Goal: Task Accomplishment & Management: Complete application form

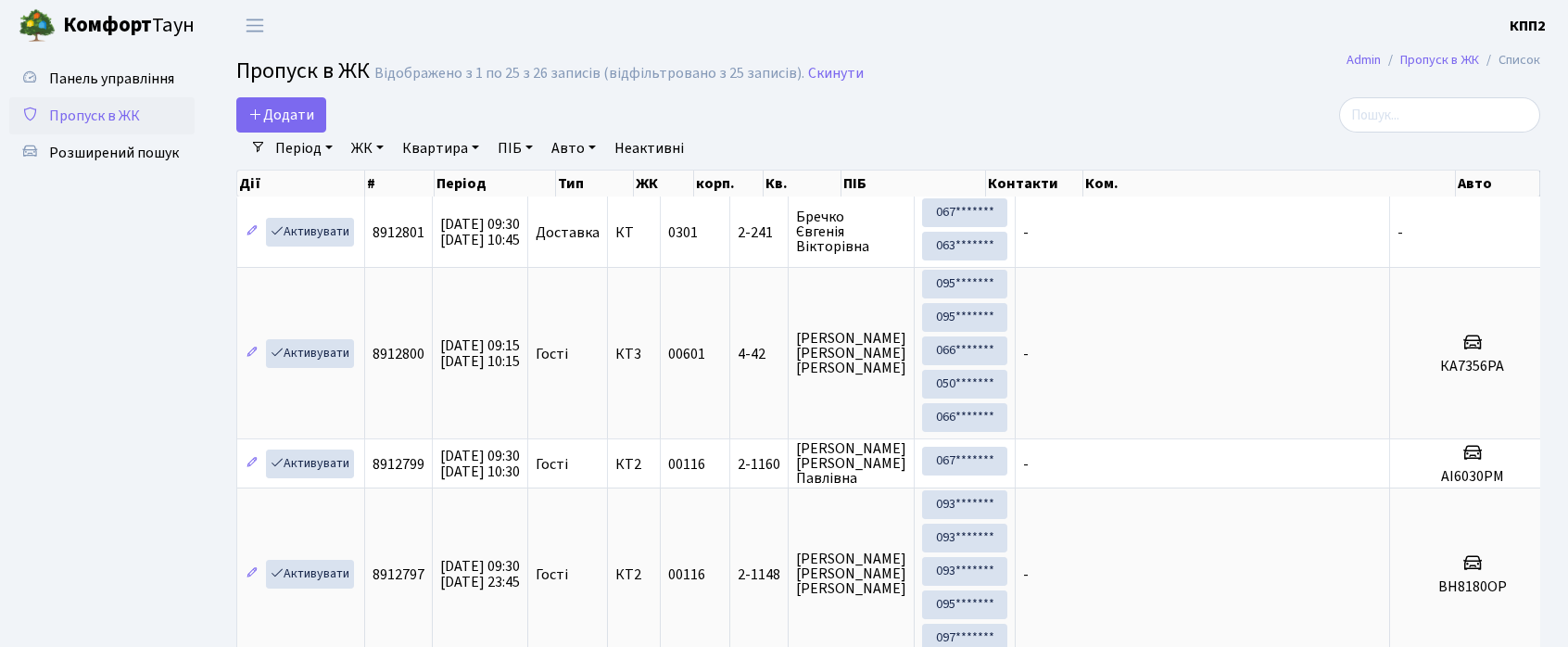
select select "25"
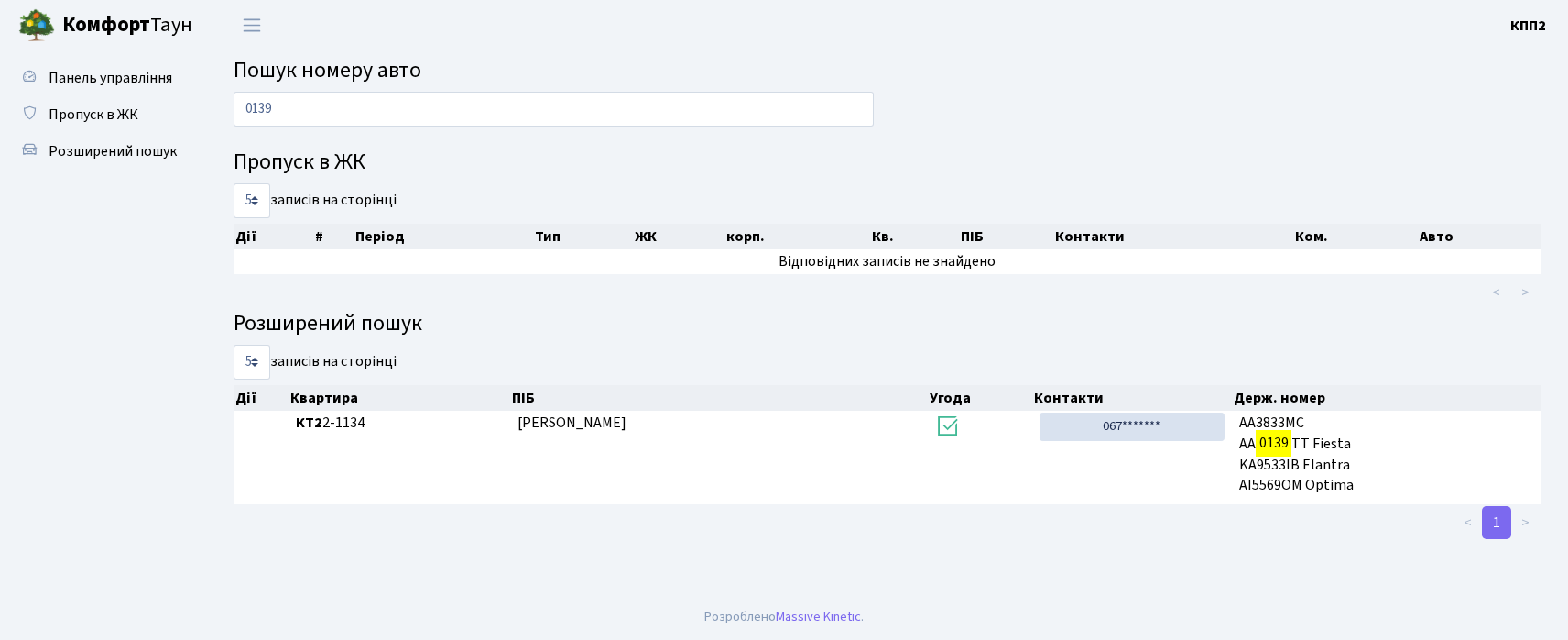
click at [311, 120] on input "0139" at bounding box center [554, 109] width 641 height 35
click at [311, 121] on input "0139" at bounding box center [554, 109] width 641 height 35
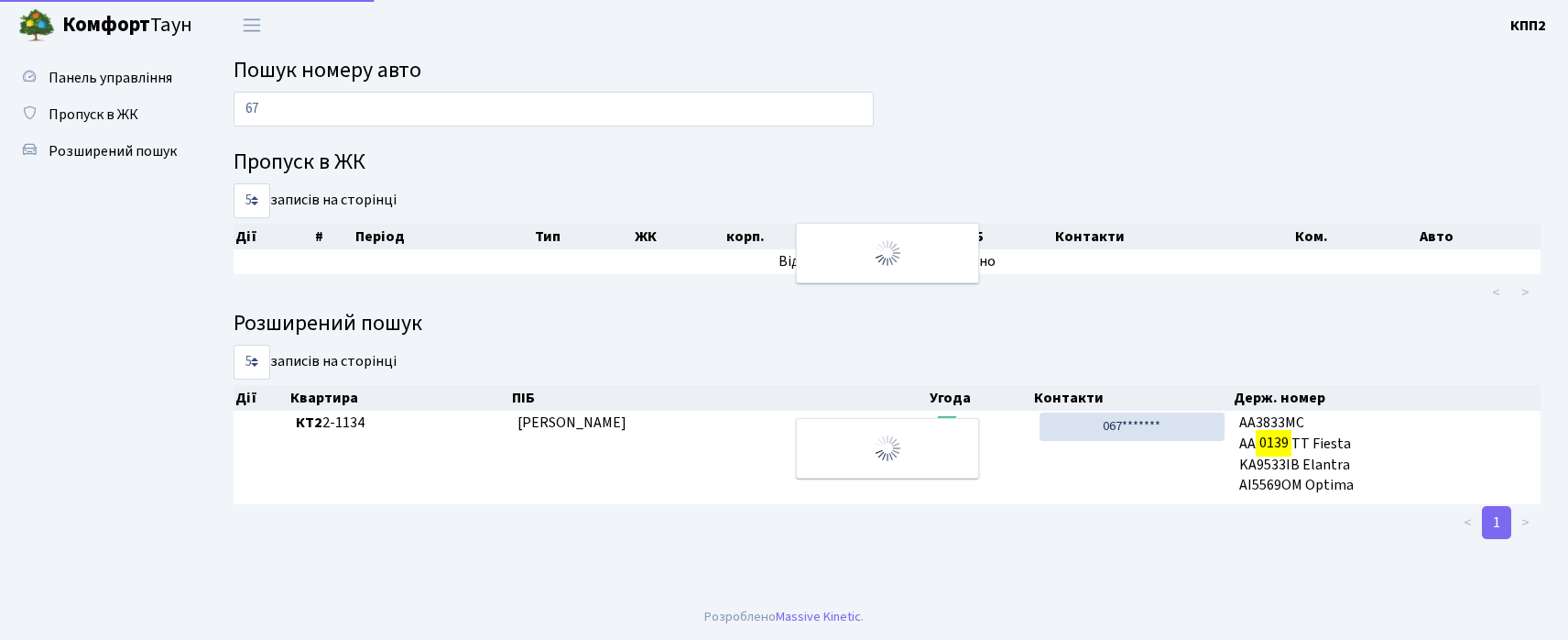
type input "6"
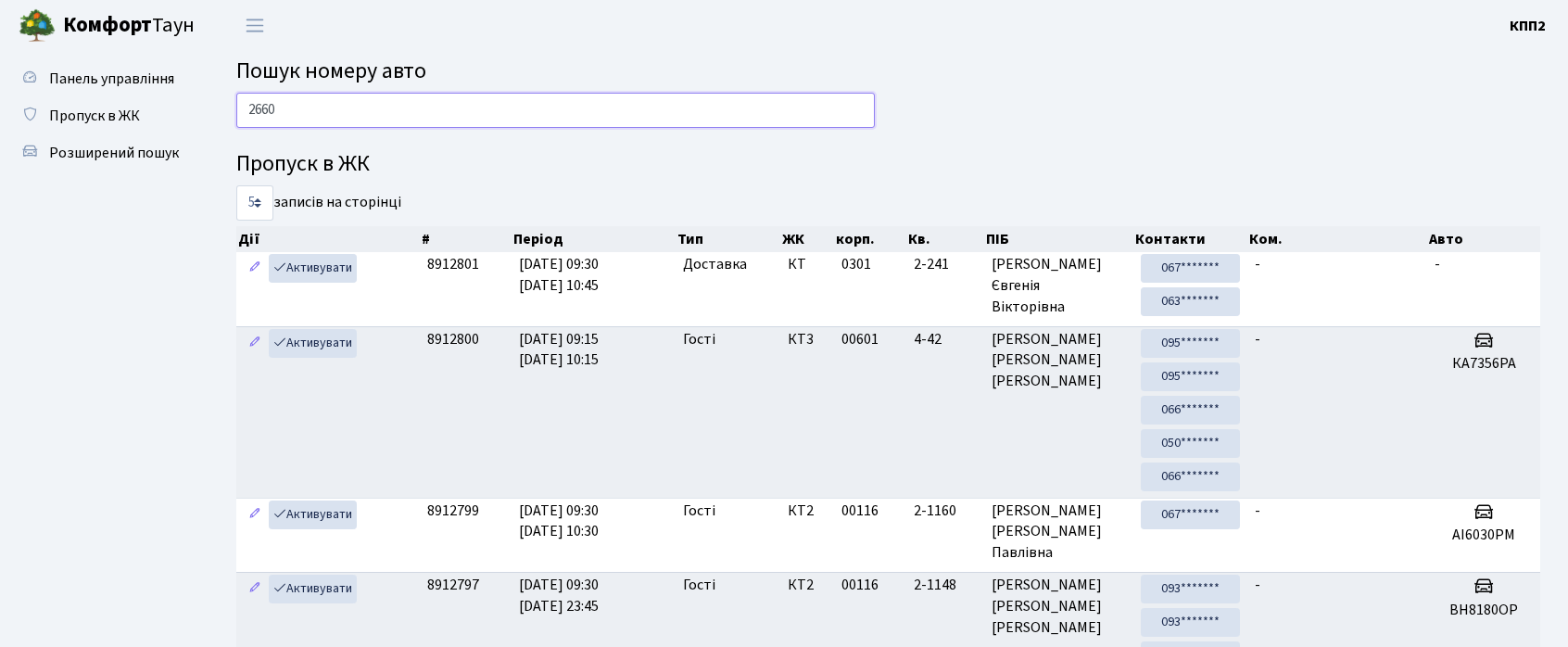
type input "2660"
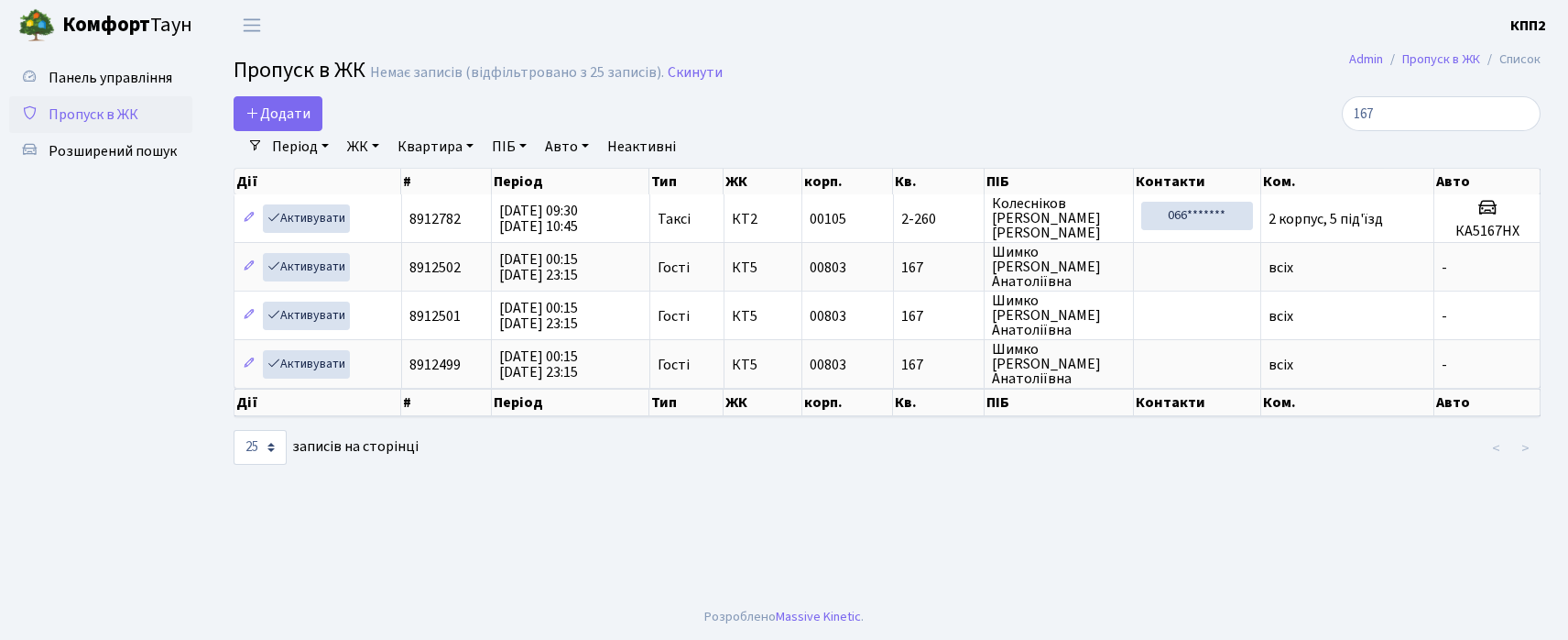
select select "25"
click at [1424, 110] on input "167" at bounding box center [1441, 113] width 198 height 35
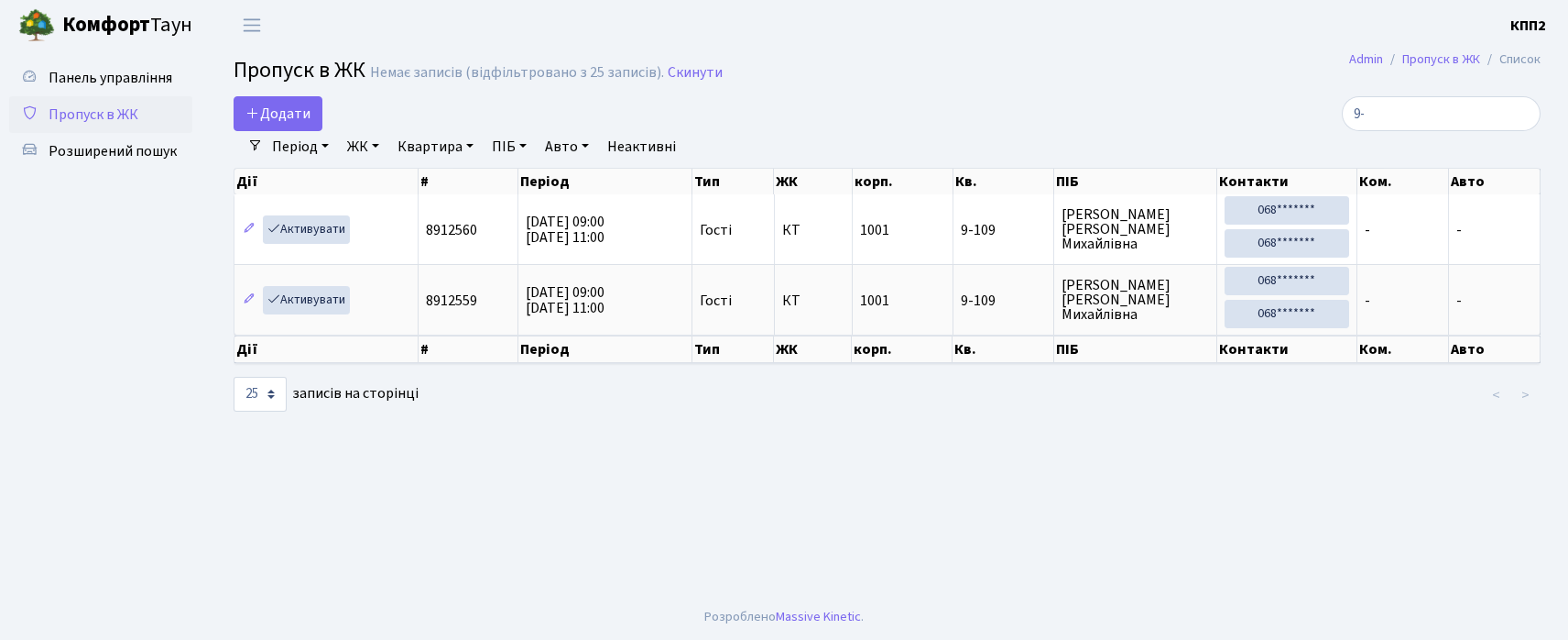
type input "9"
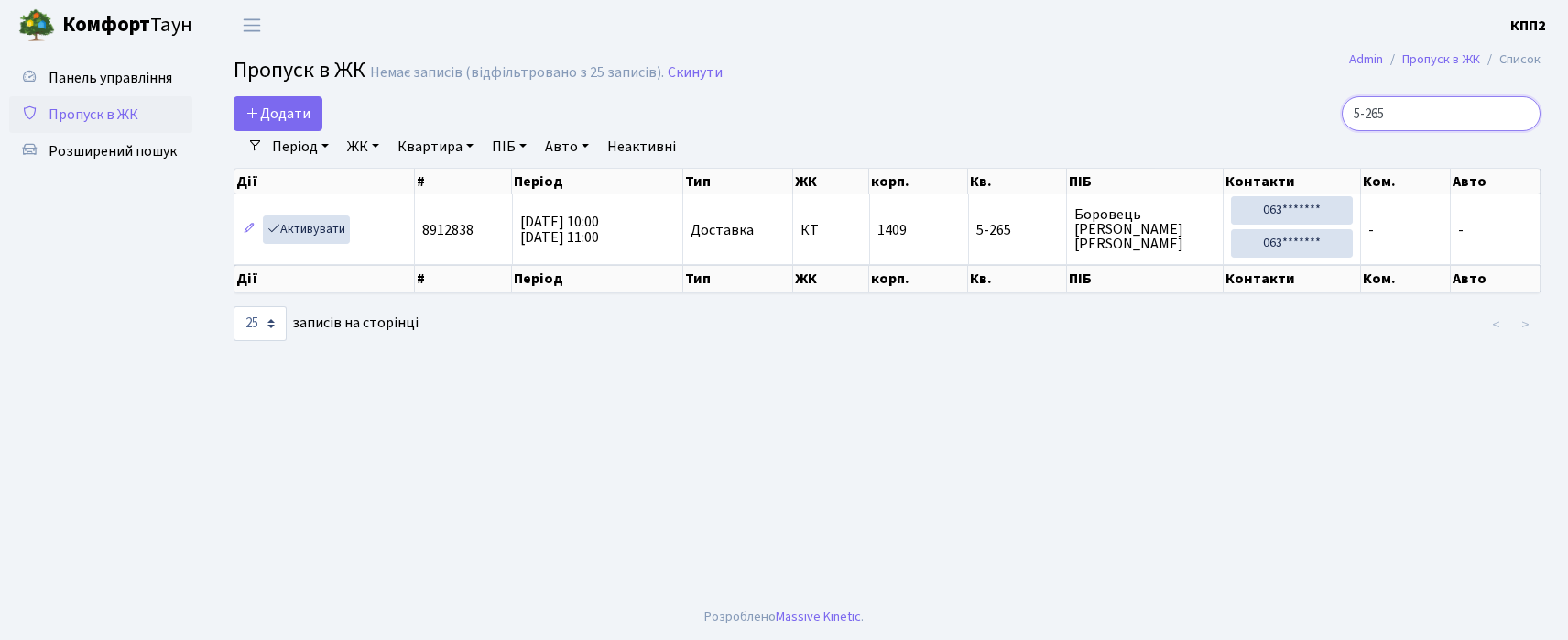
click at [1475, 120] on input "5-265" at bounding box center [1441, 113] width 198 height 35
click at [1474, 120] on input "5-265" at bounding box center [1441, 113] width 198 height 35
click at [1470, 121] on input "5-265" at bounding box center [1441, 113] width 198 height 35
type input "2"
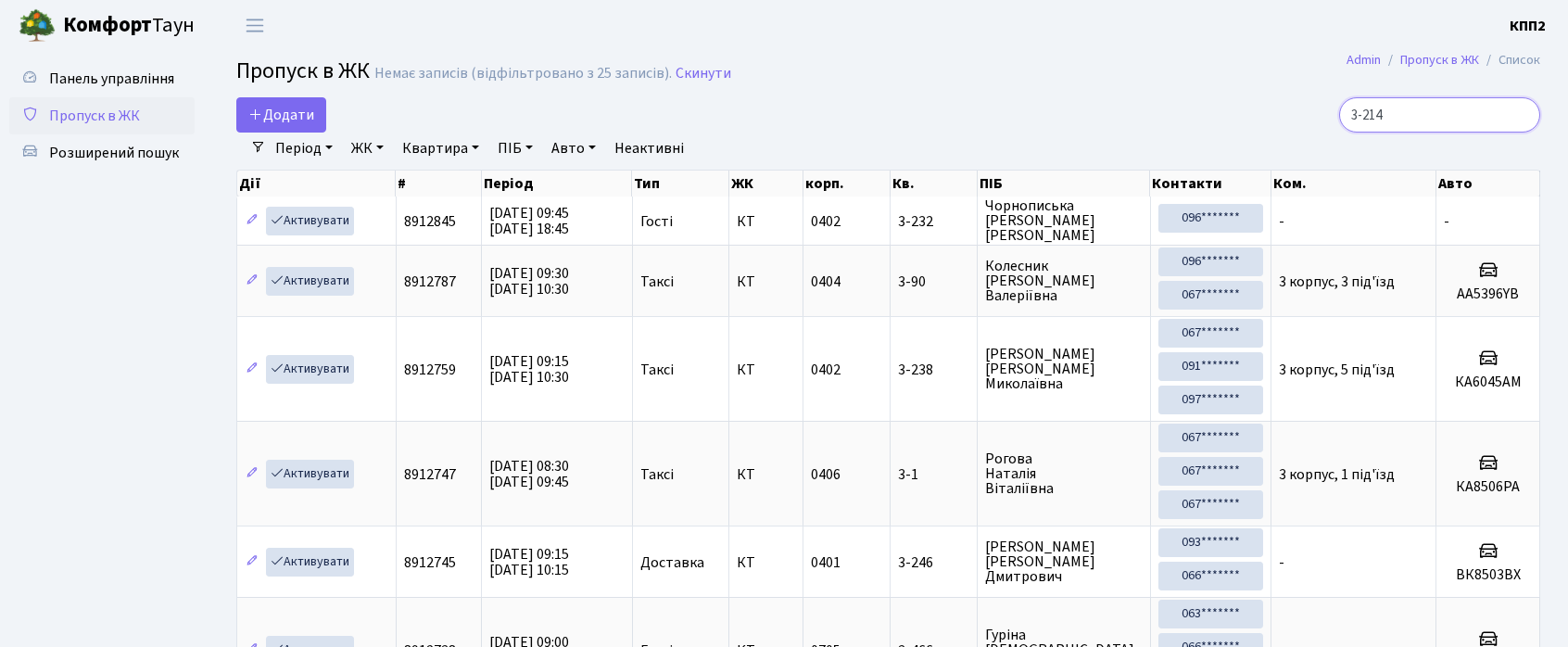
type input "3-214"
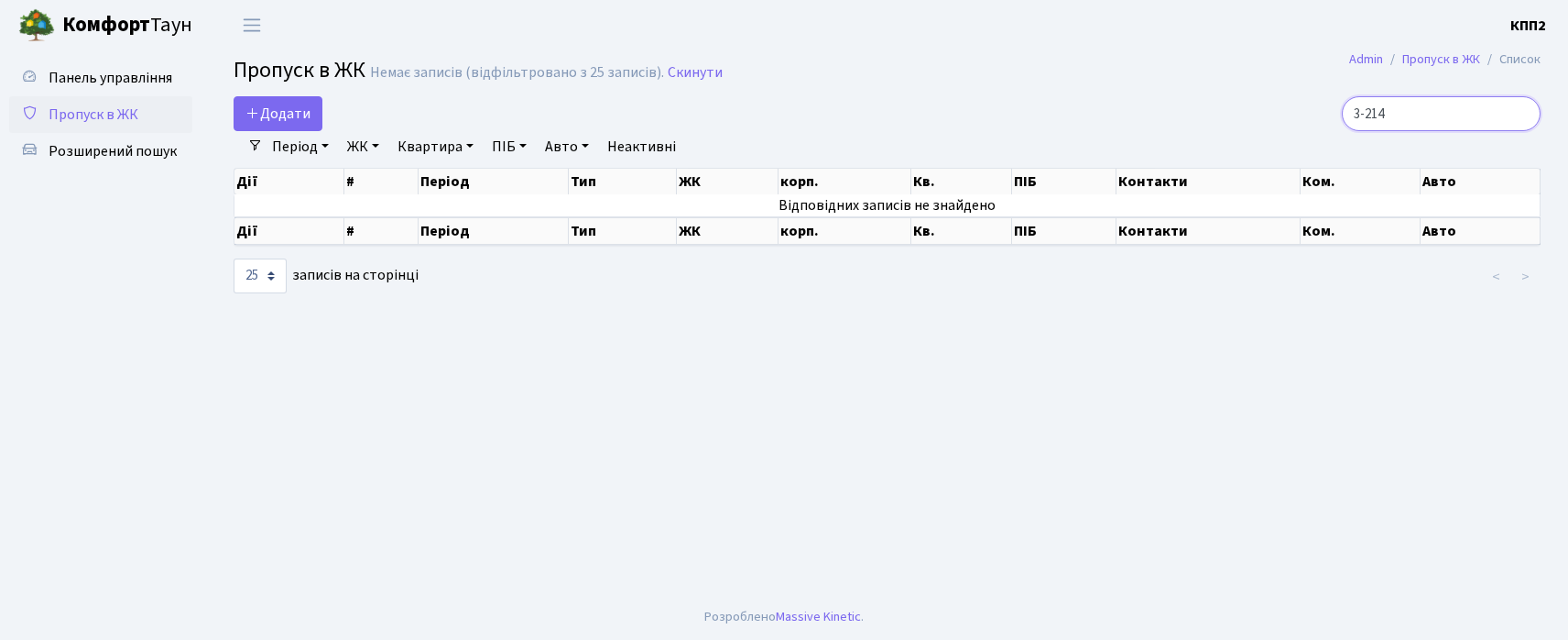
click at [1455, 115] on input "3-214" at bounding box center [1441, 113] width 198 height 35
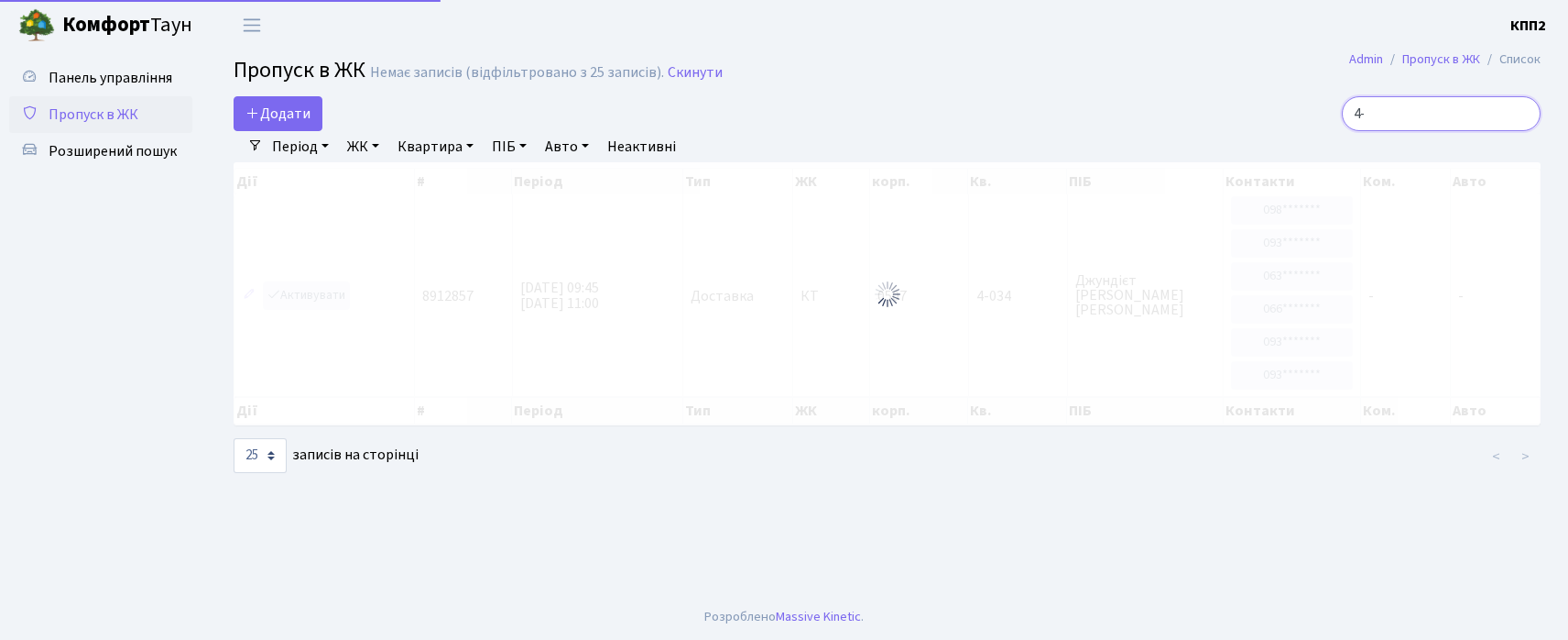
type input "4"
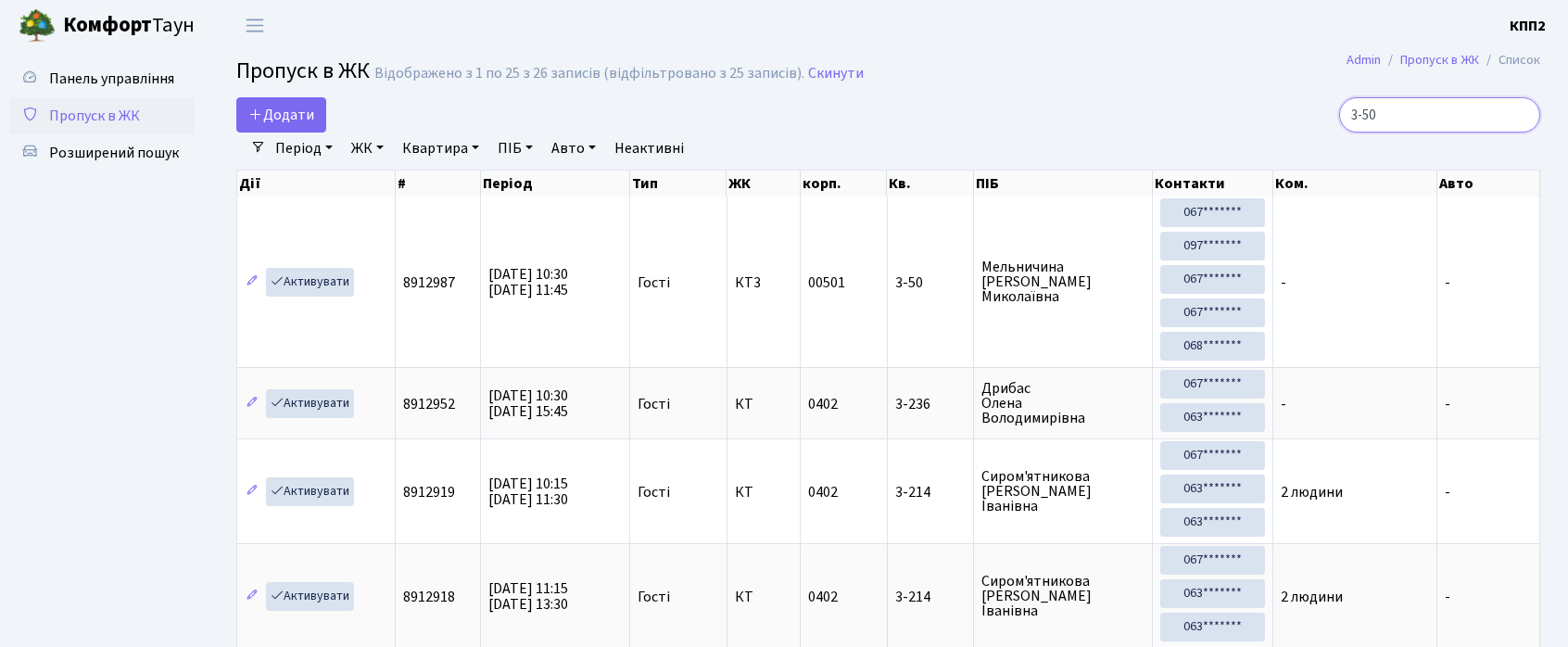
type input "3-50"
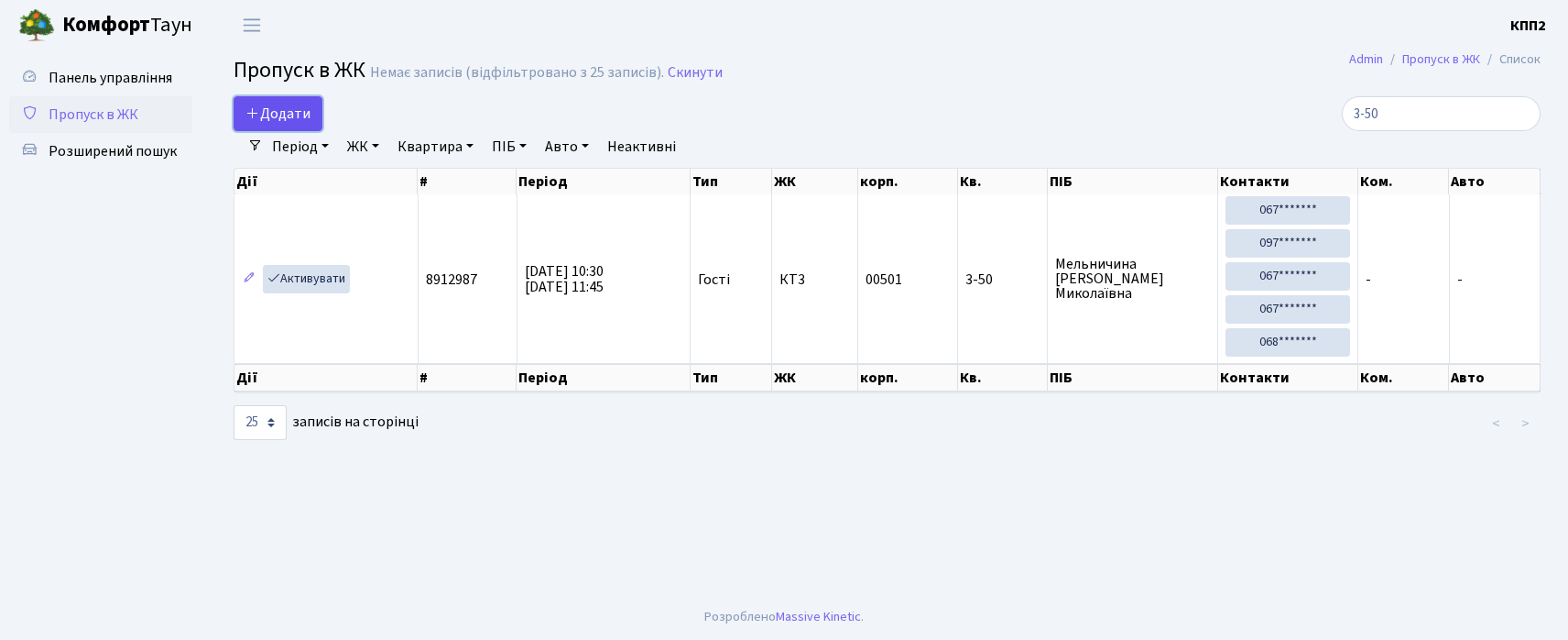
click at [289, 108] on span "Додати" at bounding box center [278, 114] width 65 height 20
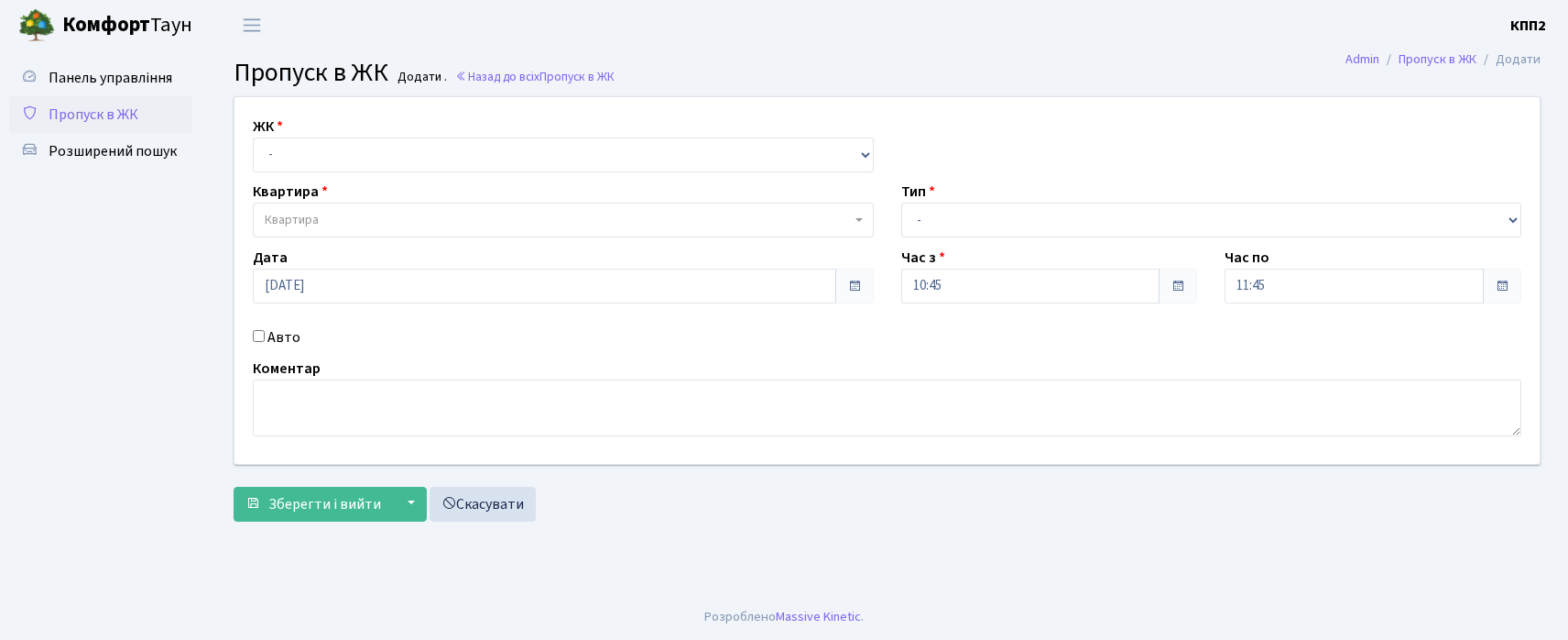
click at [290, 335] on label "Авто" at bounding box center [283, 337] width 33 height 22
click at [265, 335] on input "Авто" at bounding box center [259, 336] width 12 height 12
checkbox input "true"
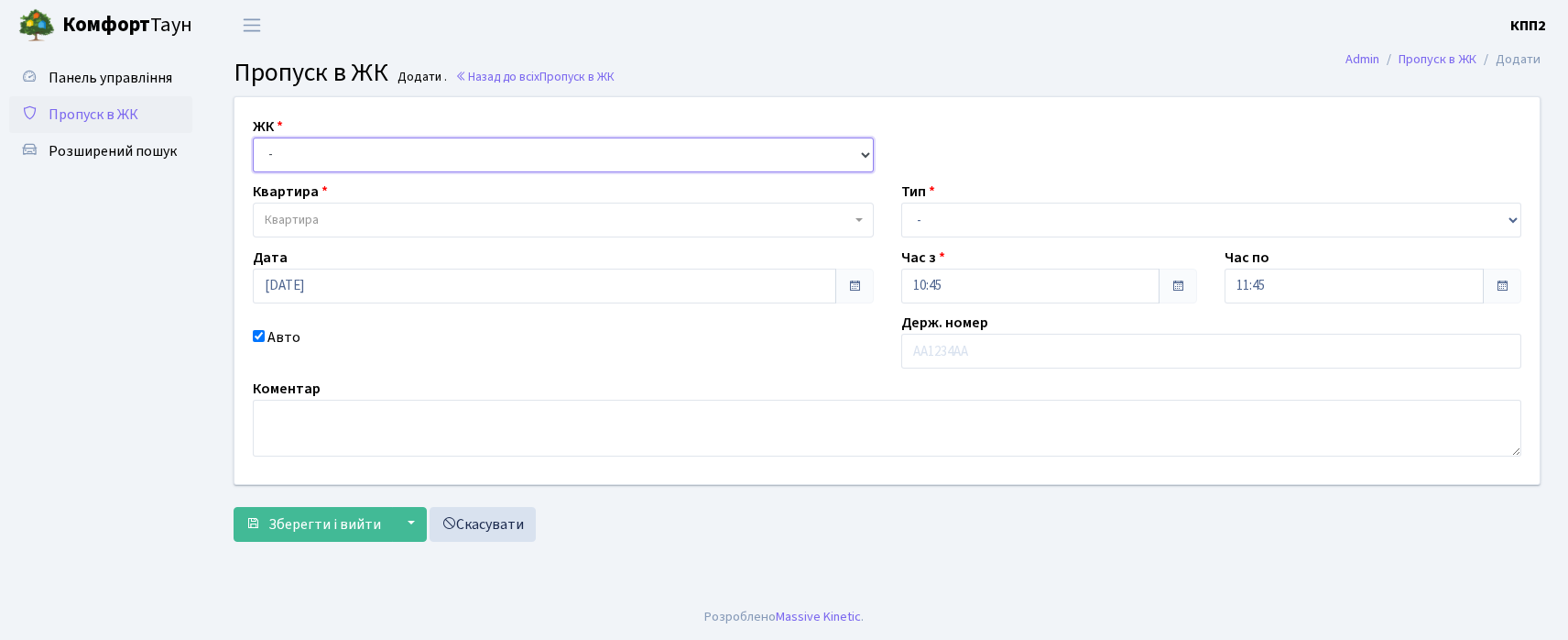
drag, startPoint x: 309, startPoint y: 154, endPoint x: 304, endPoint y: 171, distance: 17.7
click at [306, 155] on select "- КТ, вул. Регенераторна, 4 КТ2, просп. Соборності, 17 КТ3, вул. Березнева, 16 …" at bounding box center [563, 154] width 621 height 35
select select "271"
click at [253, 137] on select "- КТ, вул. Регенераторна, 4 КТ2, просп. Соборності, 17 КТ3, вул. Березнева, 16 …" at bounding box center [563, 154] width 621 height 35
select select
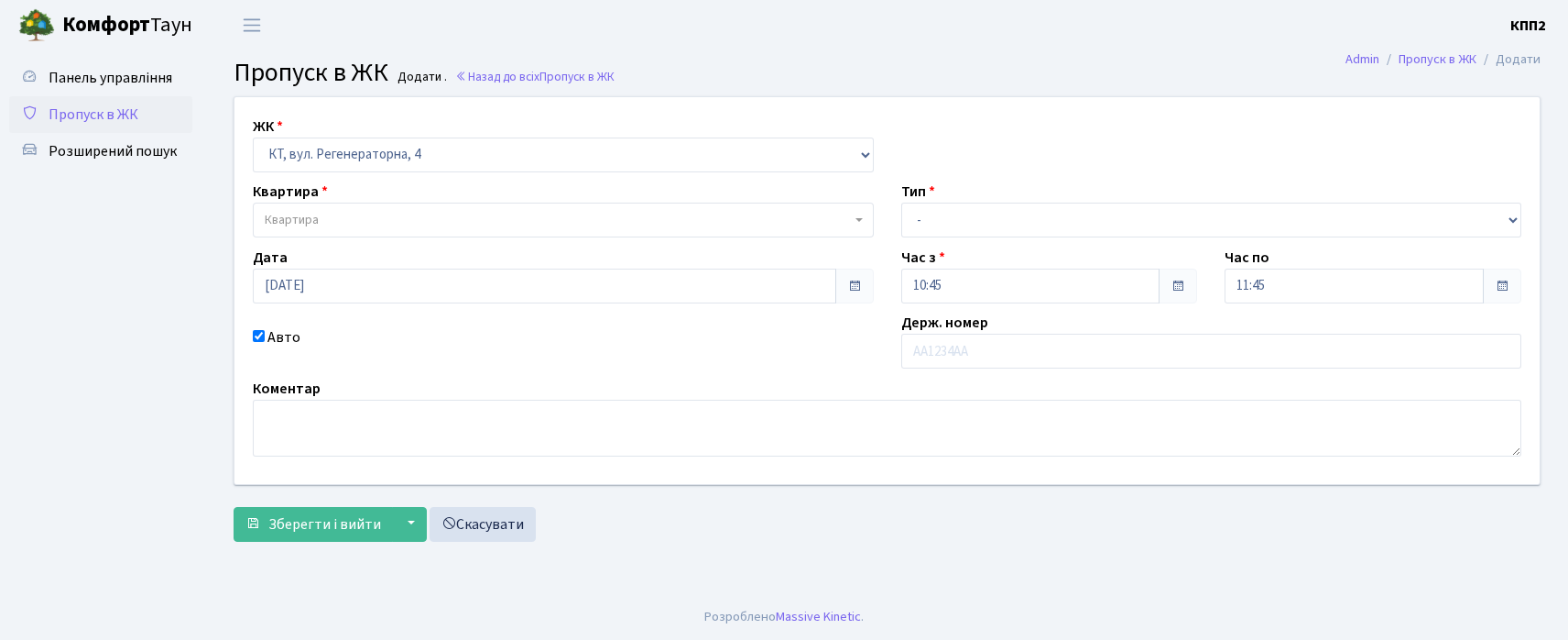
click at [302, 224] on span "Квартира" at bounding box center [291, 219] width 54 height 19
type input "5-438"
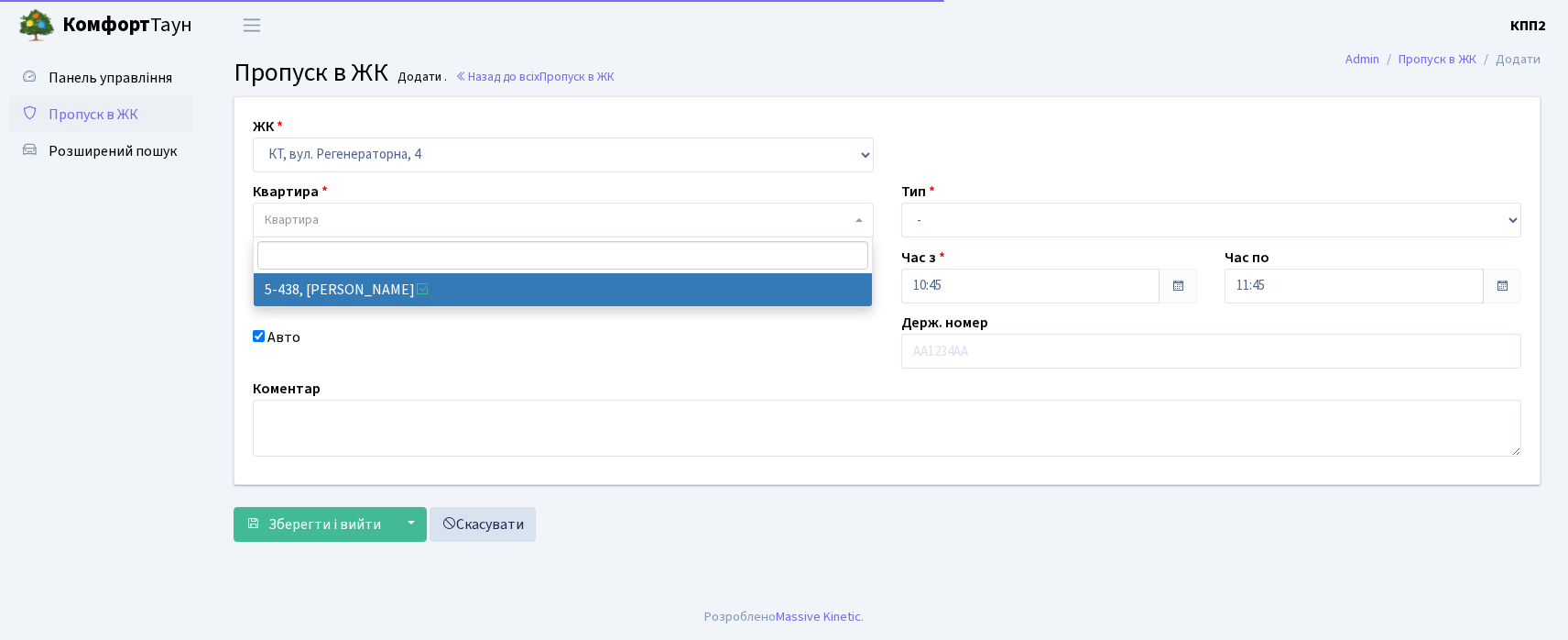
select select "2127"
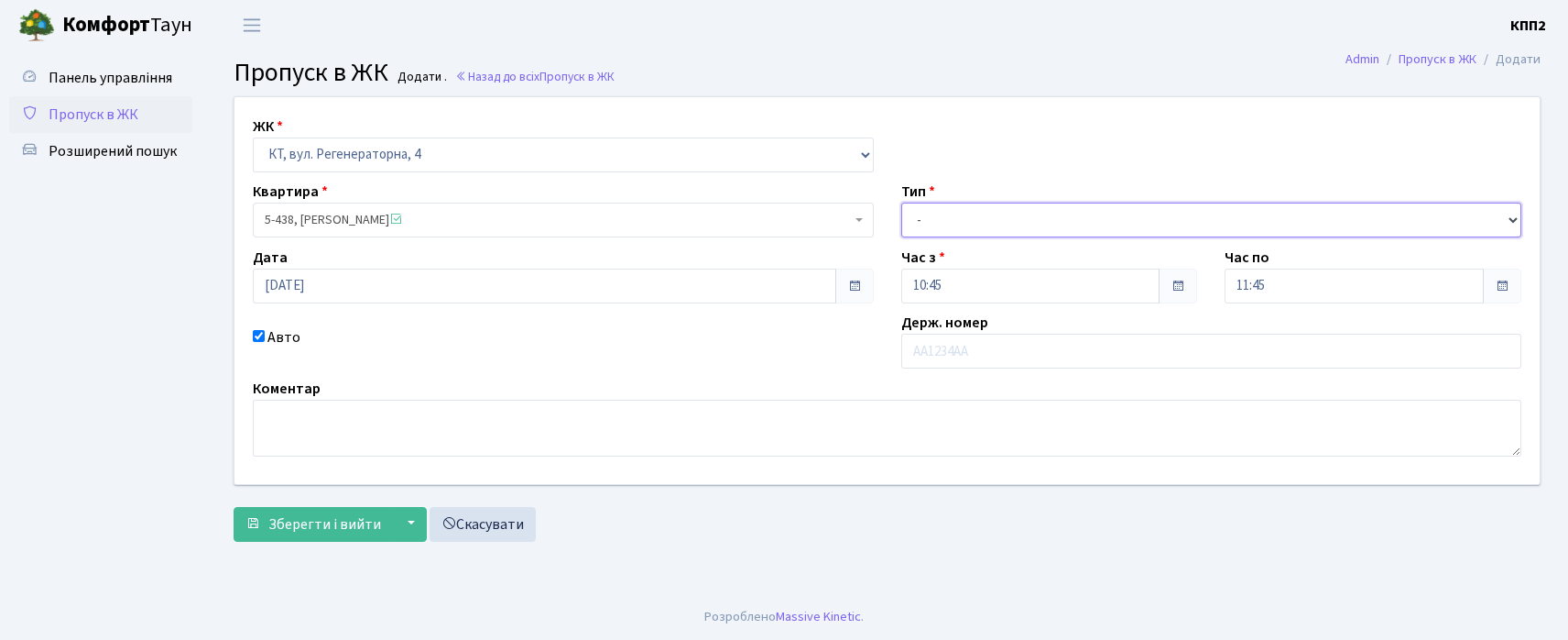
drag, startPoint x: 936, startPoint y: 209, endPoint x: 936, endPoint y: 231, distance: 22.0
click at [936, 209] on select "- Доставка Таксі Гості Сервіс" at bounding box center [1212, 219] width 621 height 35
select select "3"
click at [902, 202] on select "- Доставка Таксі Гості Сервіс" at bounding box center [1212, 219] width 621 height 35
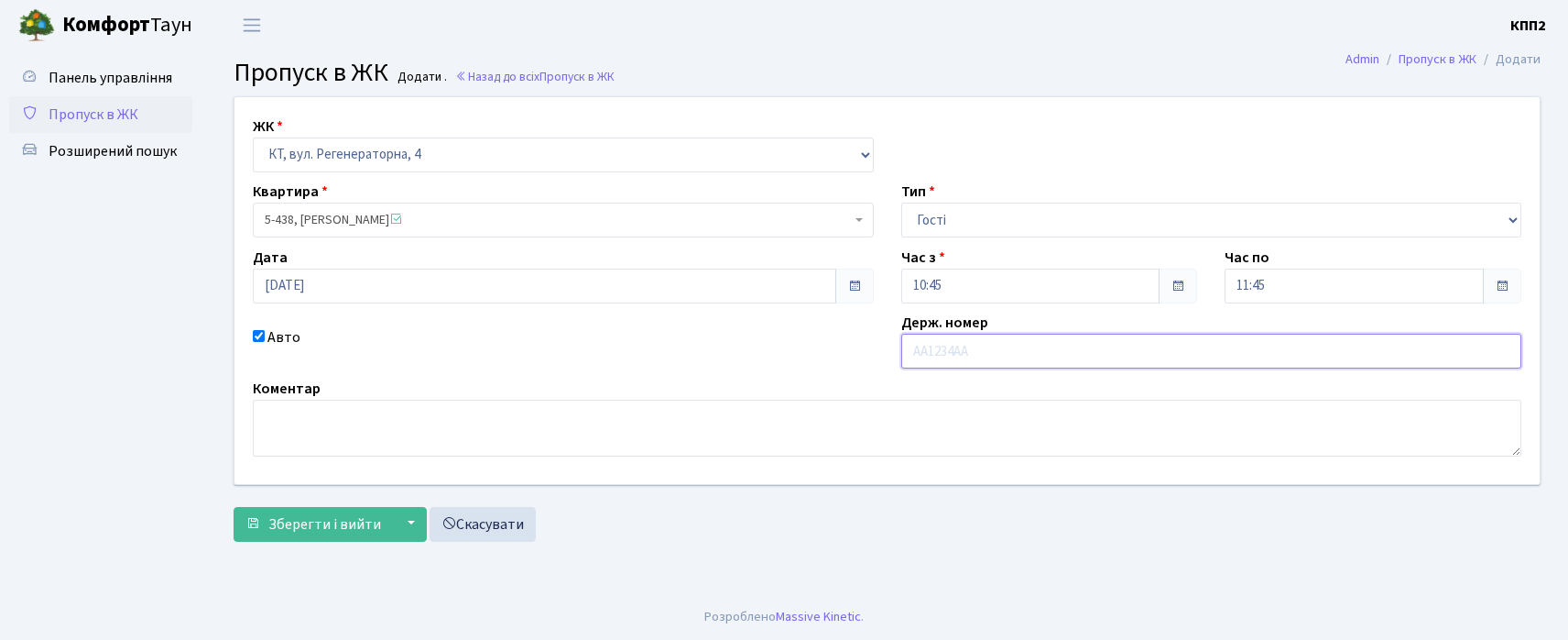
click at [1026, 347] on input "text" at bounding box center [1212, 351] width 621 height 35
type input "У"
type input "EIAB8668"
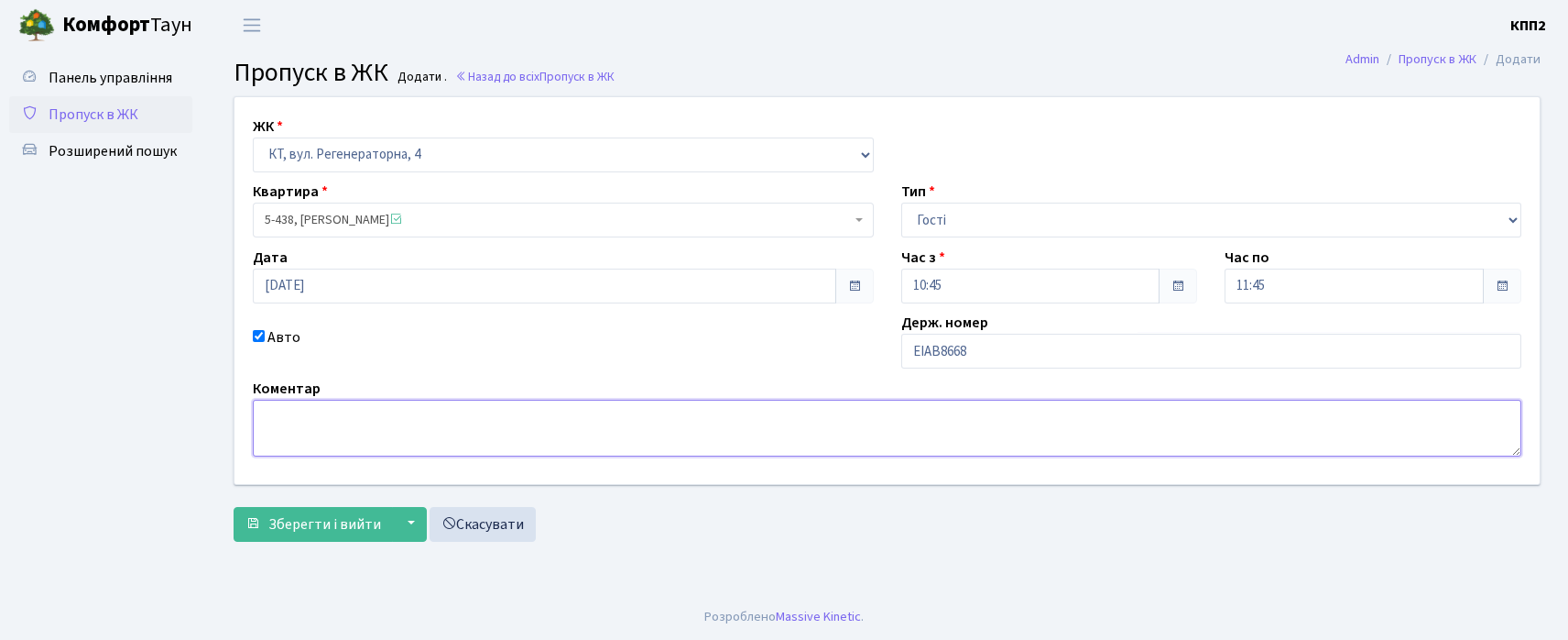
click at [429, 429] on textarea at bounding box center [887, 429] width 1269 height 57
type textarea "W"
type textarea "ЦЕЛЫЙ ДЕНЬ"
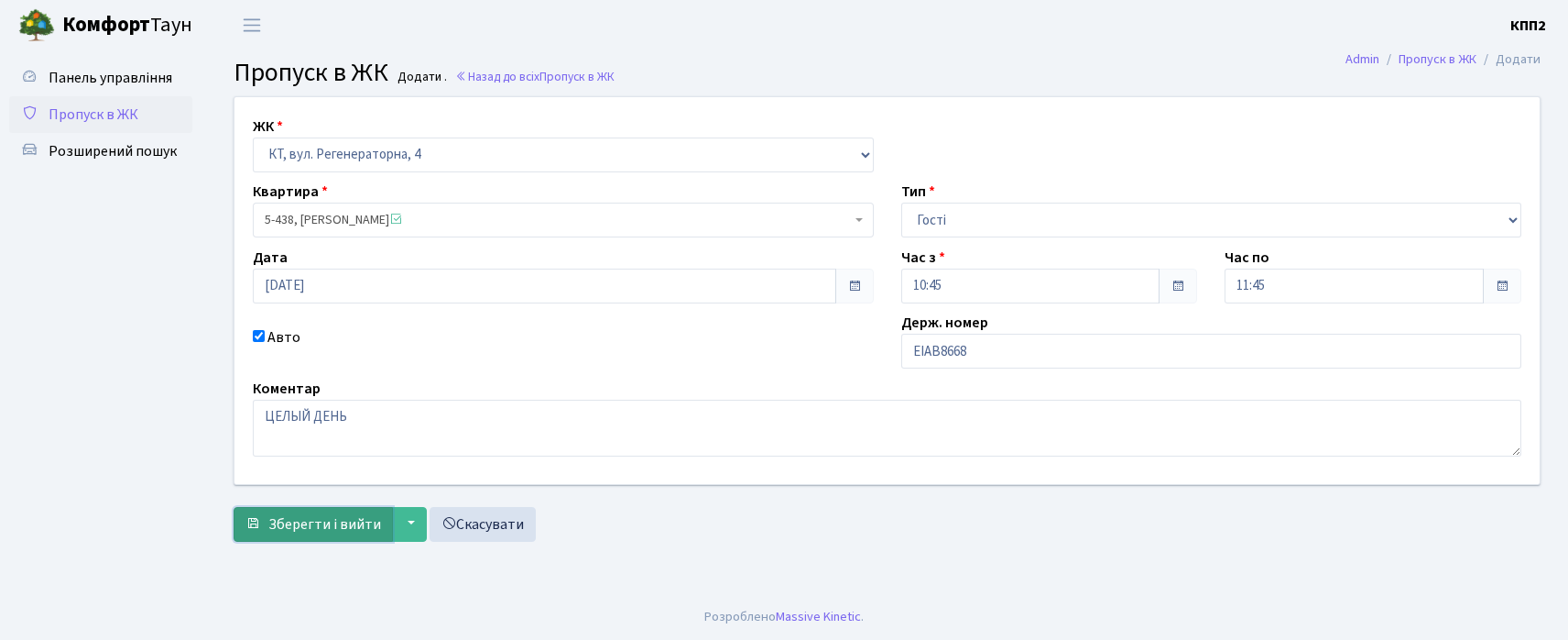
click at [273, 521] on span "Зберегти і вийти" at bounding box center [325, 523] width 113 height 20
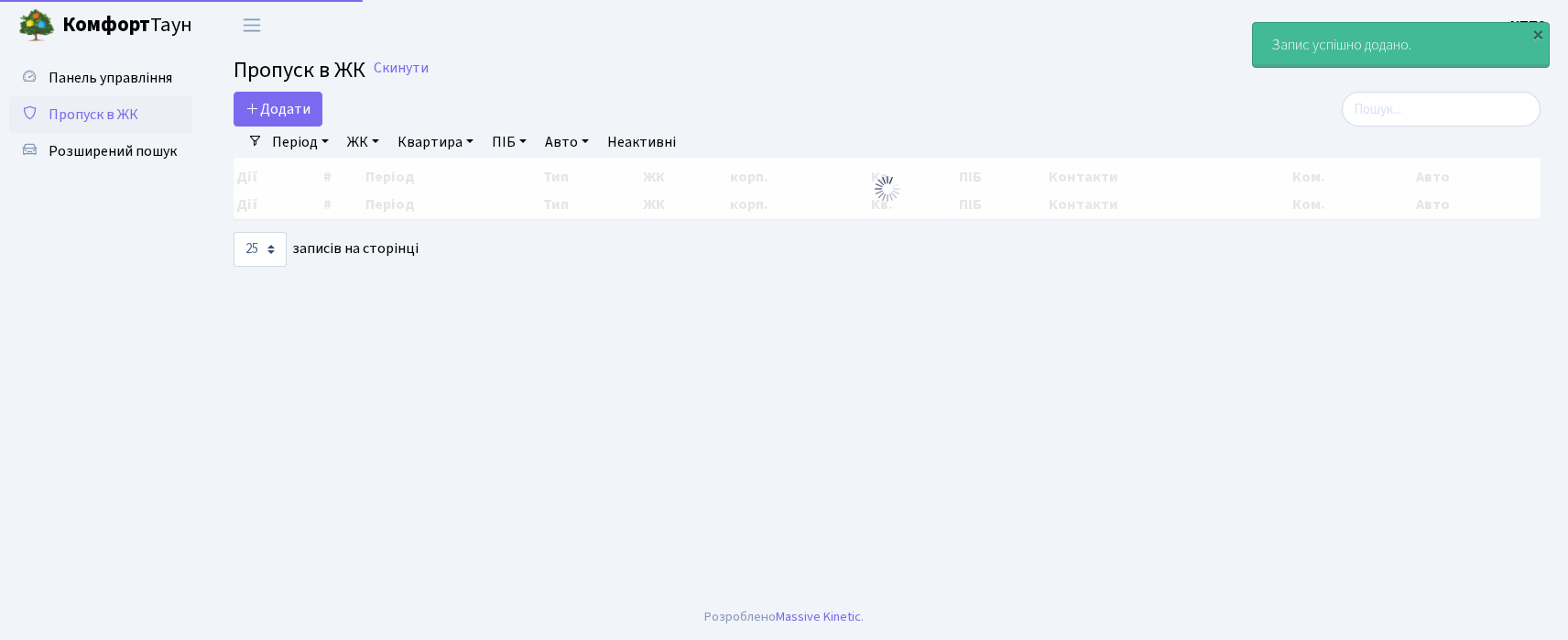
select select "25"
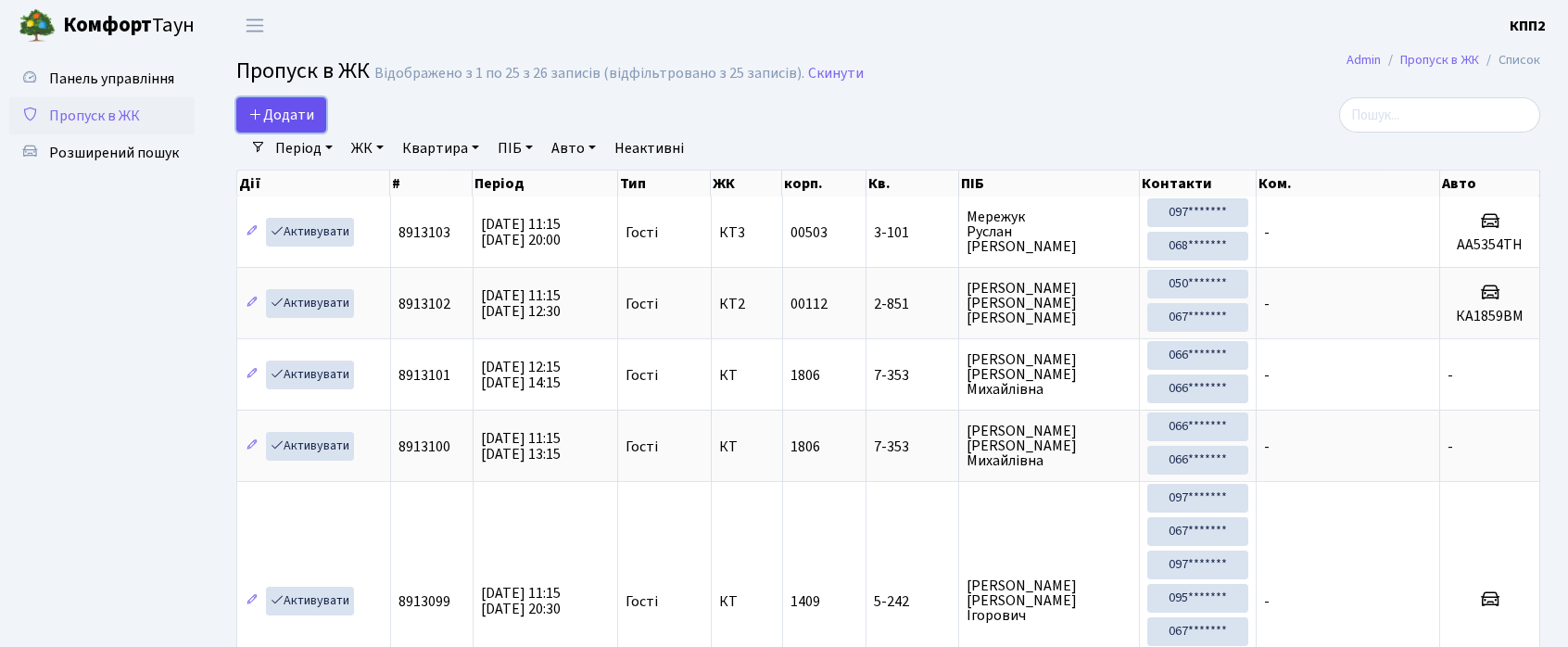
click at [258, 122] on icon at bounding box center [256, 114] width 15 height 15
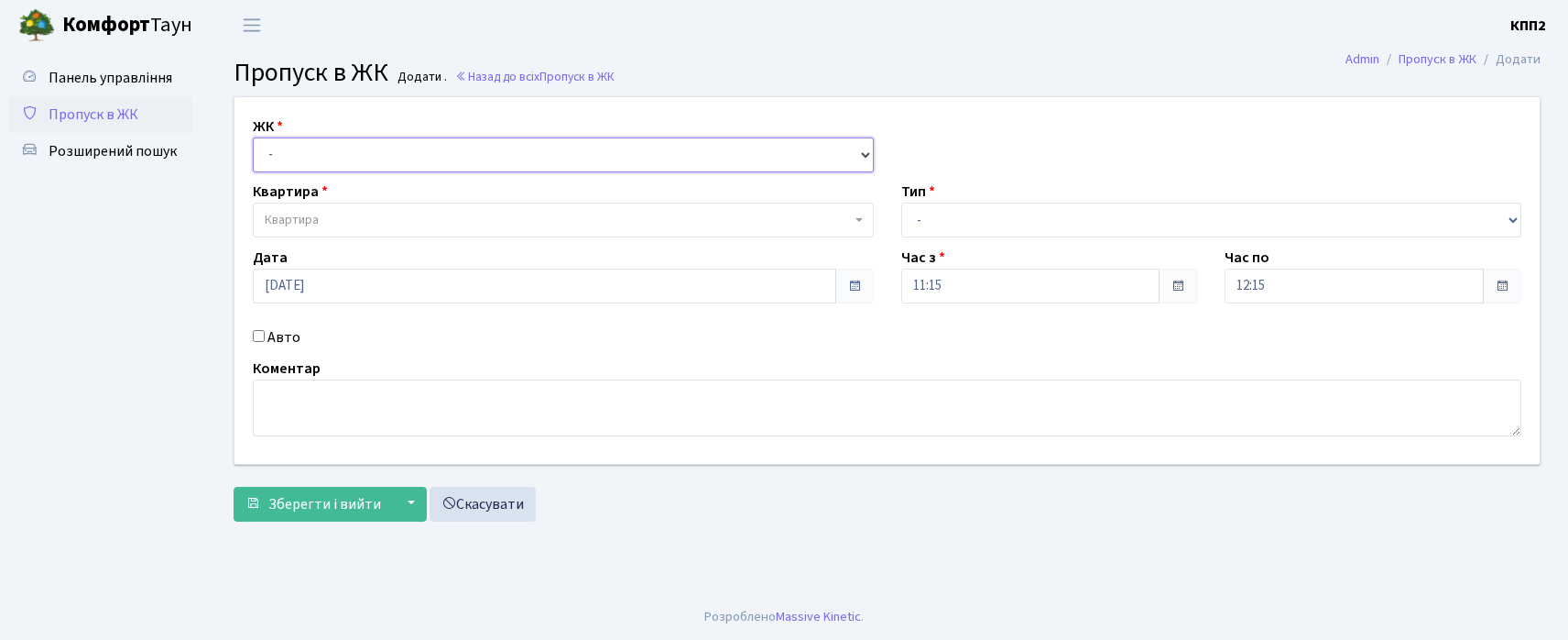
drag, startPoint x: 312, startPoint y: 159, endPoint x: 315, endPoint y: 171, distance: 12.4
click at [312, 159] on select "- КТ, вул. Регенераторна, 4 КТ2, просп. [STREET_ADDRESS] [STREET_ADDRESS] [PERS…" at bounding box center [563, 154] width 621 height 35
select select "271"
click at [253, 137] on select "- КТ, вул. Регенераторна, 4 КТ2, просп. [STREET_ADDRESS] [STREET_ADDRESS] [PERS…" at bounding box center [563, 154] width 621 height 35
select select
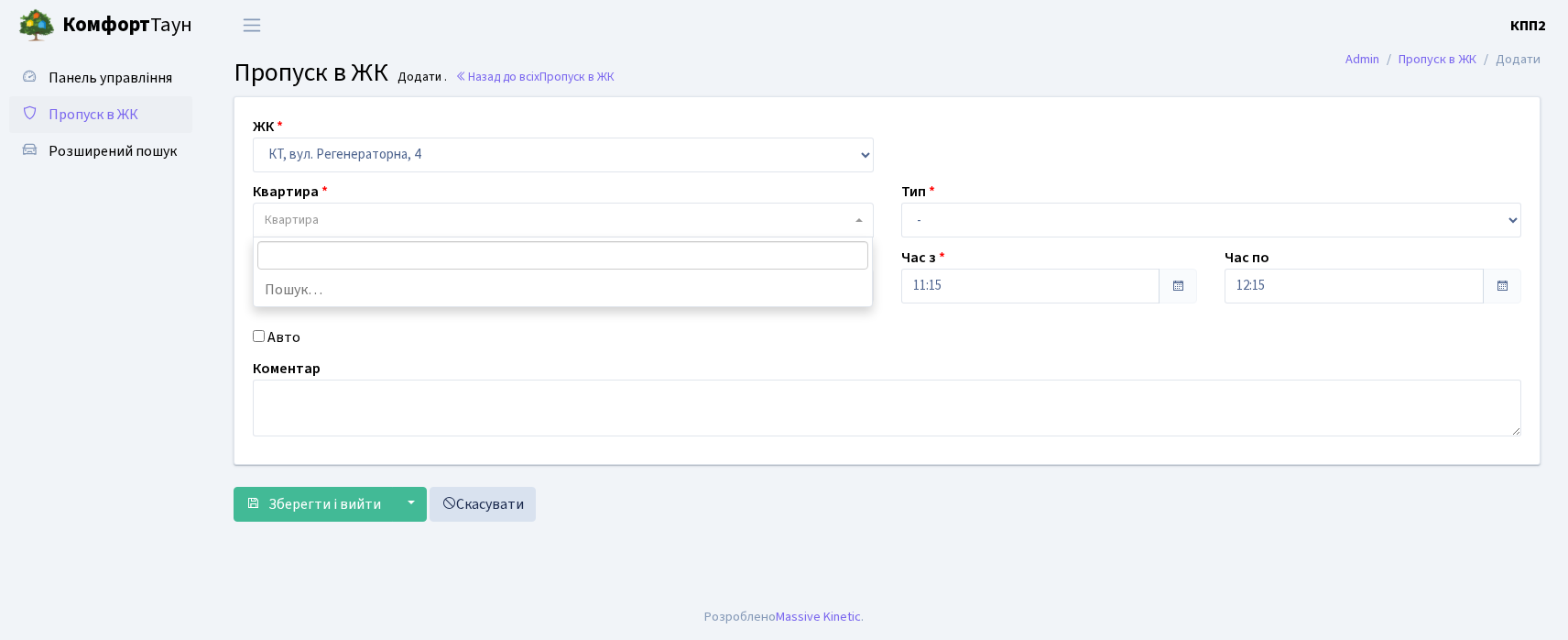
click at [317, 235] on span "Квартира" at bounding box center [563, 219] width 621 height 35
type input "16-157"
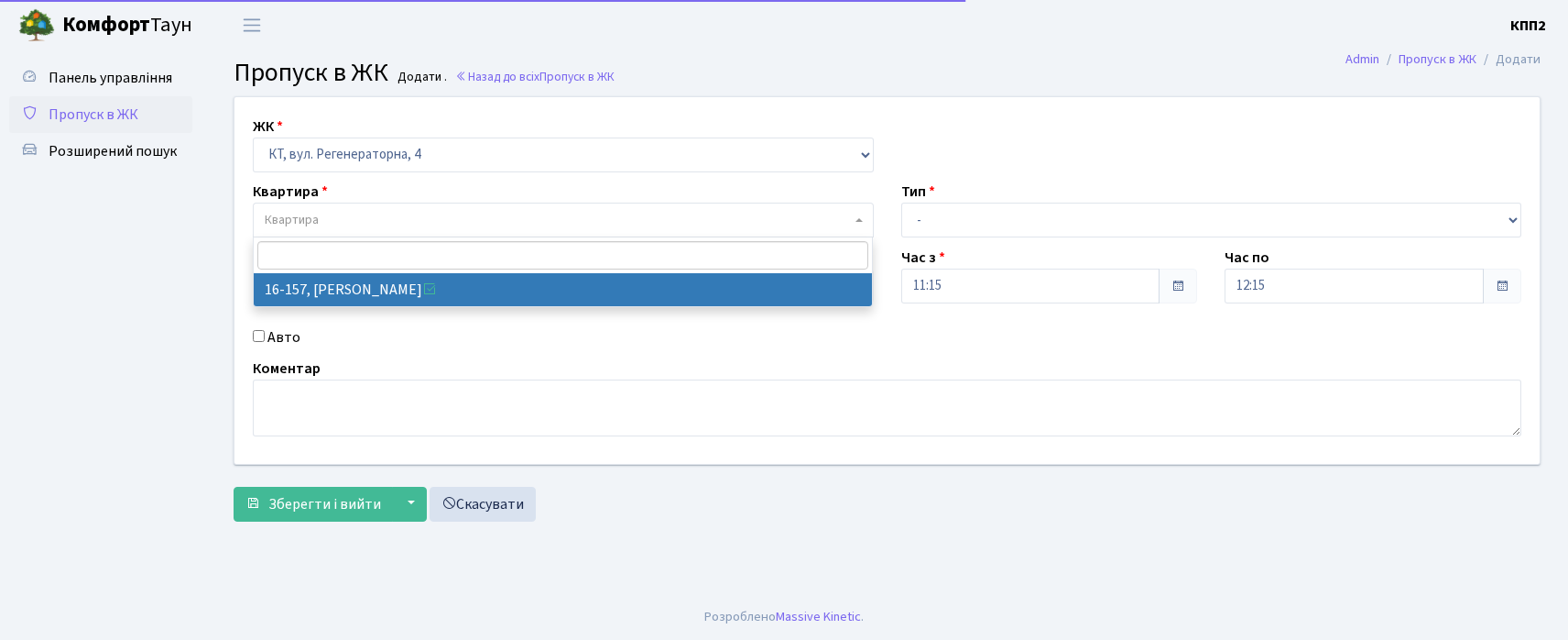
select select "8718"
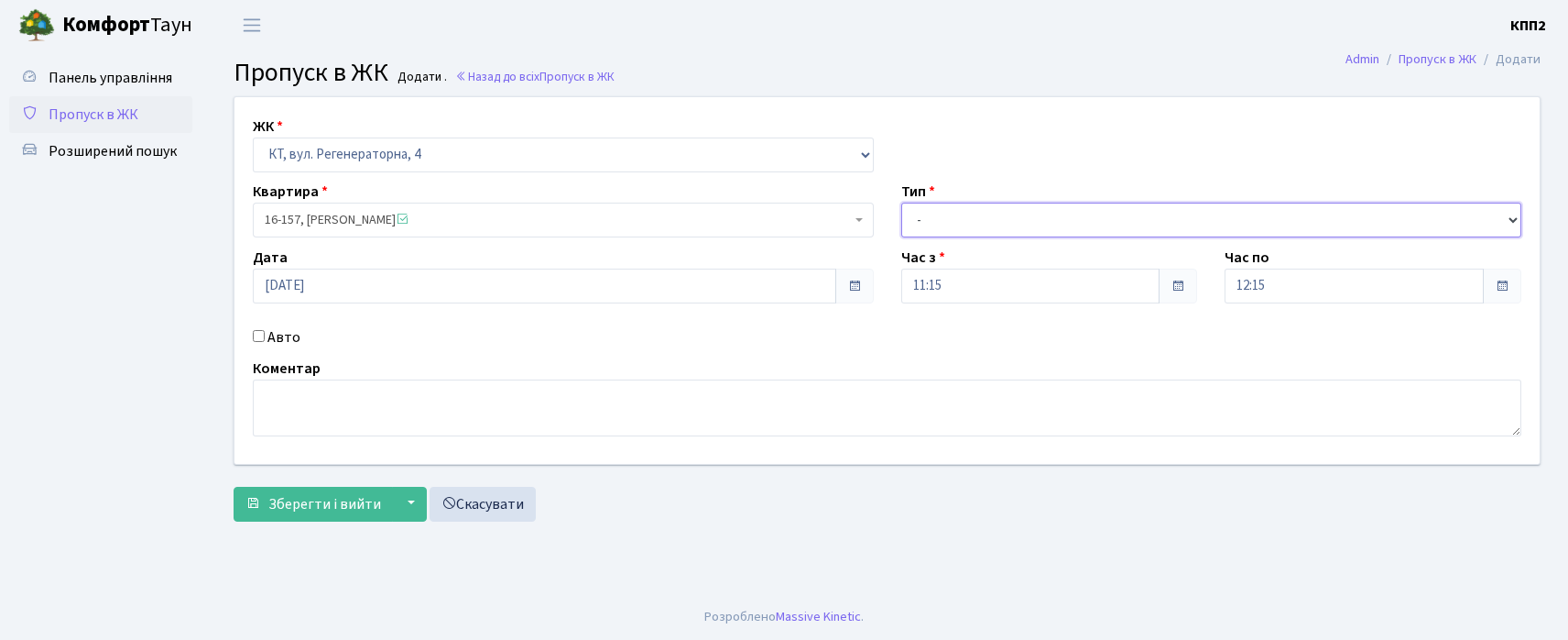
drag, startPoint x: 1006, startPoint y: 221, endPoint x: 983, endPoint y: 233, distance: 25.9
click at [1006, 221] on select "- Доставка Таксі Гості Сервіс" at bounding box center [1212, 219] width 621 height 35
select select "3"
click at [902, 202] on select "- Доставка Таксі Гості Сервіс" at bounding box center [1212, 219] width 621 height 35
click at [285, 332] on label "Авто" at bounding box center [283, 337] width 33 height 22
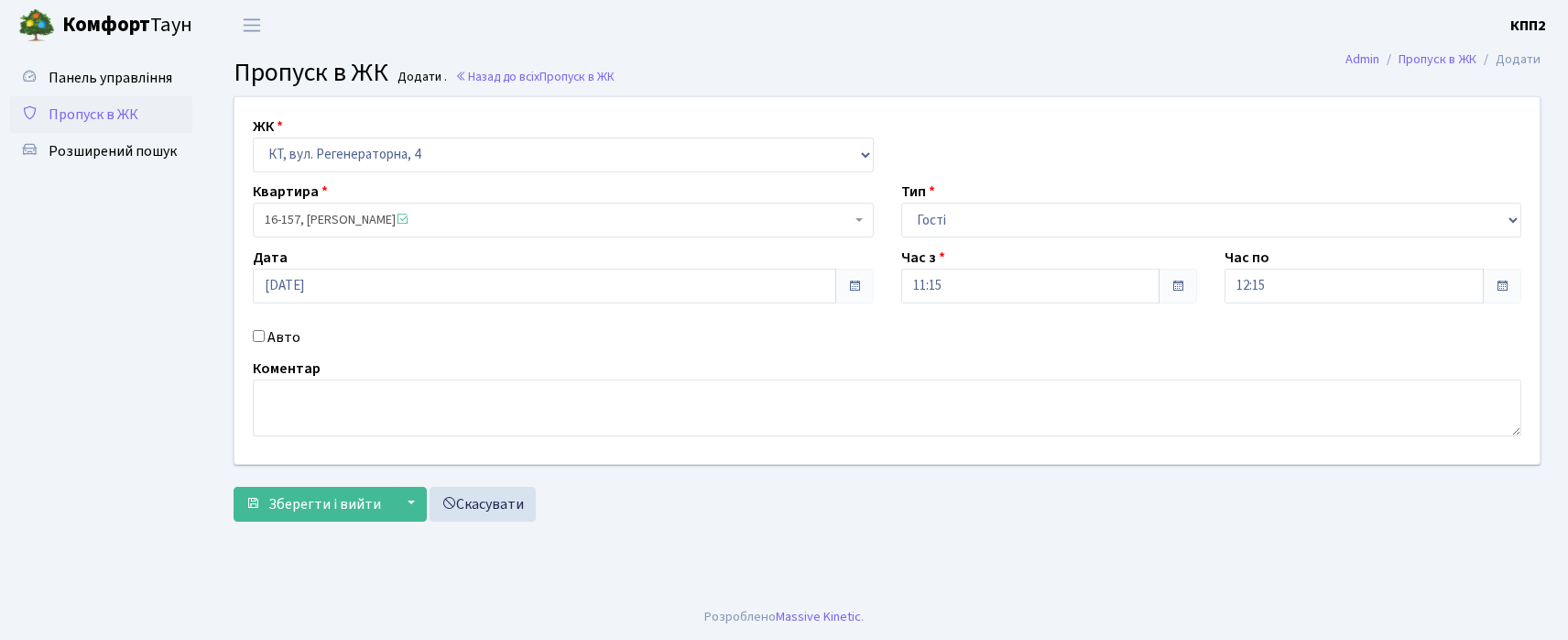
click at [265, 332] on input "Авто" at bounding box center [259, 336] width 12 height 12
checkbox input "true"
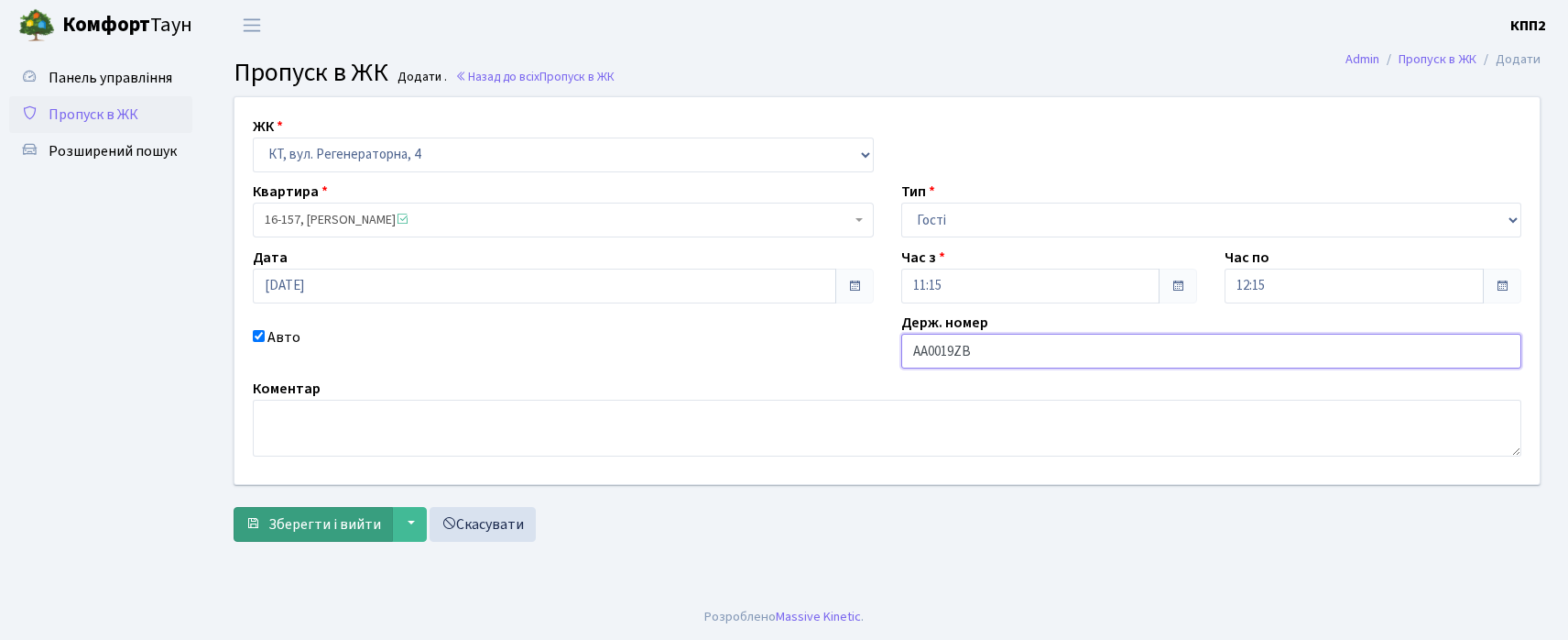
type input "АА0019ZB"
click at [350, 512] on button "Зберегти і вийти" at bounding box center [313, 523] width 159 height 35
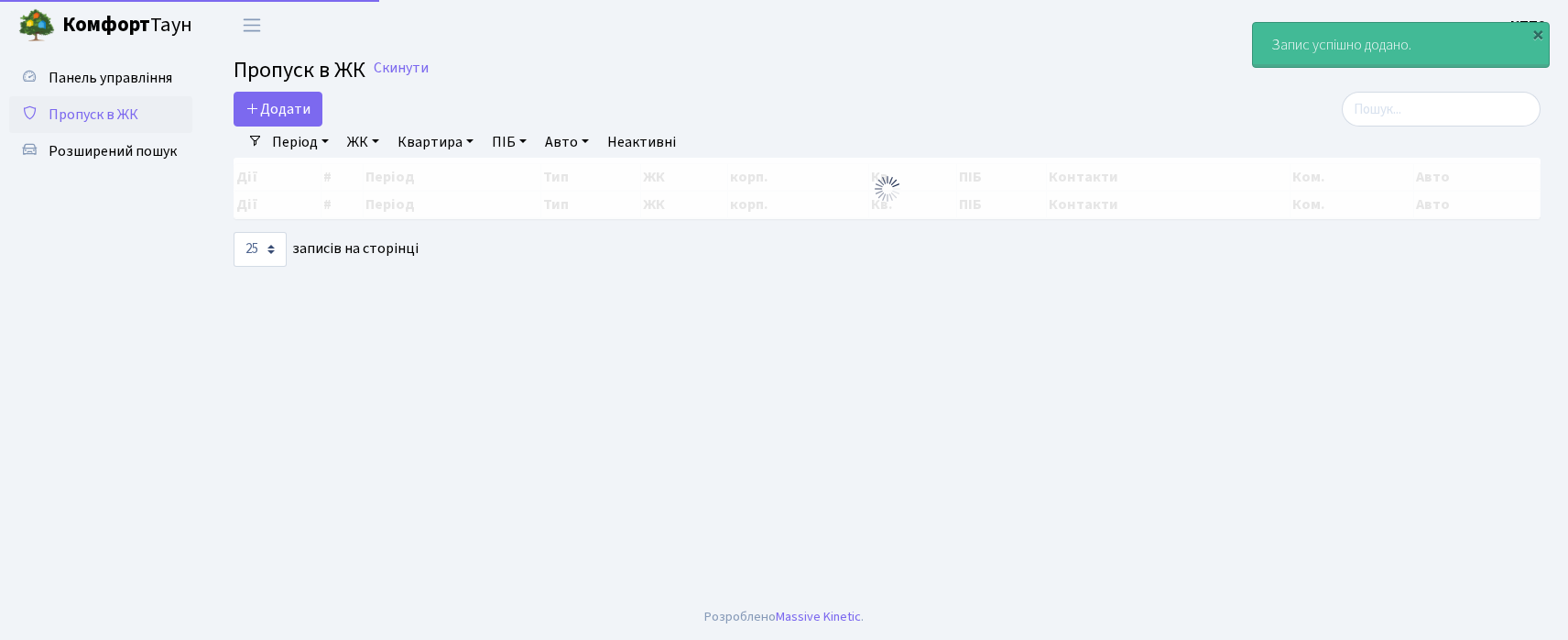
select select "25"
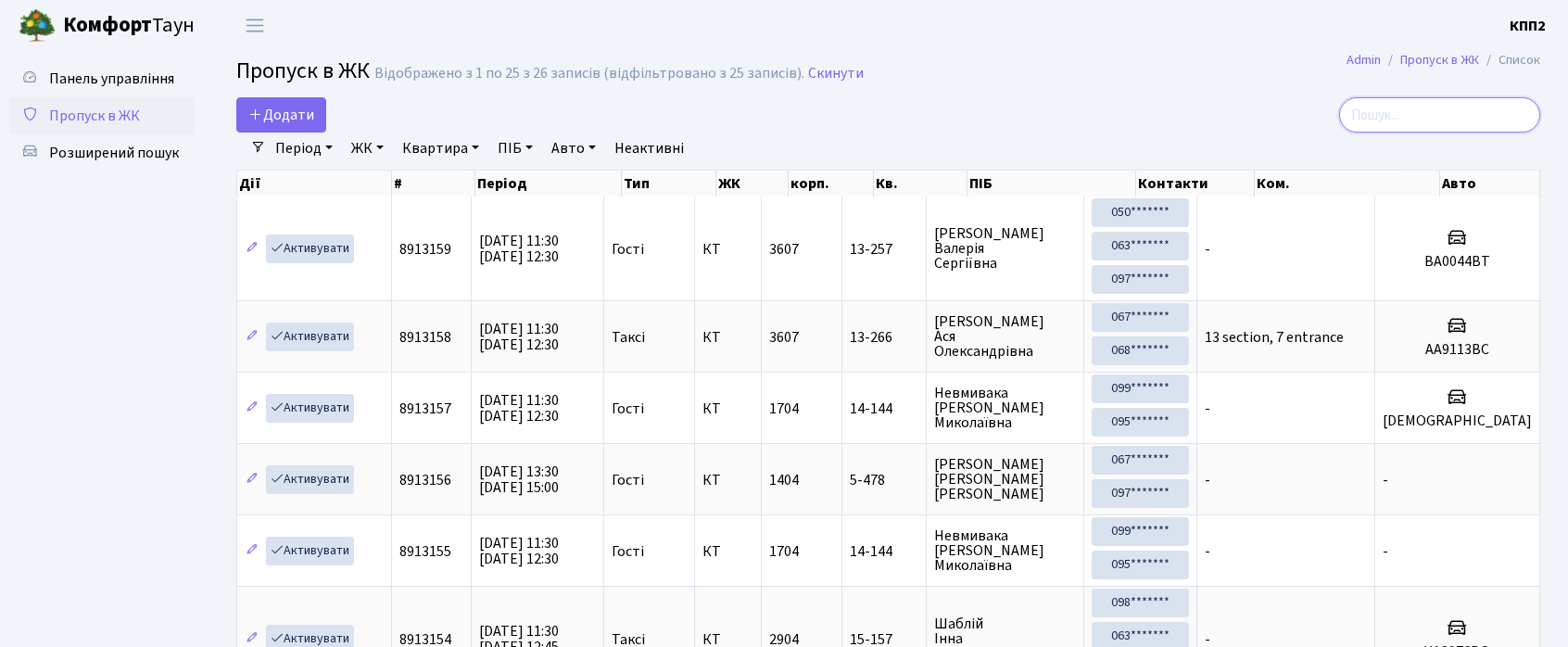
click at [1442, 123] on input "search" at bounding box center [1439, 114] width 201 height 35
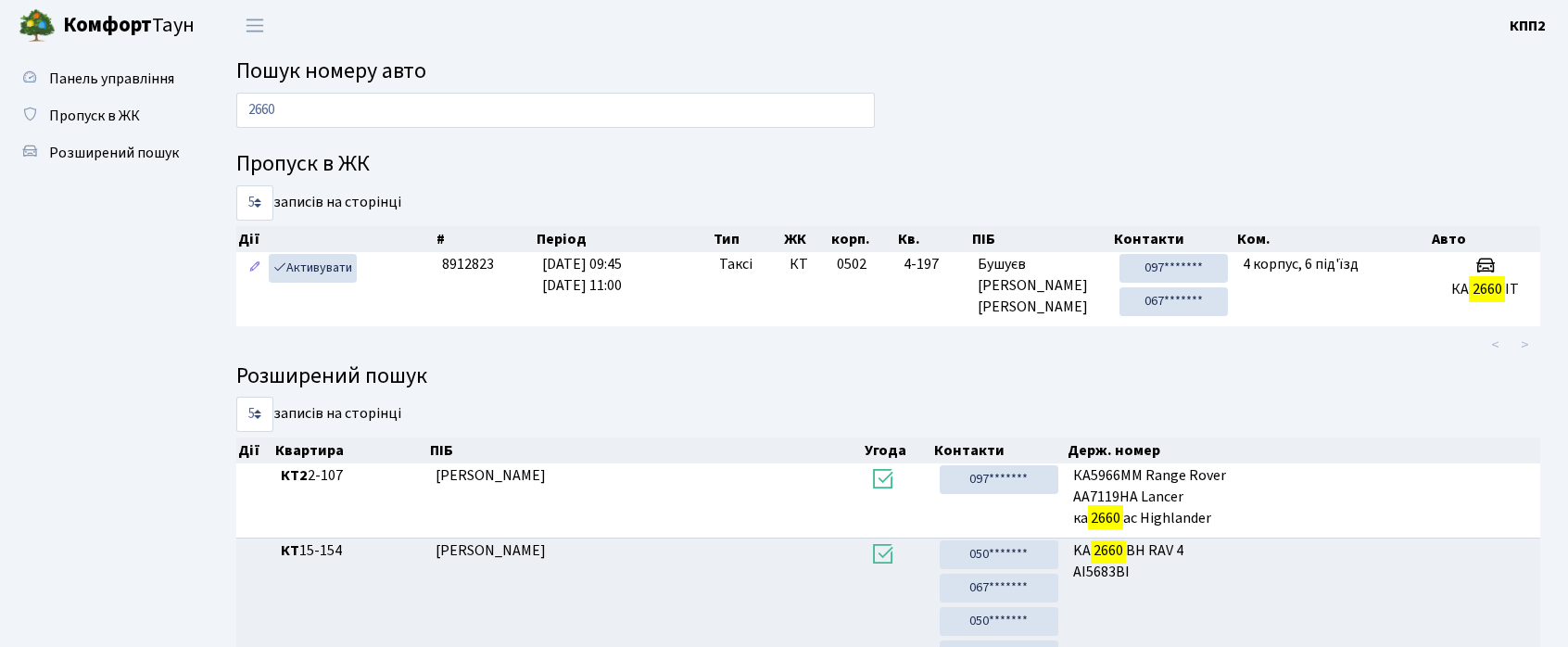
click at [279, 106] on input "2660" at bounding box center [555, 110] width 638 height 35
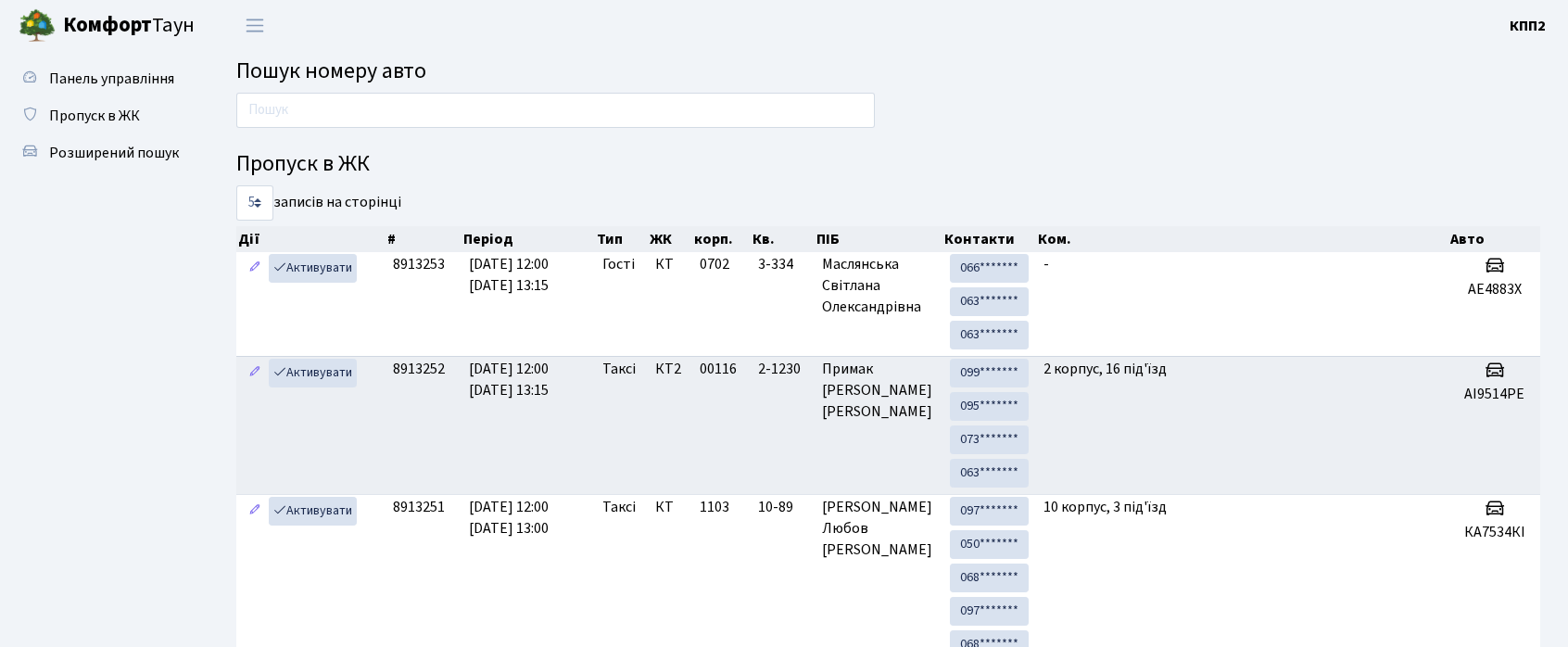
click at [742, 48] on header "[PERSON_NAME] КПП2 Мій обліковий запис Вийти" at bounding box center [784, 25] width 1568 height 51
click at [691, 109] on input "text" at bounding box center [555, 110] width 638 height 35
click at [646, 46] on header "Комфорт Таун КПП2 Мій обліковий запис Вийти" at bounding box center [784, 25] width 1568 height 51
click at [672, 109] on input "text" at bounding box center [555, 110] width 638 height 35
click at [353, 109] on input "text" at bounding box center [555, 110] width 638 height 35
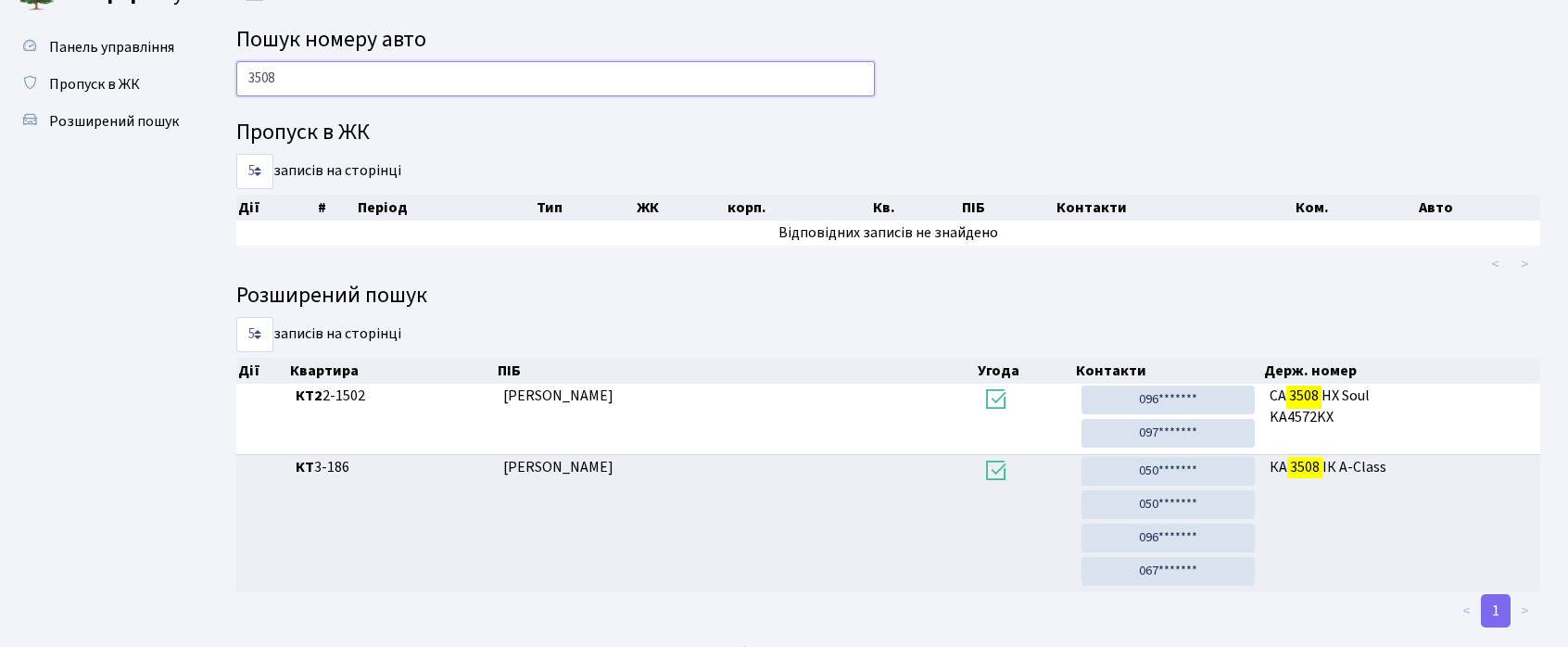
scroll to position [63, 0]
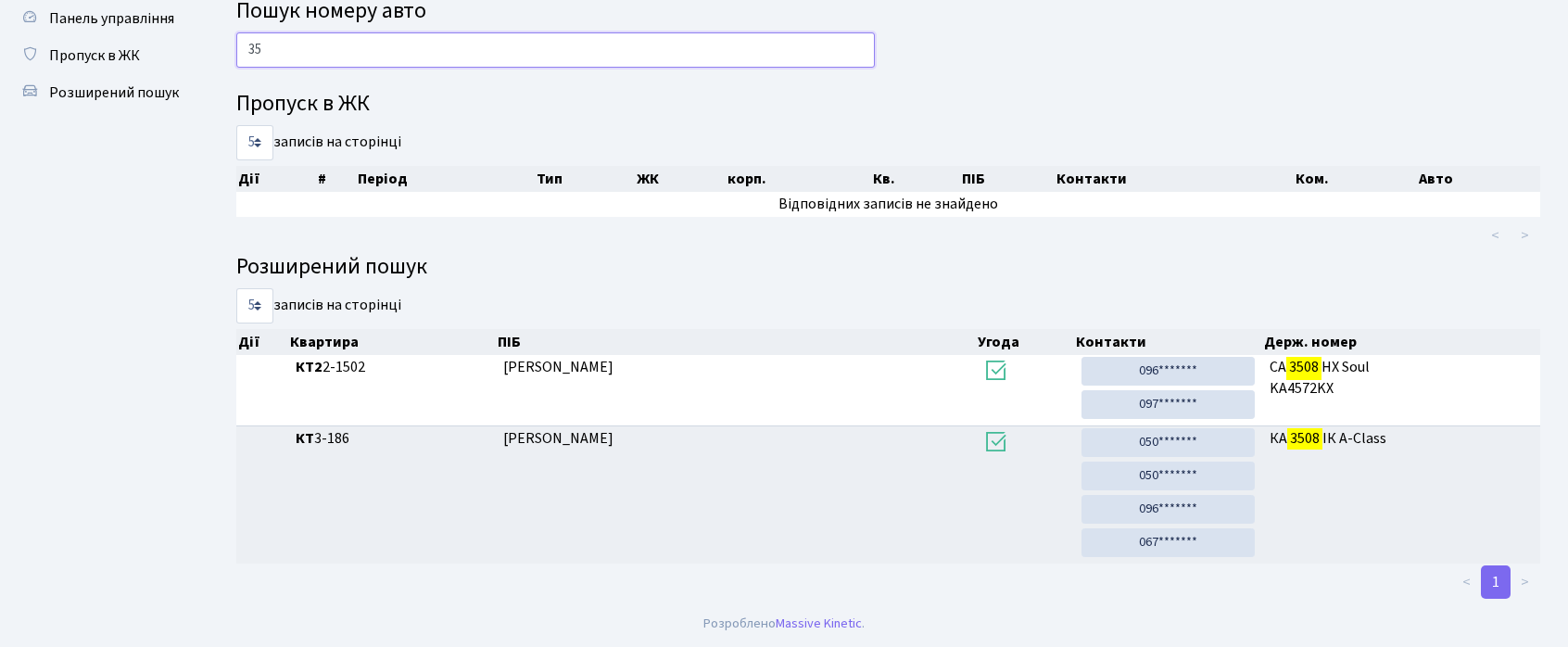
type input "3"
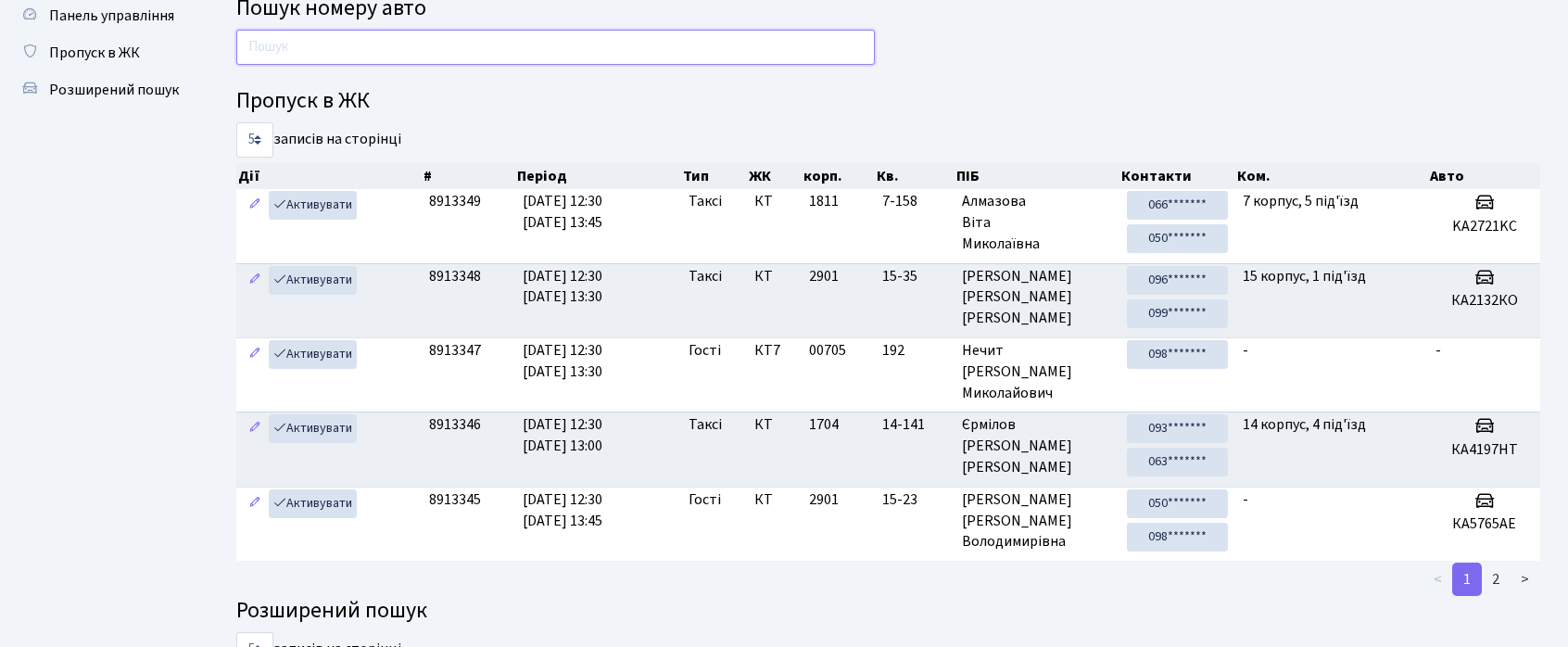
click at [489, 53] on input "text" at bounding box center [555, 47] width 638 height 35
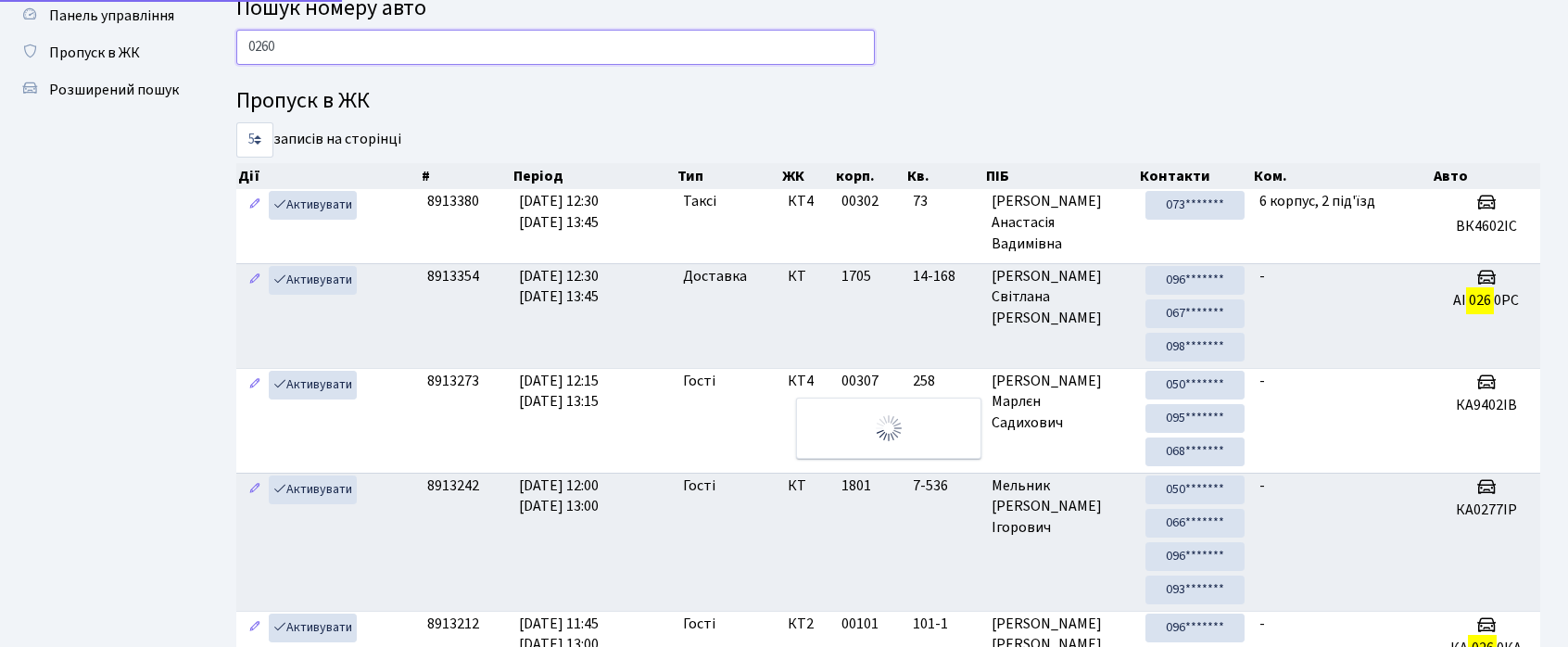
type input "0260"
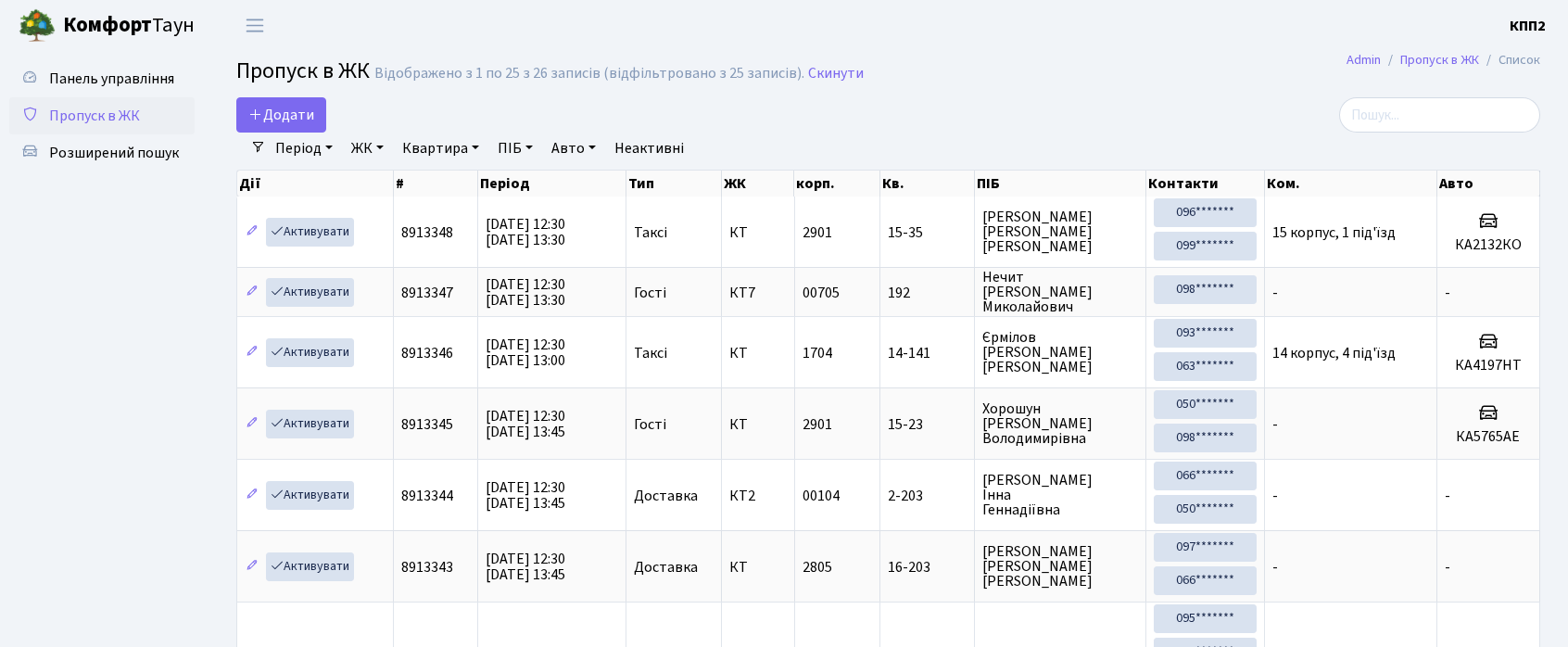
select select "25"
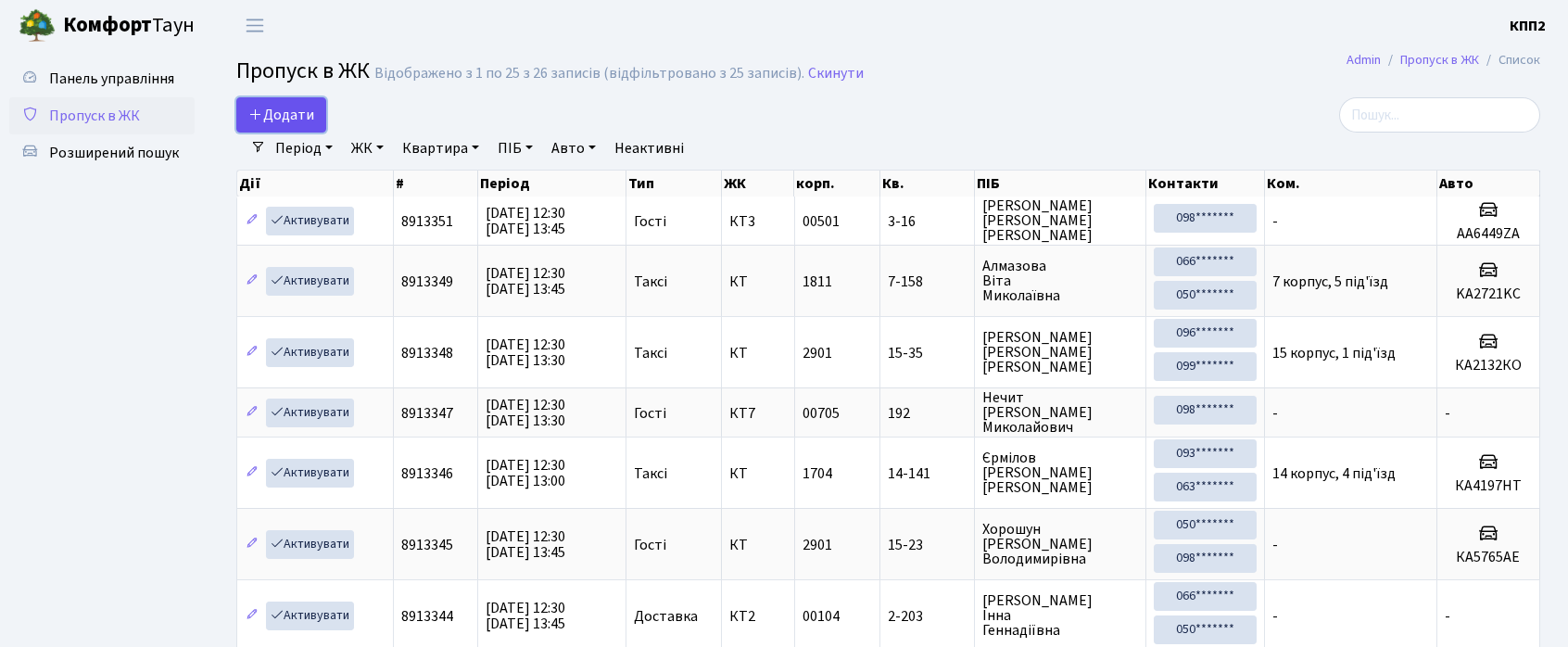
click at [294, 116] on span "Додати" at bounding box center [282, 115] width 66 height 20
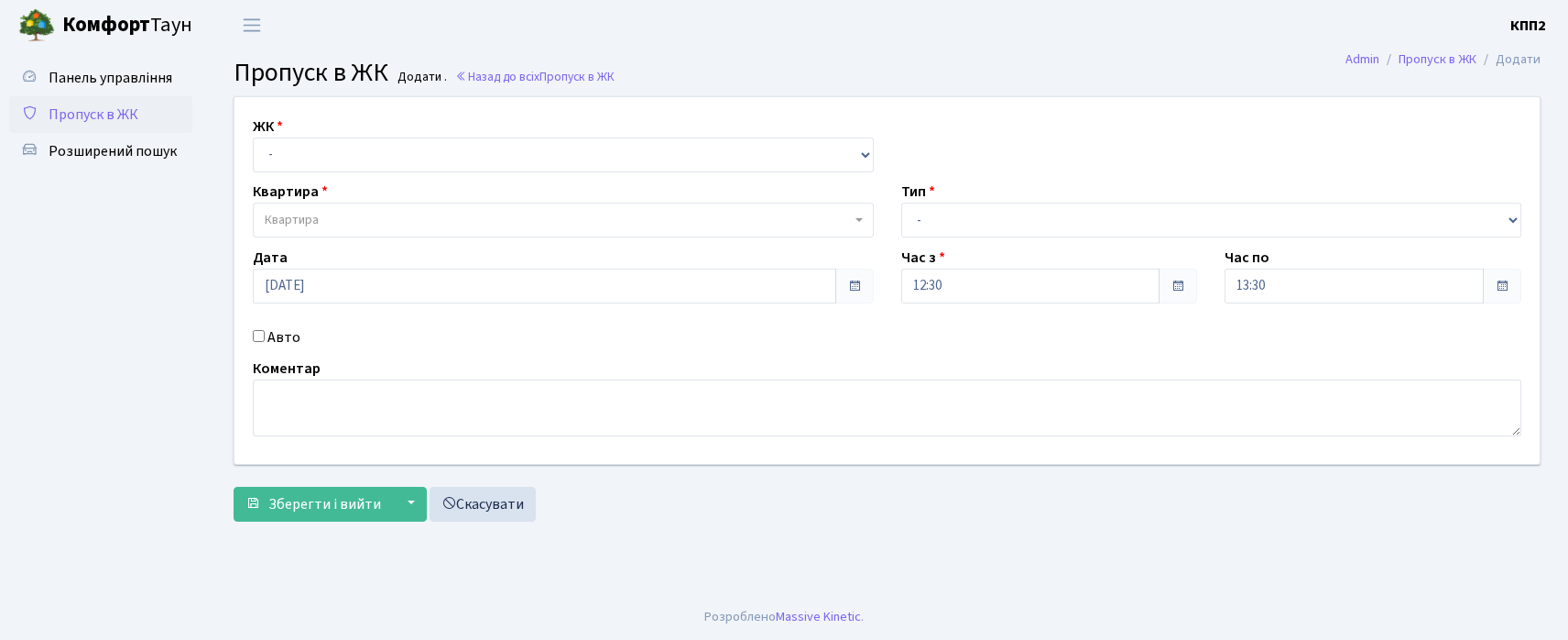
click at [255, 334] on input "Авто" at bounding box center [259, 336] width 12 height 12
checkbox input "true"
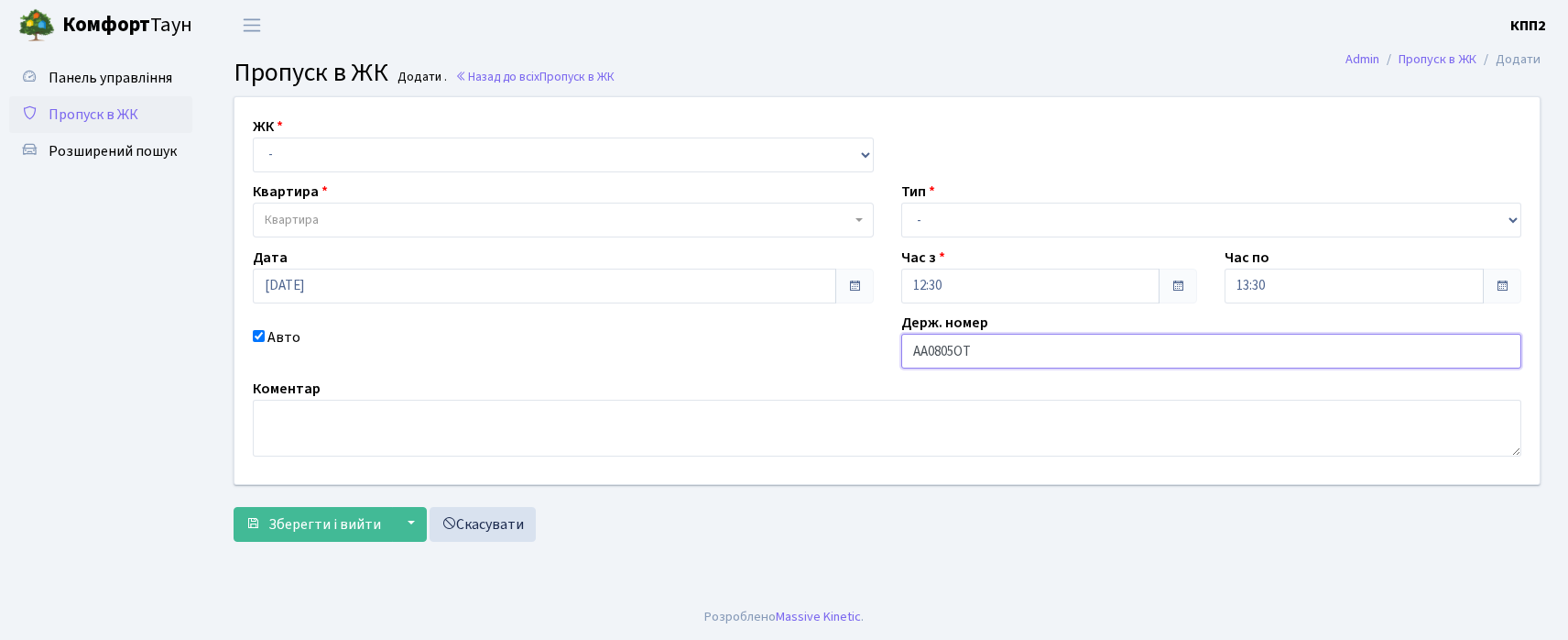
type input "АА0805ОТ"
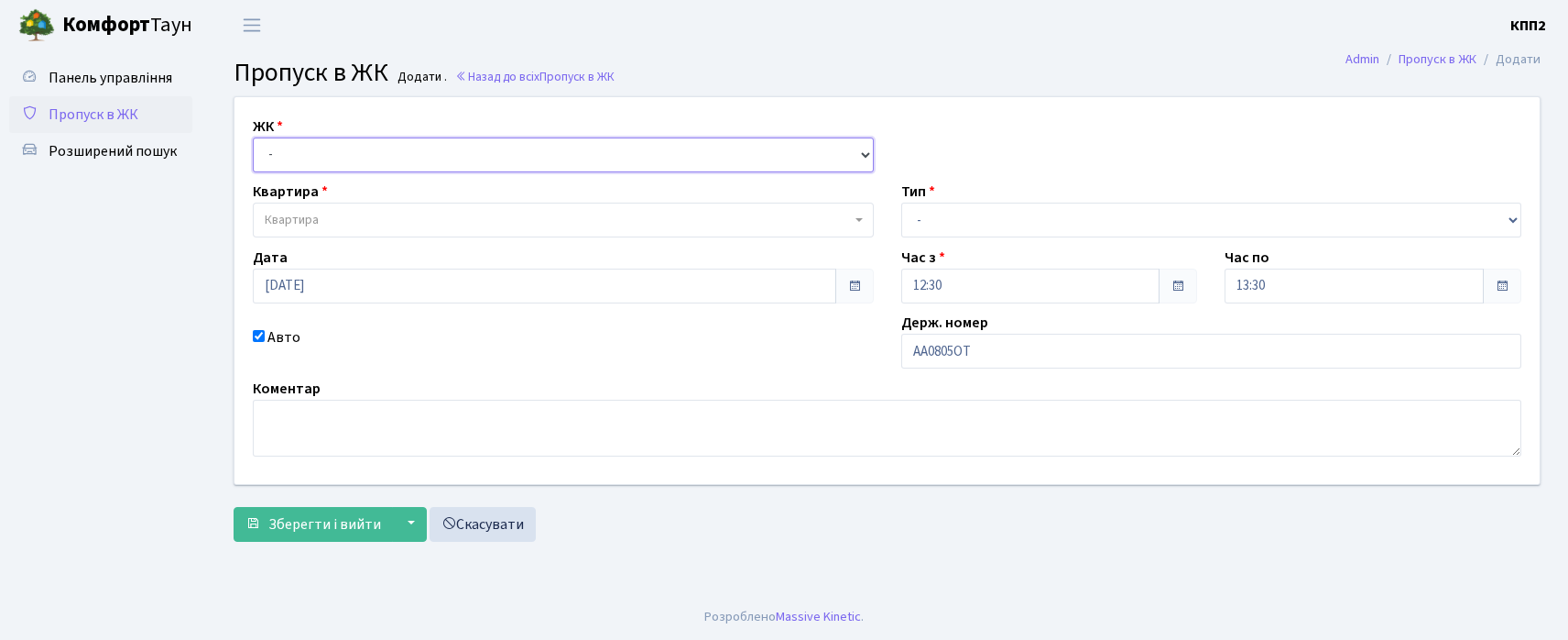
click at [321, 150] on select "- КТ, вул. Регенераторна, 4 КТ2, просп. Соборності, 17 КТ3, вул. Березнева, 16 …" at bounding box center [563, 154] width 621 height 35
select select "271"
click at [253, 137] on select "- КТ, вул. Регенераторна, 4 КТ2, просп. [STREET_ADDRESS] [STREET_ADDRESS] [PERS…" at bounding box center [563, 154] width 621 height 35
select select
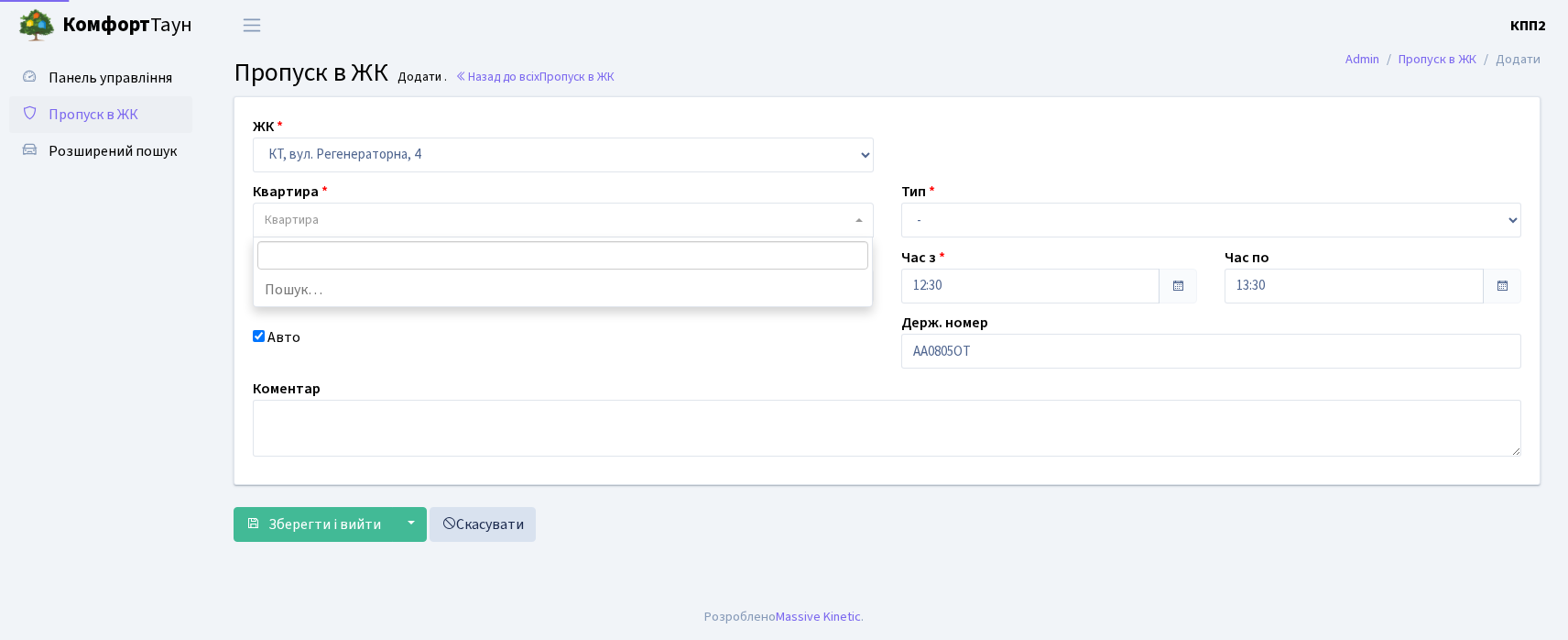
click at [324, 212] on span "Квартира" at bounding box center [558, 219] width 587 height 19
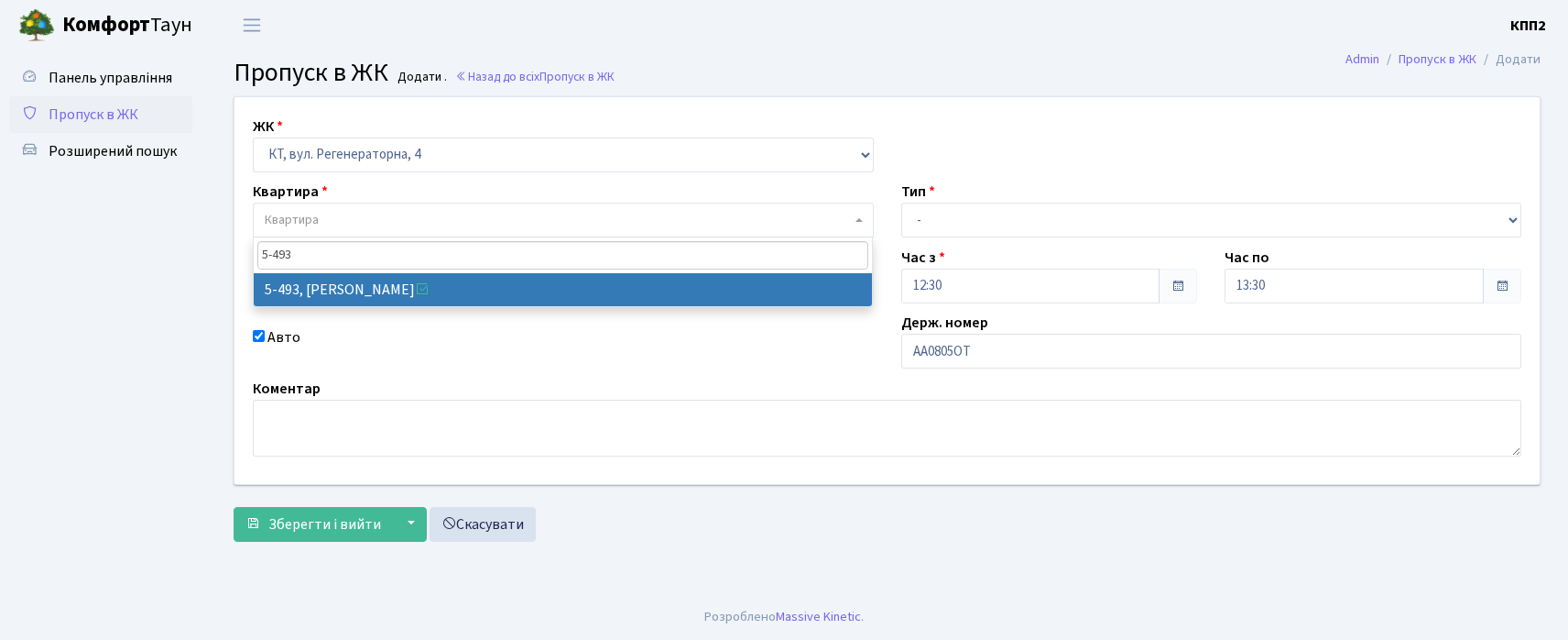
type input "5-493"
select select "2021"
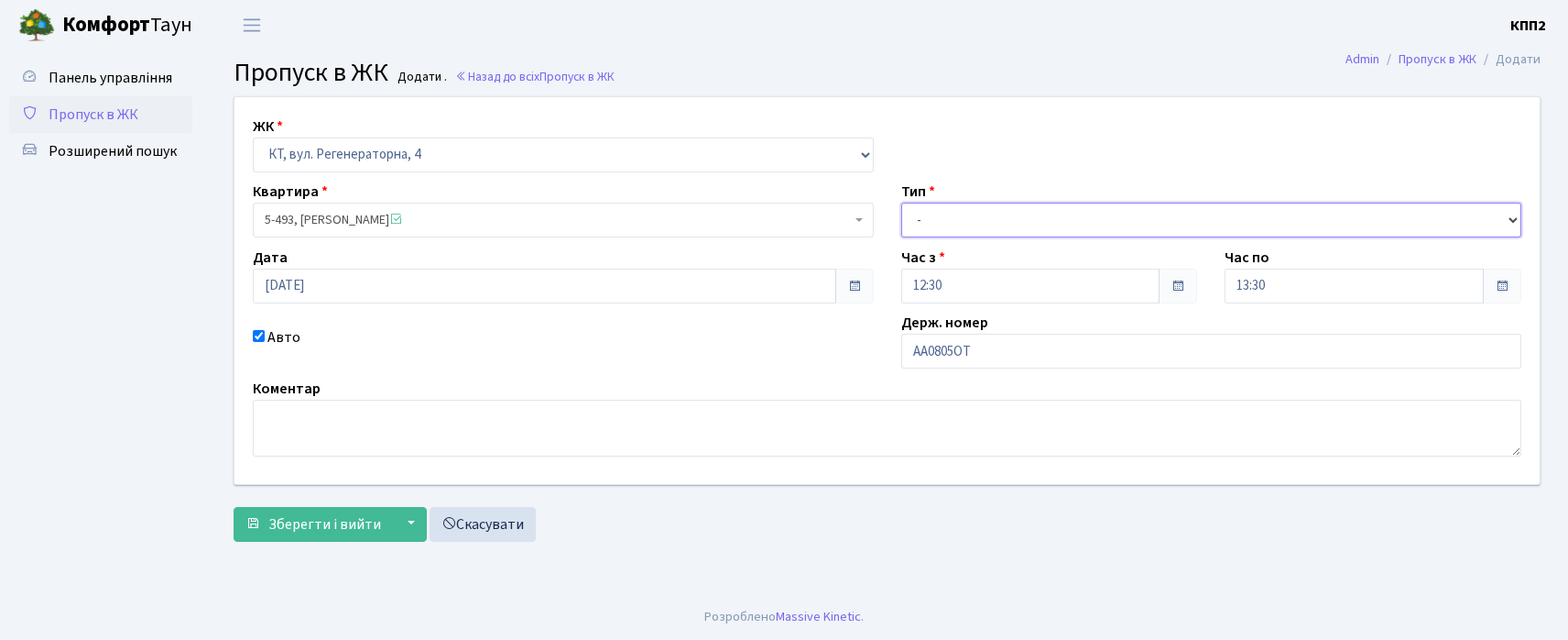
click at [1085, 213] on select "- Доставка Таксі Гості Сервіс" at bounding box center [1212, 219] width 621 height 35
select select "3"
click at [902, 202] on select "- Доставка Таксі Гості Сервіс" at bounding box center [1212, 219] width 621 height 35
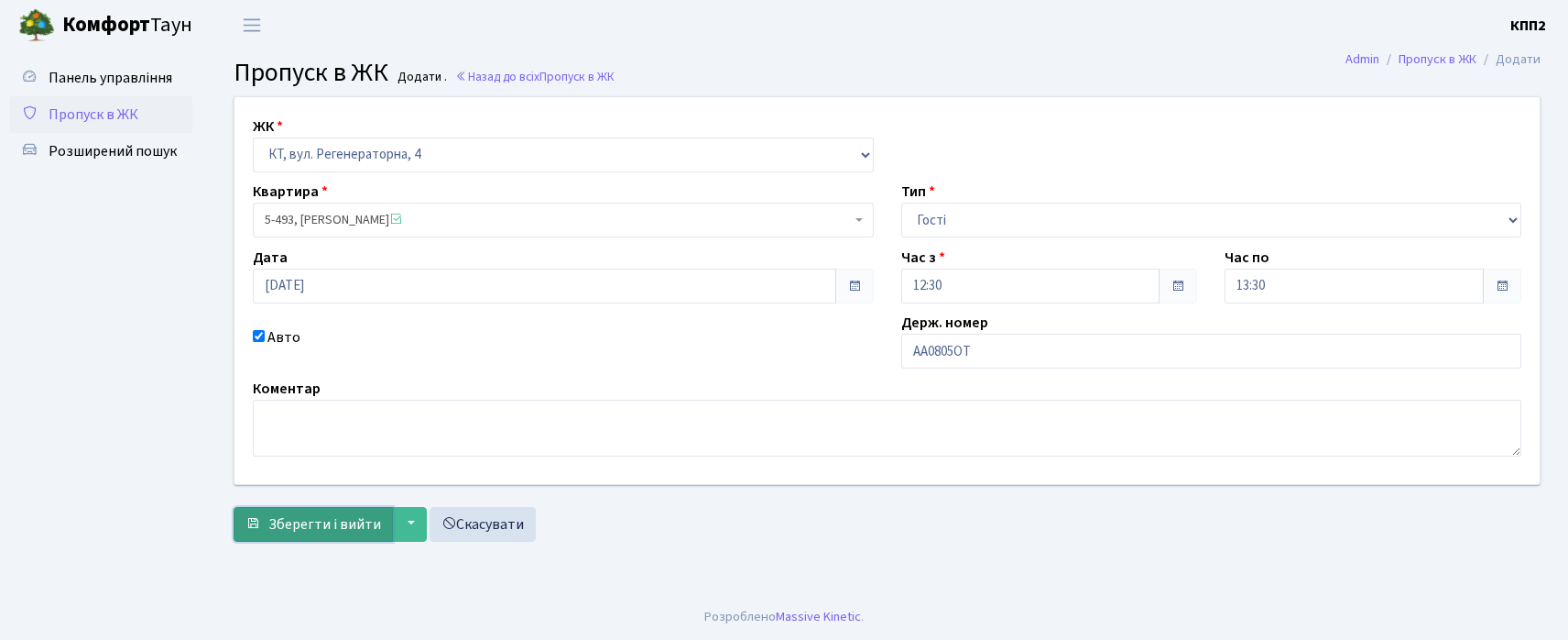
click at [313, 524] on span "Зберегти і вийти" at bounding box center [325, 523] width 113 height 20
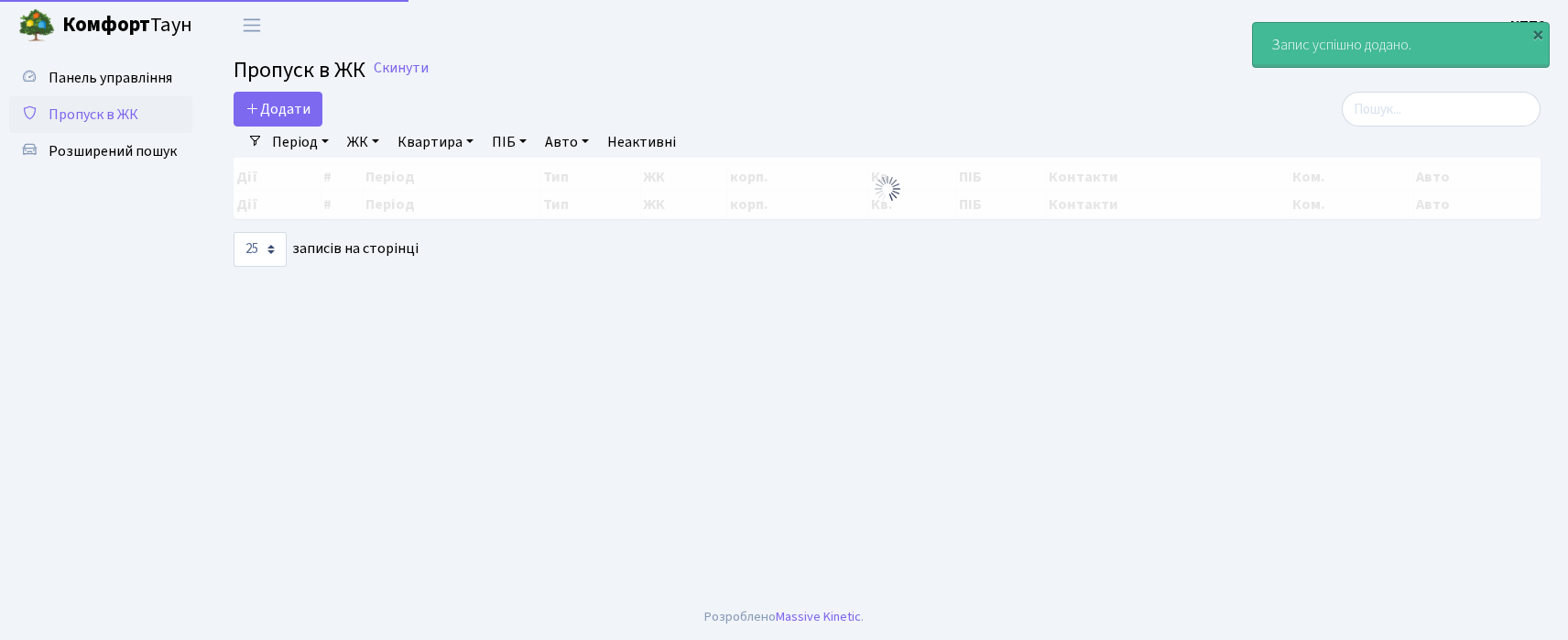
select select "25"
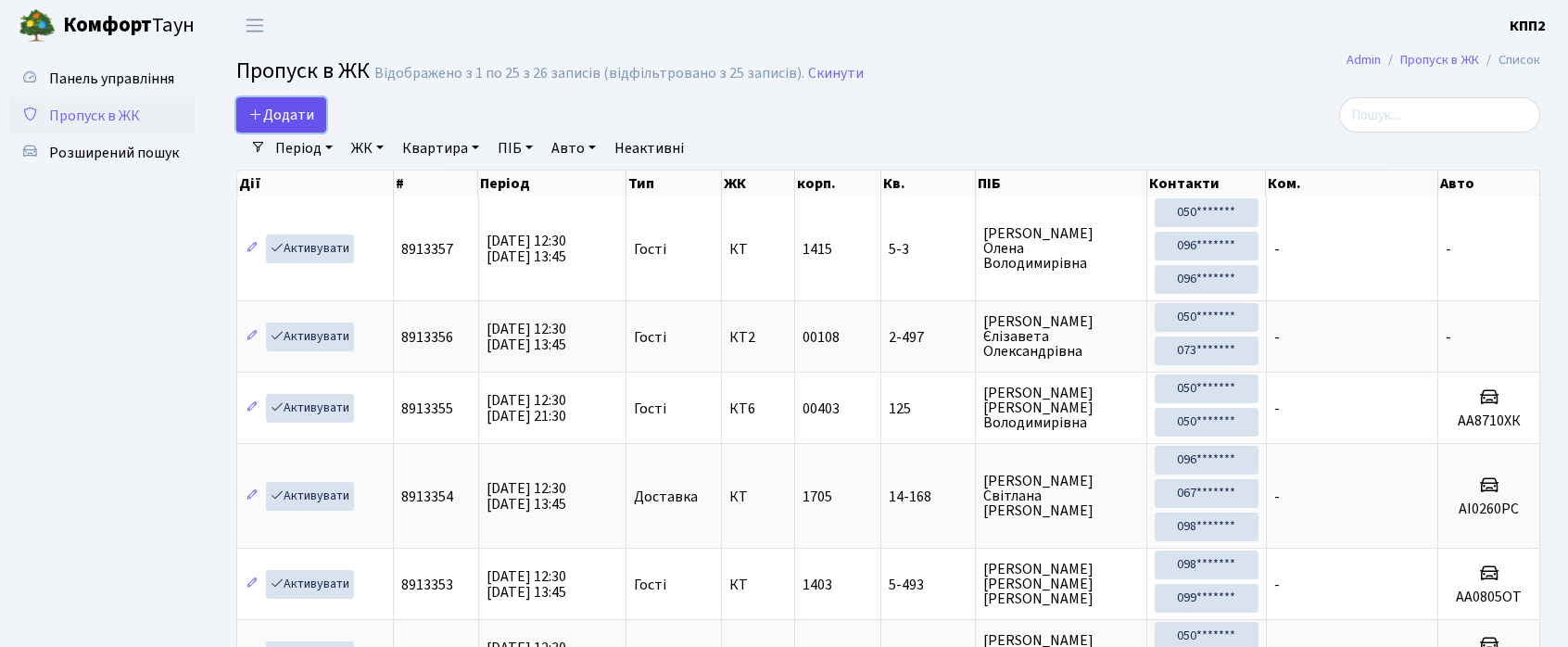
click at [294, 102] on link "Додати" at bounding box center [282, 114] width 90 height 35
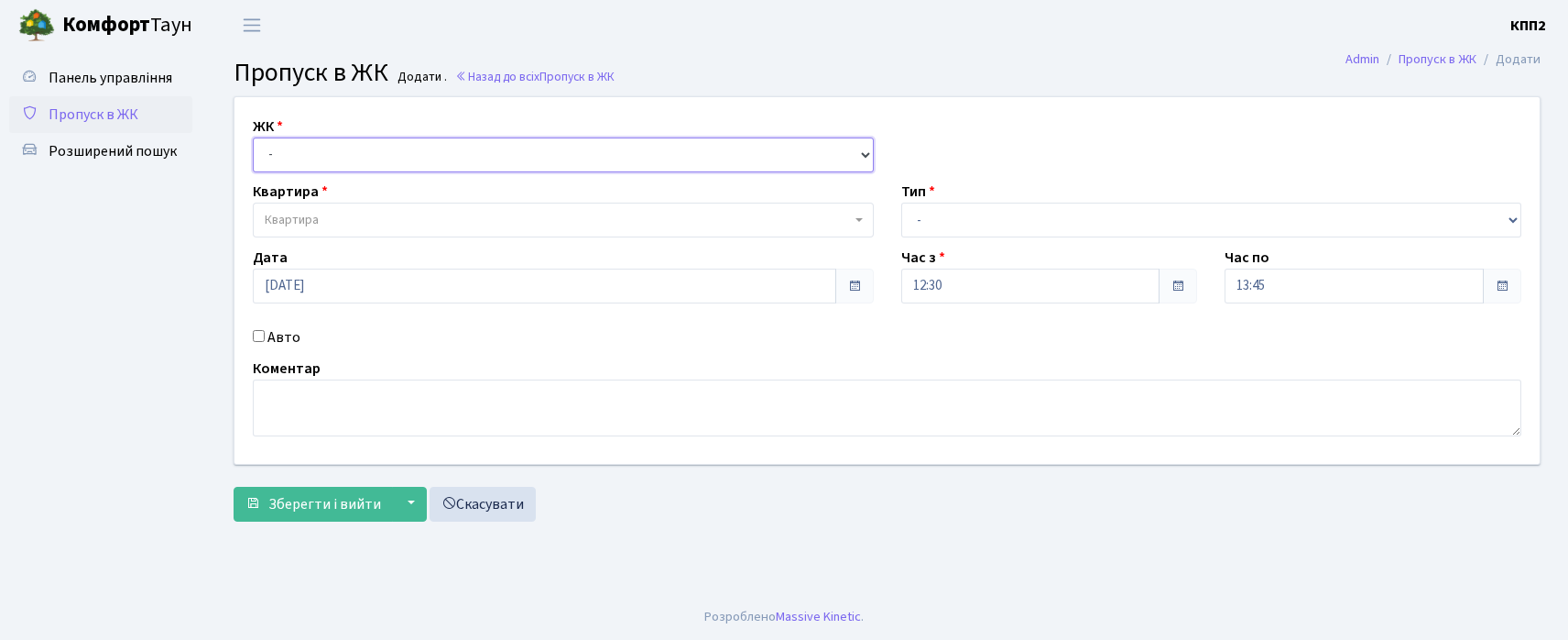
click at [317, 151] on select "- КТ, вул. Регенераторна, 4 КТ2, просп. [STREET_ADDRESS] [STREET_ADDRESS] [PERS…" at bounding box center [563, 154] width 621 height 35
select select "271"
click at [253, 137] on select "- КТ, вул. Регенераторна, 4 КТ2, просп. [STREET_ADDRESS] [STREET_ADDRESS] [PERS…" at bounding box center [563, 154] width 621 height 35
select select
click at [309, 220] on span "Квартира" at bounding box center [291, 219] width 54 height 19
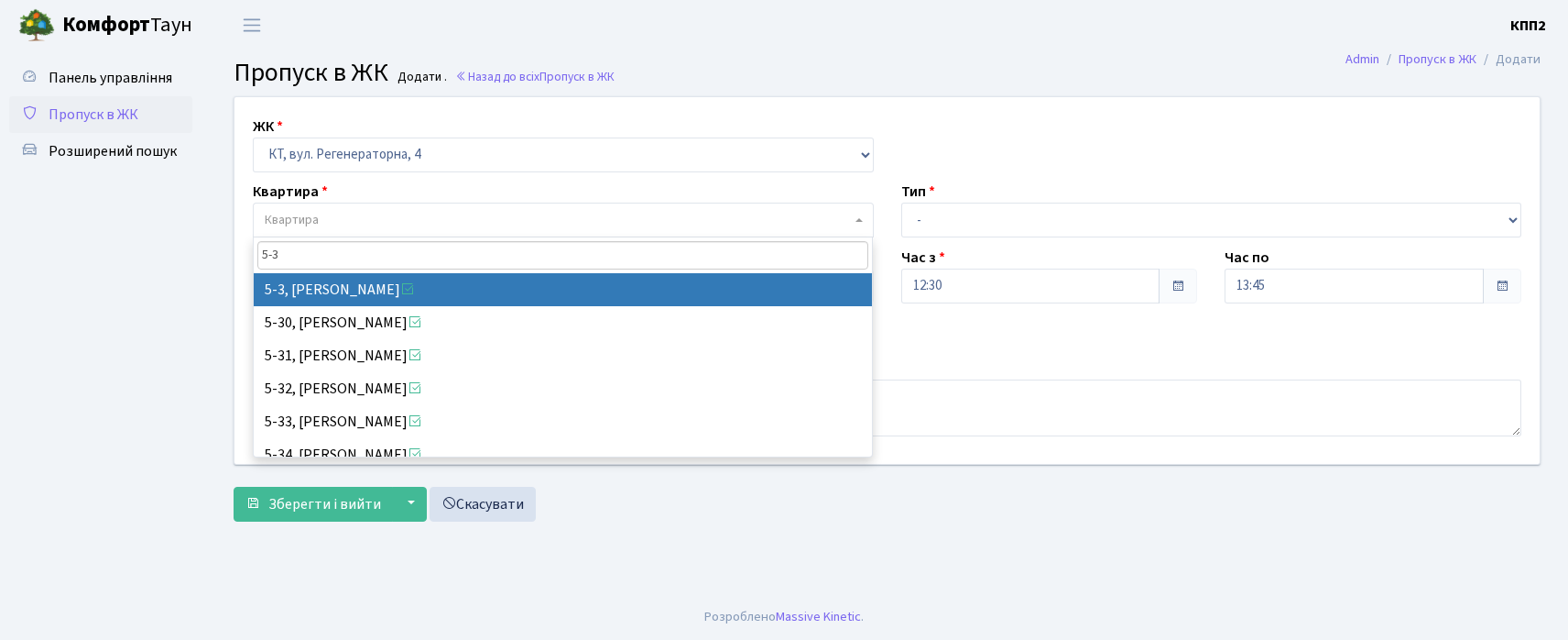
type input "5-3"
select select "2495"
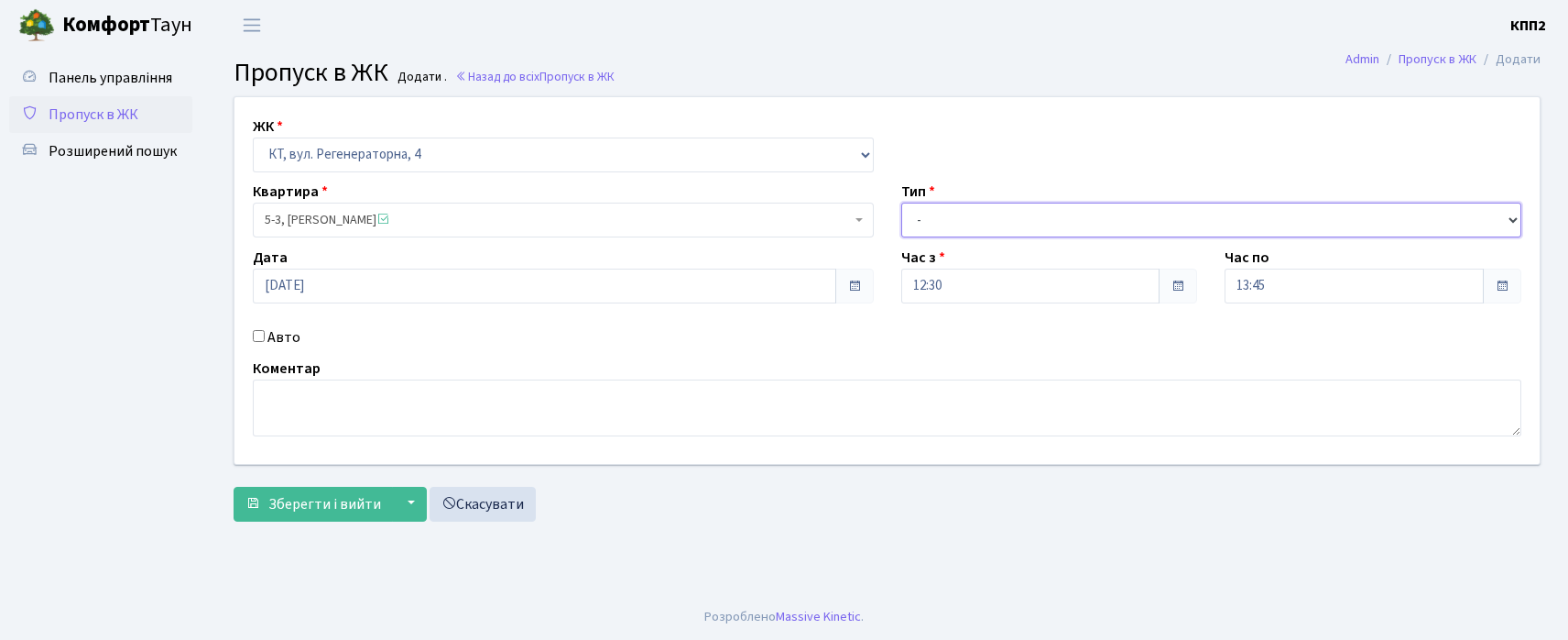
drag, startPoint x: 954, startPoint y: 214, endPoint x: 946, endPoint y: 228, distance: 16.1
click at [953, 217] on select "- Доставка Таксі Гості Сервіс" at bounding box center [1212, 219] width 621 height 35
select select "18"
click at [902, 202] on select "- Доставка Таксі Гості Сервіс" at bounding box center [1212, 219] width 621 height 35
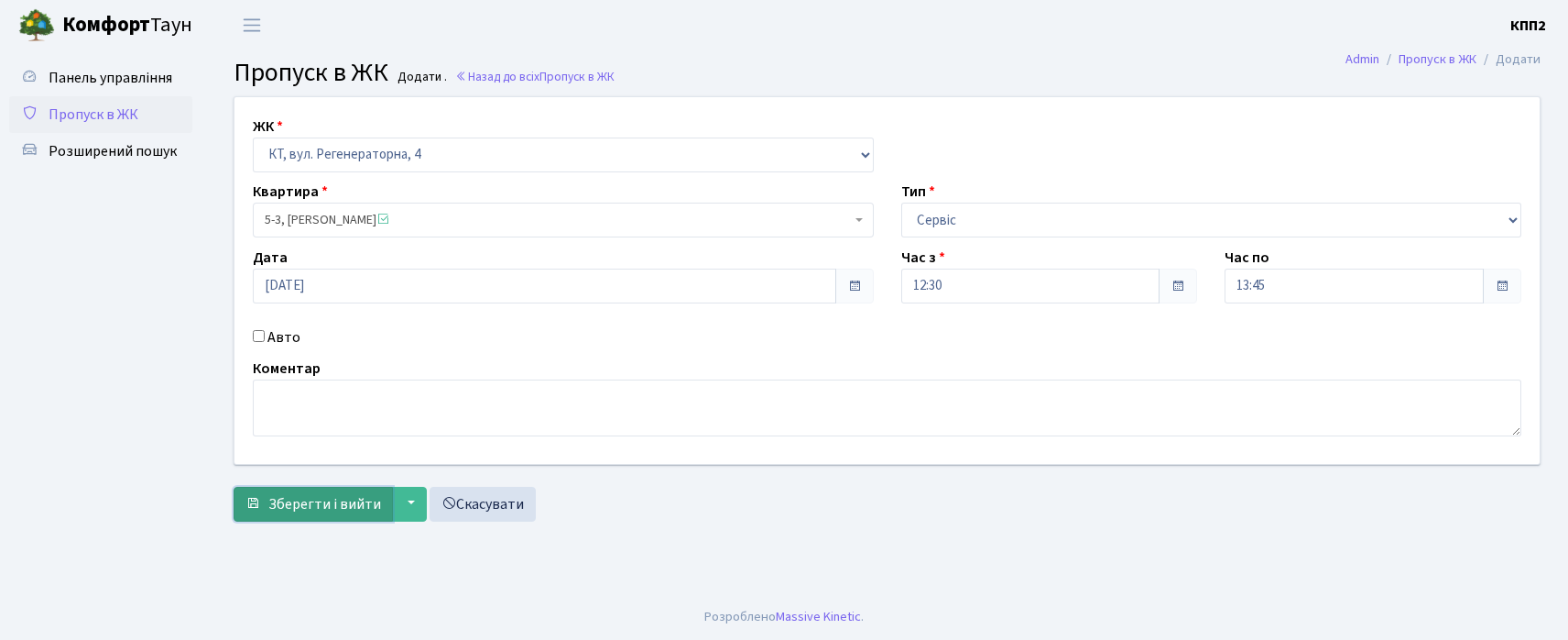
click at [370, 499] on span "Зберегти і вийти" at bounding box center [325, 504] width 113 height 20
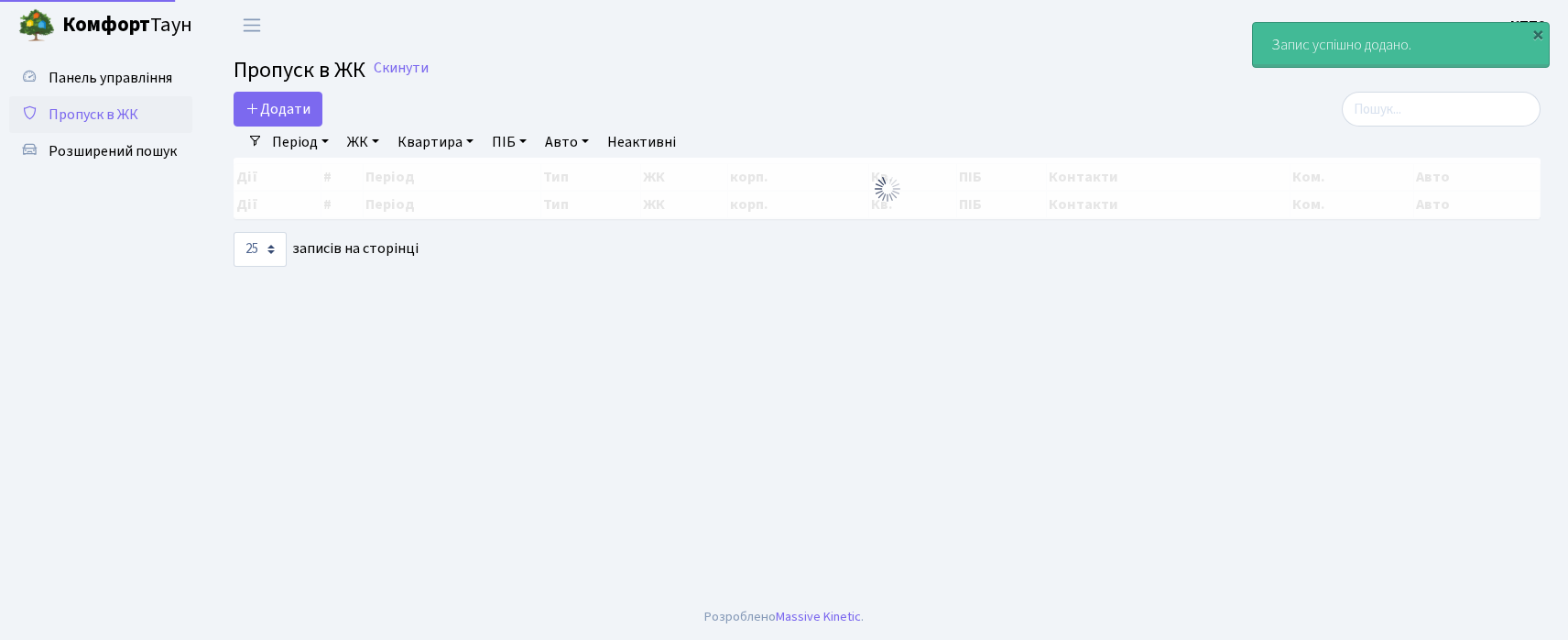
select select "25"
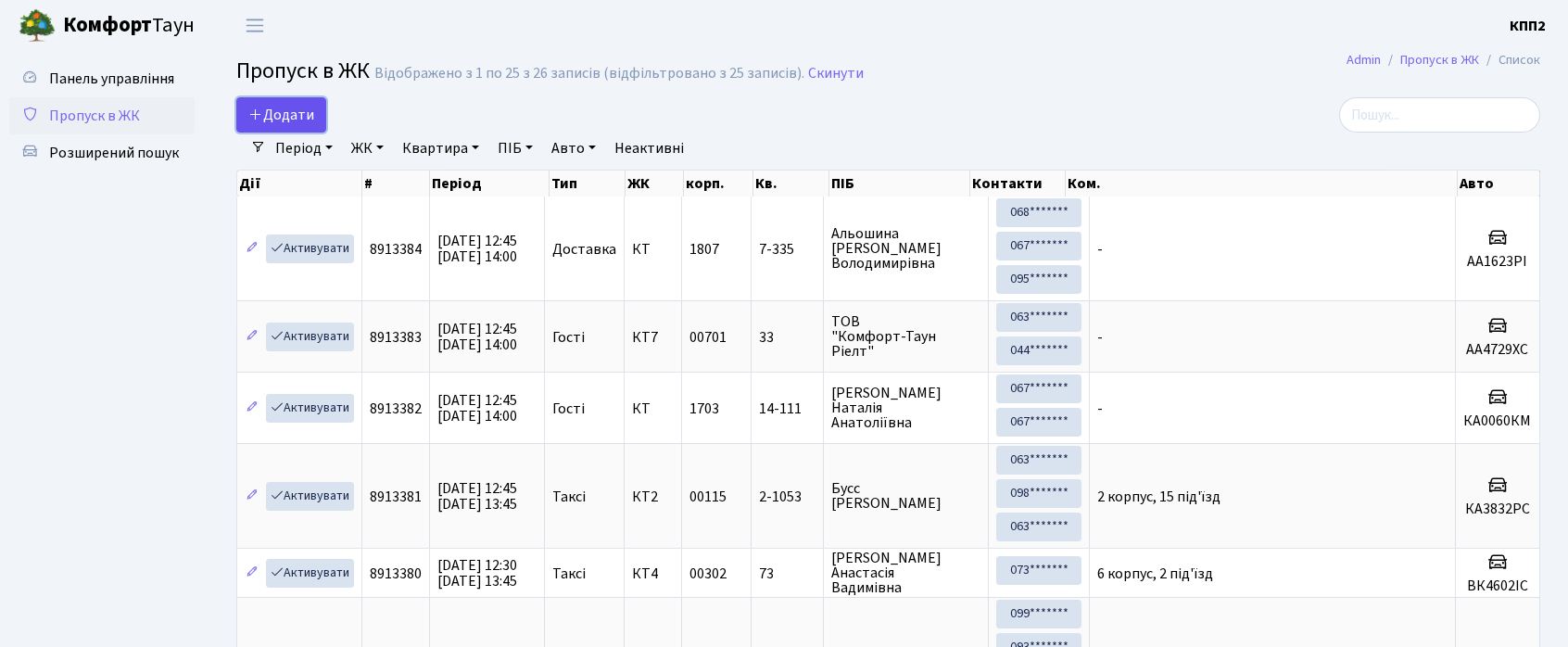
click at [305, 105] on span "Додати" at bounding box center [282, 115] width 66 height 20
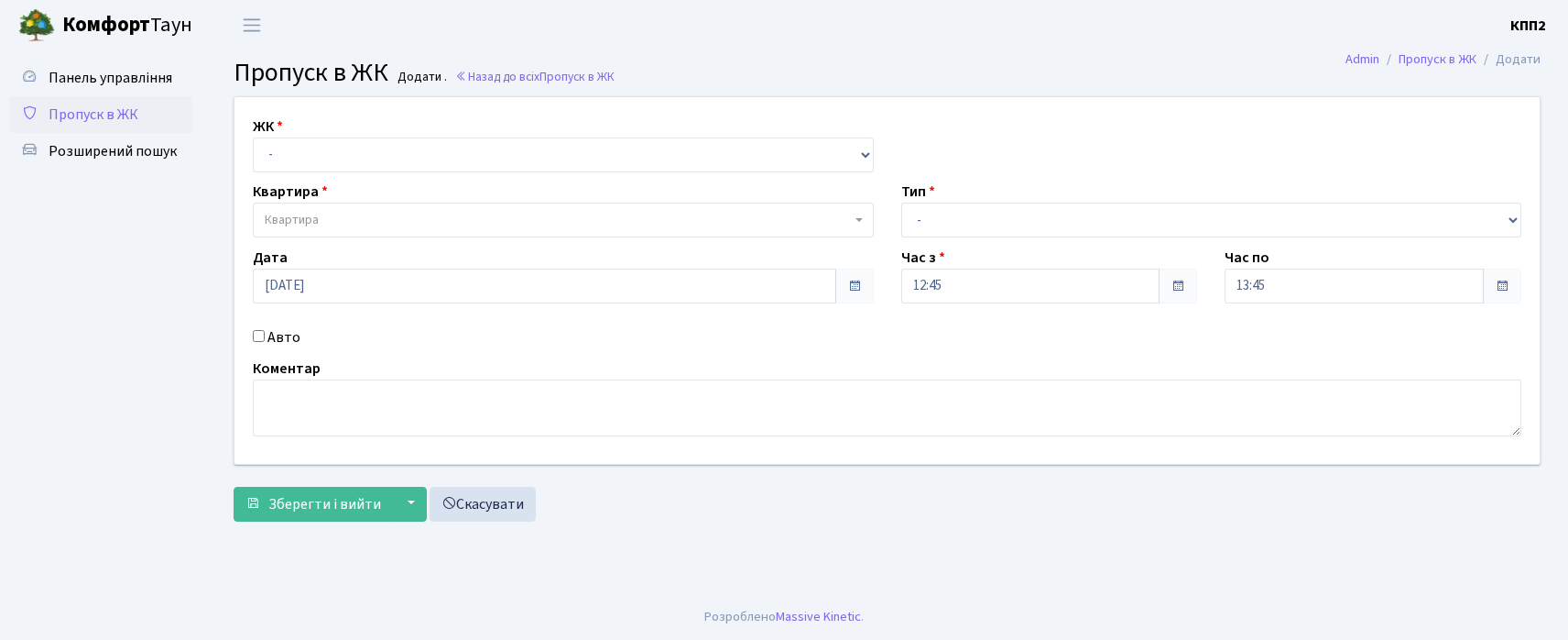
click at [255, 337] on input "Авто" at bounding box center [259, 336] width 12 height 12
checkbox input "true"
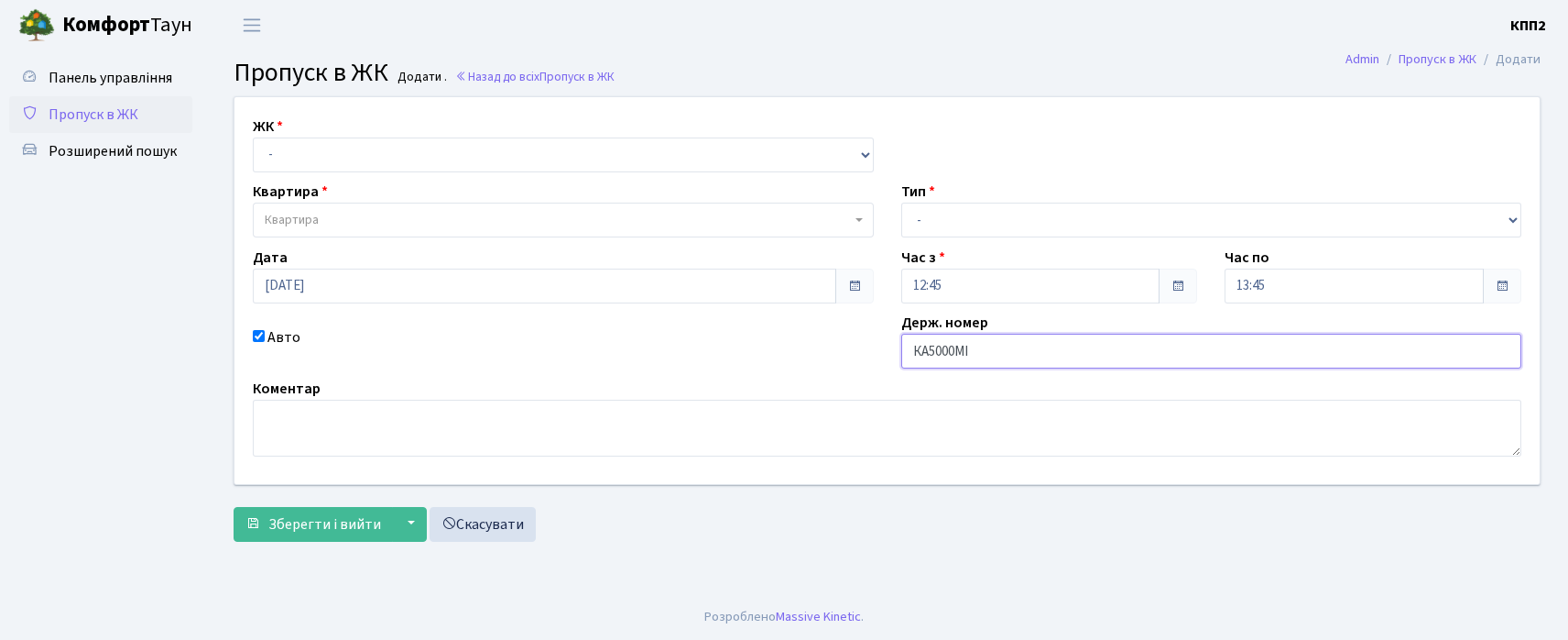
type input "КА5000МІ"
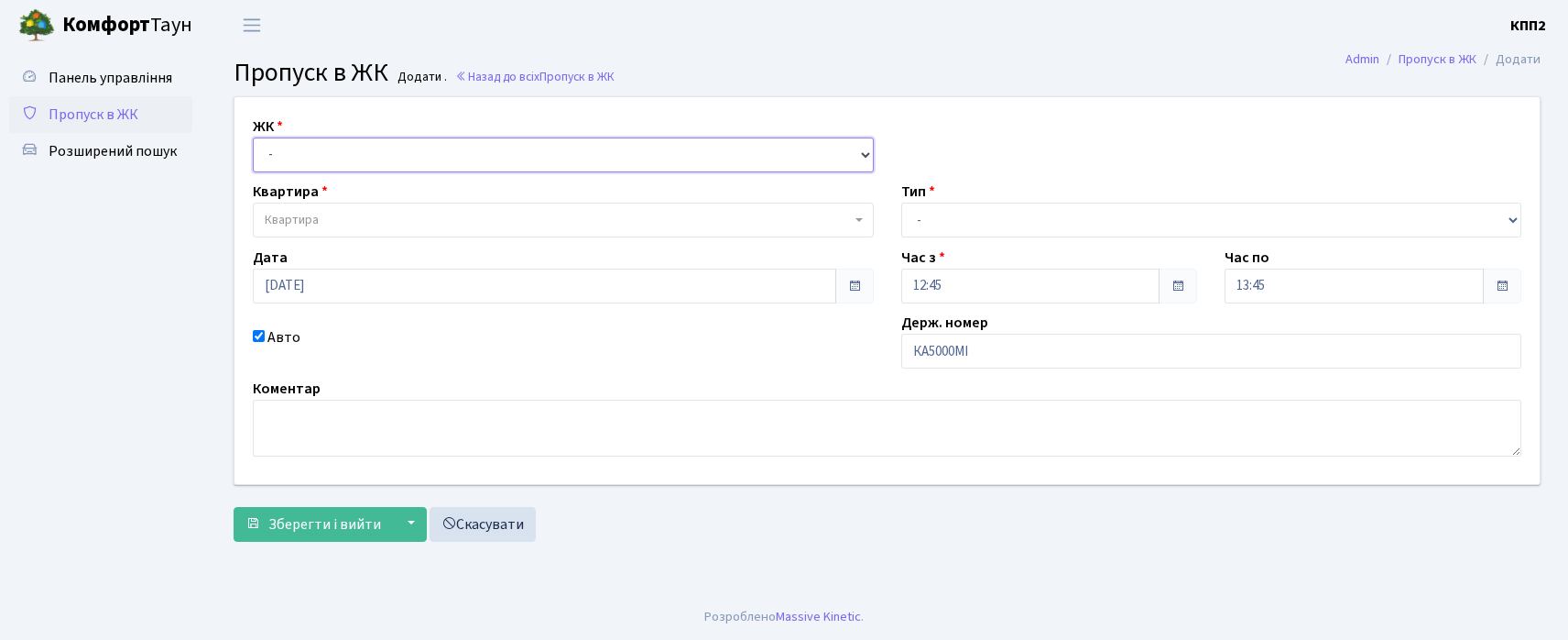
click at [341, 152] on select "- КТ, вул. Регенераторна, 4 КТ2, просп. [STREET_ADDRESS] [STREET_ADDRESS] [PERS…" at bounding box center [563, 154] width 621 height 35
select select "271"
click at [253, 137] on select "- КТ, вул. Регенераторна, 4 КТ2, просп. [STREET_ADDRESS] [STREET_ADDRESS] [PERS…" at bounding box center [563, 154] width 621 height 35
select select
click at [345, 220] on span "Квартира" at bounding box center [558, 219] width 587 height 19
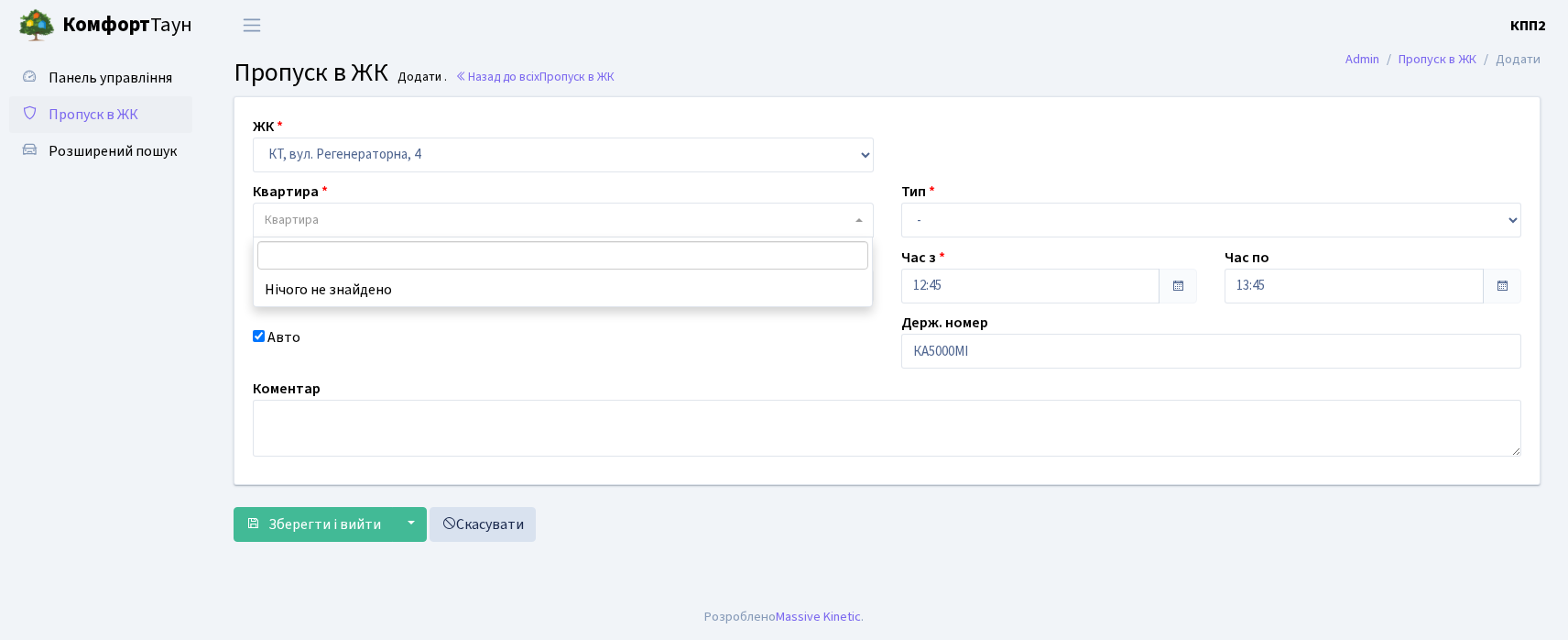
click at [379, 258] on input "search" at bounding box center [563, 255] width 611 height 29
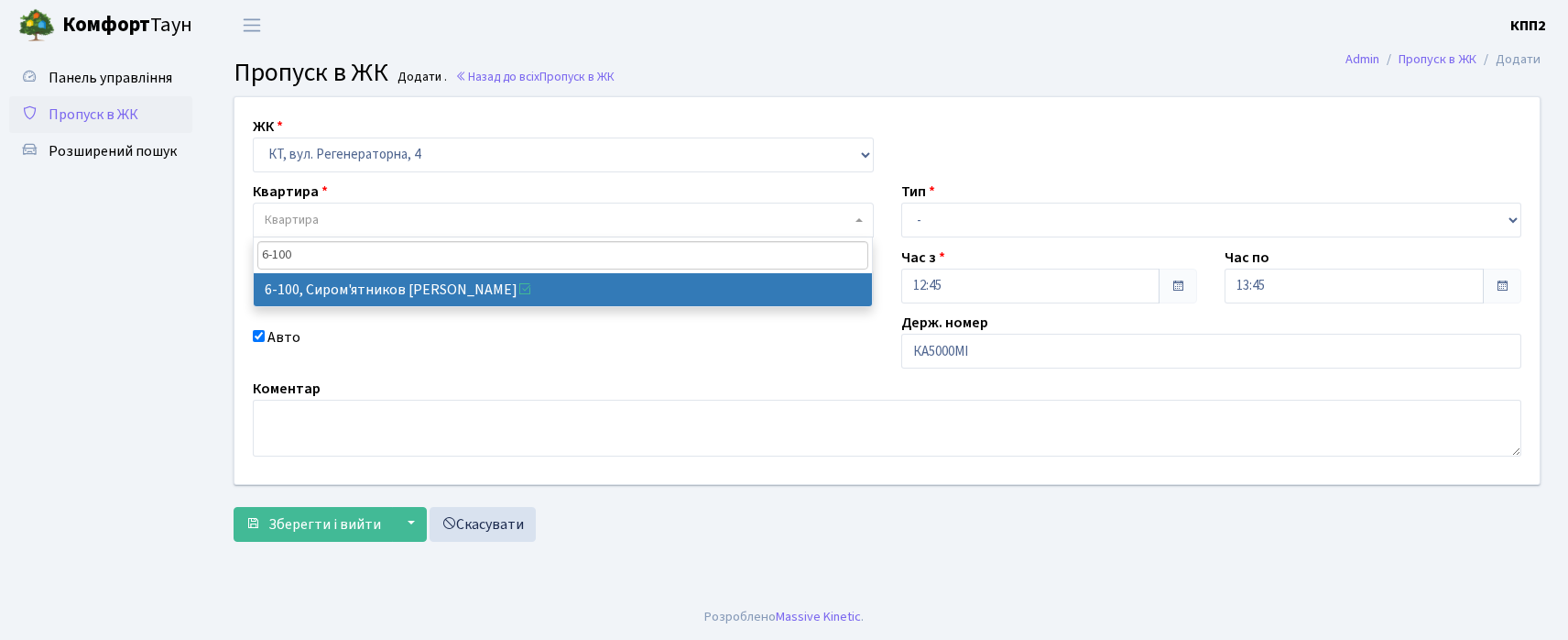
type input "6-100"
select select "5236"
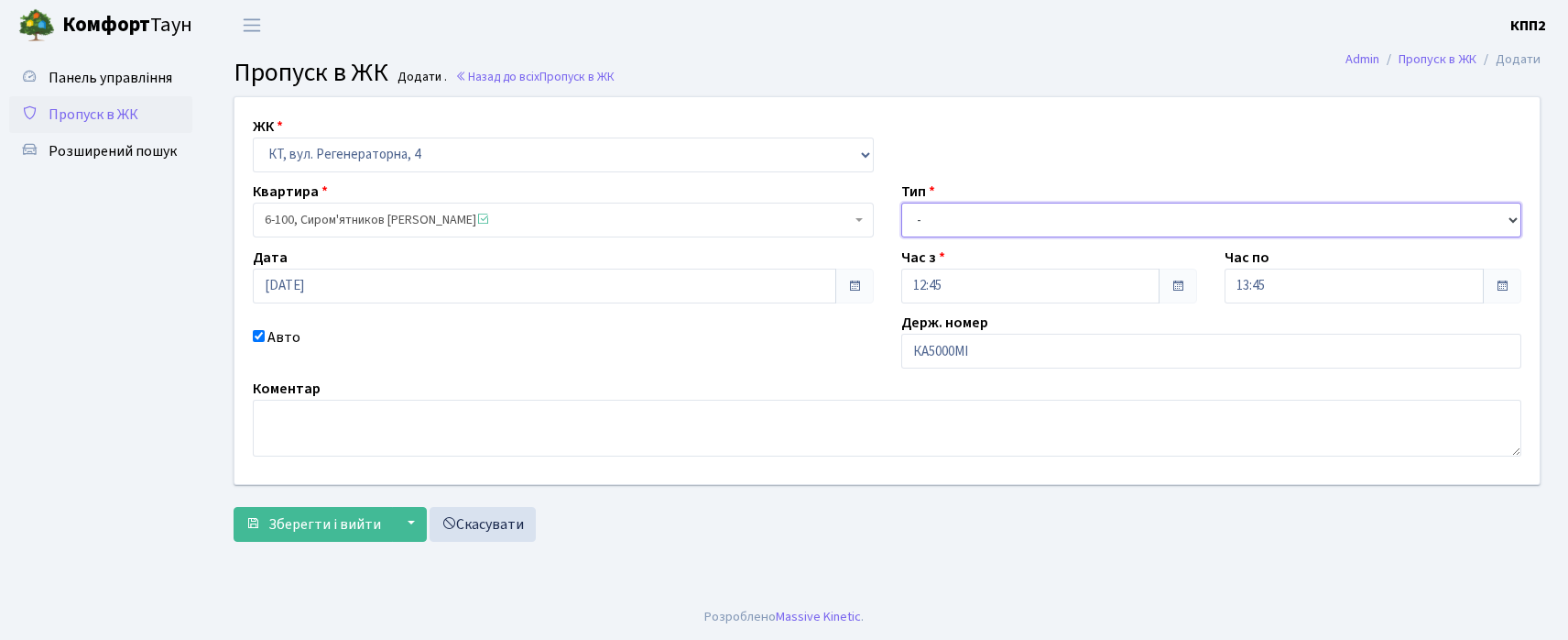
click at [965, 220] on select "- Доставка Таксі Гості Сервіс" at bounding box center [1212, 219] width 621 height 35
select select "3"
click at [902, 202] on select "- Доставка Таксі Гості Сервіс" at bounding box center [1212, 219] width 621 height 35
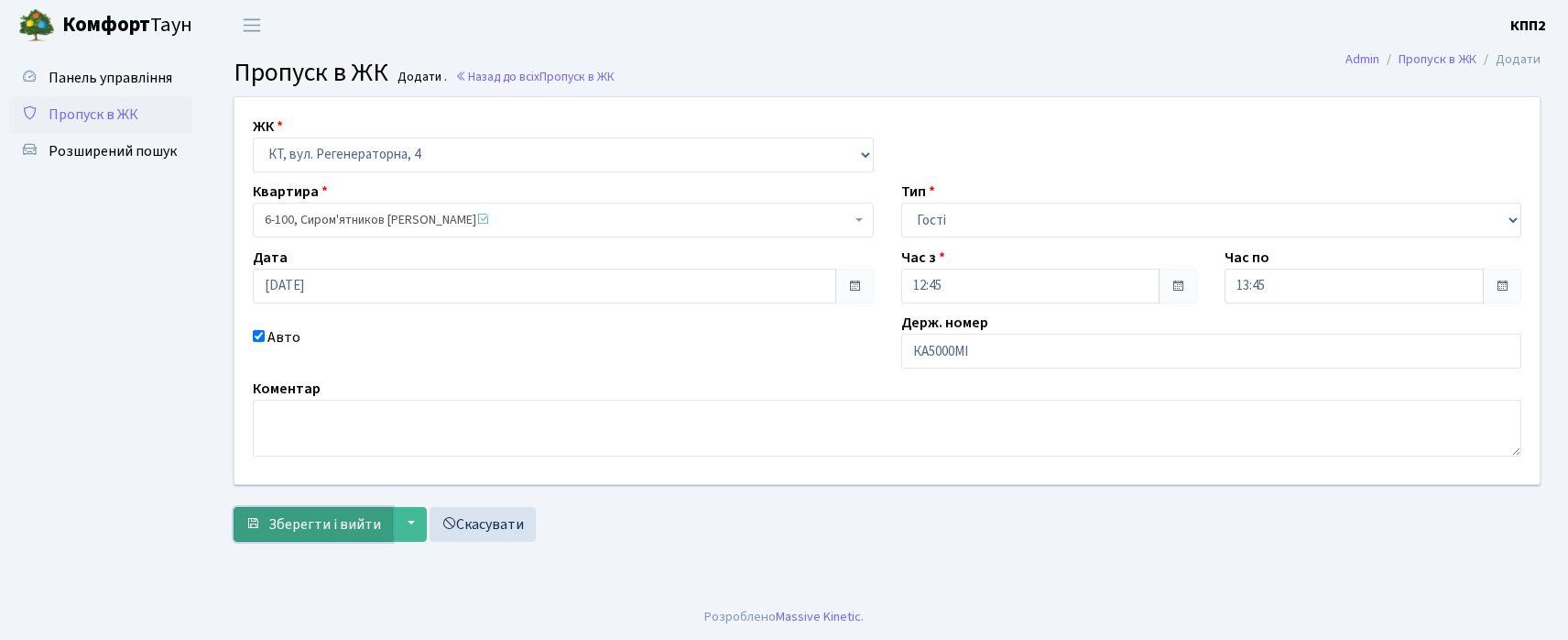
click at [305, 524] on span "Зберегти і вийти" at bounding box center [325, 523] width 113 height 20
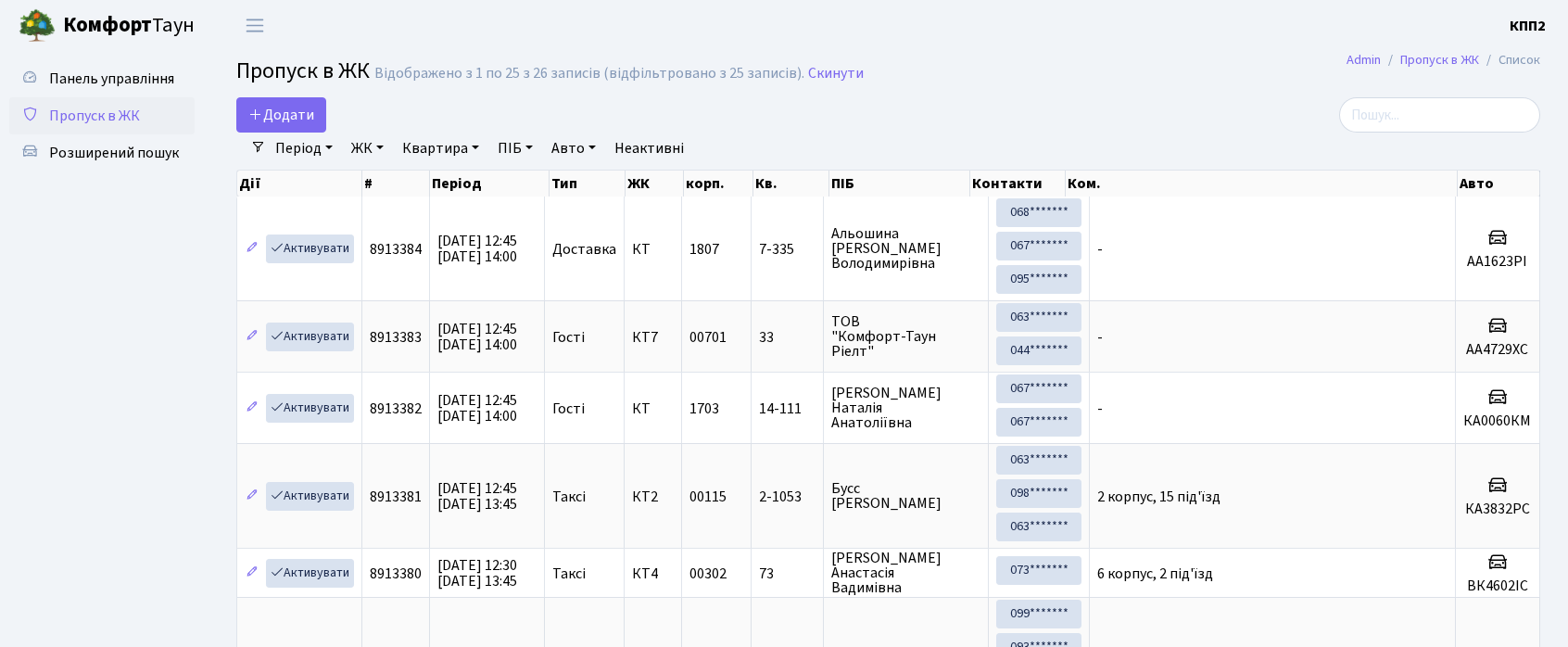
select select "25"
click at [291, 108] on span "Додати" at bounding box center [282, 115] width 66 height 20
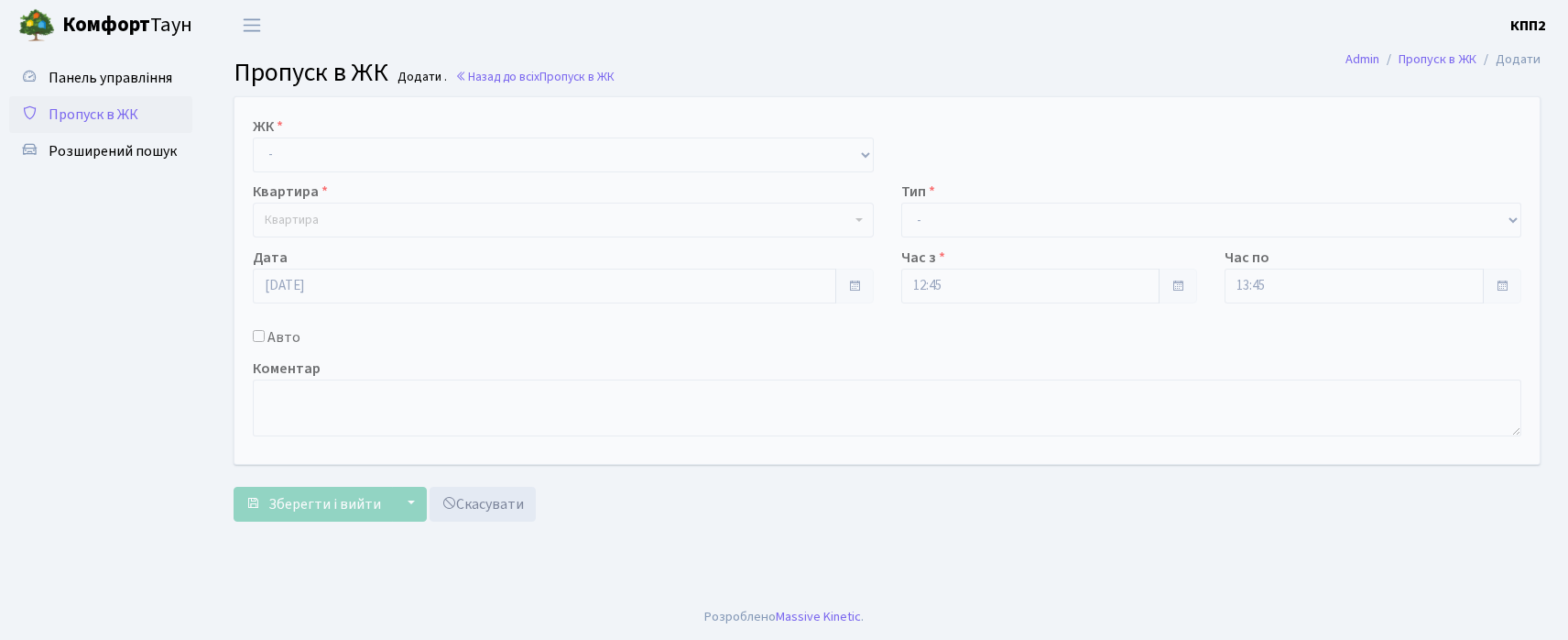
click at [261, 338] on input "Авто" at bounding box center [259, 336] width 12 height 12
checkbox input "true"
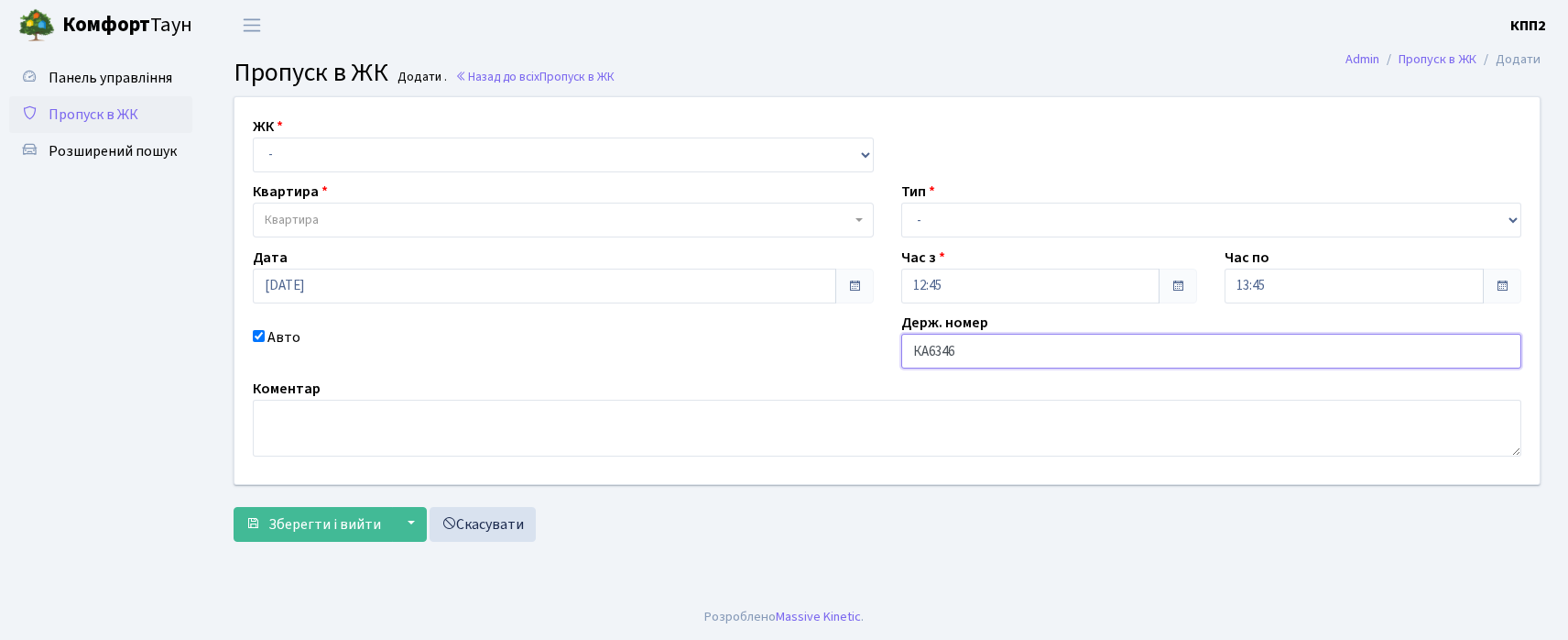
type input "КА6346НХ"
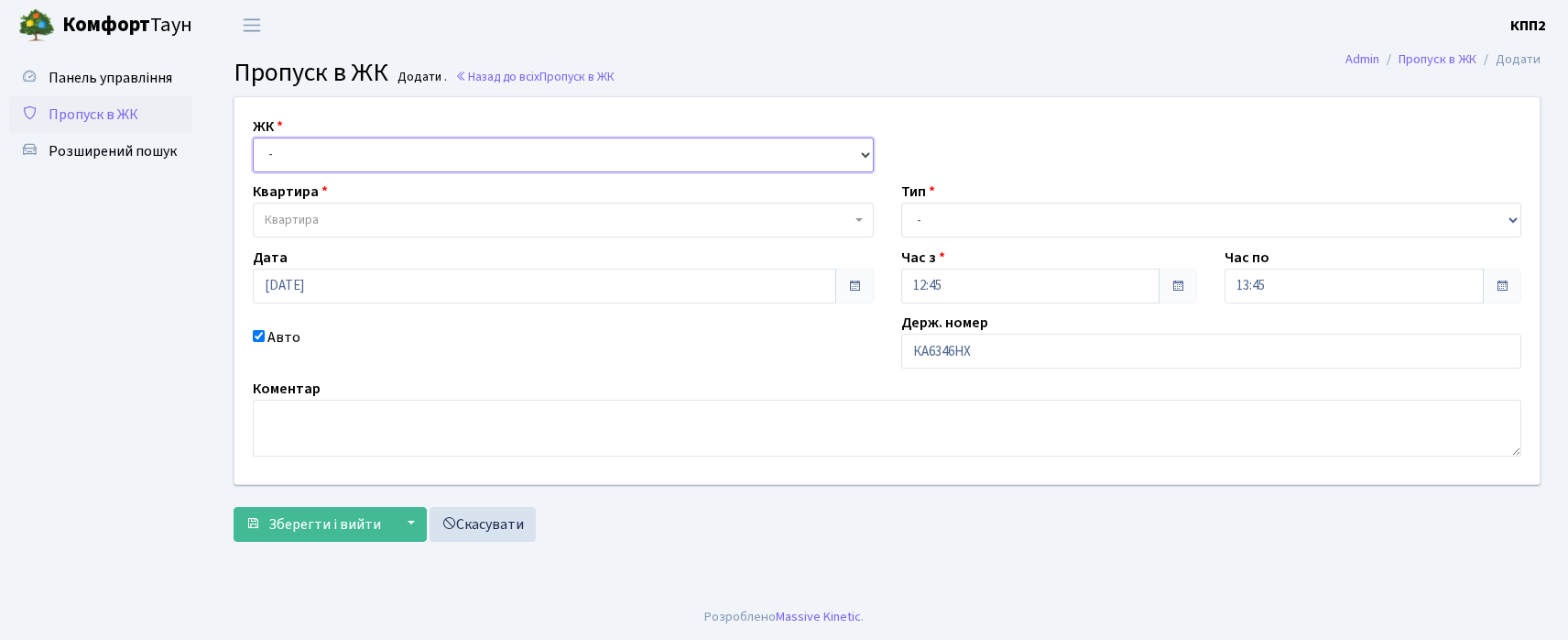
click at [423, 151] on select "- КТ, вул. Регенераторна, 4 КТ2, просп. Соборності, 17 КТ3, вул. Березнева, 16 …" at bounding box center [563, 154] width 621 height 35
select select "271"
click at [253, 137] on select "- КТ, вул. Регенераторна, 4 КТ2, просп. Соборності, 17 КТ3, вул. Березнева, 16 …" at bounding box center [563, 154] width 621 height 35
select select
click at [419, 212] on span "Квартира" at bounding box center [558, 219] width 587 height 19
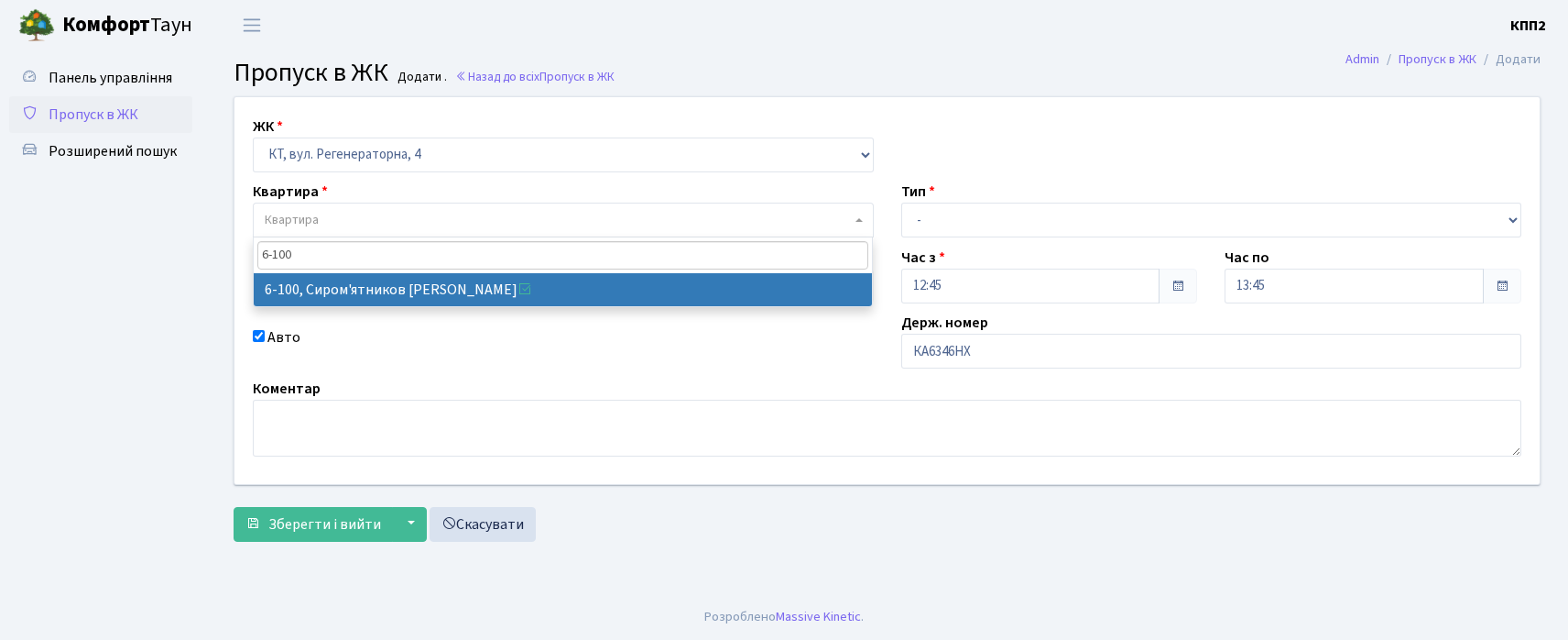
type input "6-100"
select select "5236"
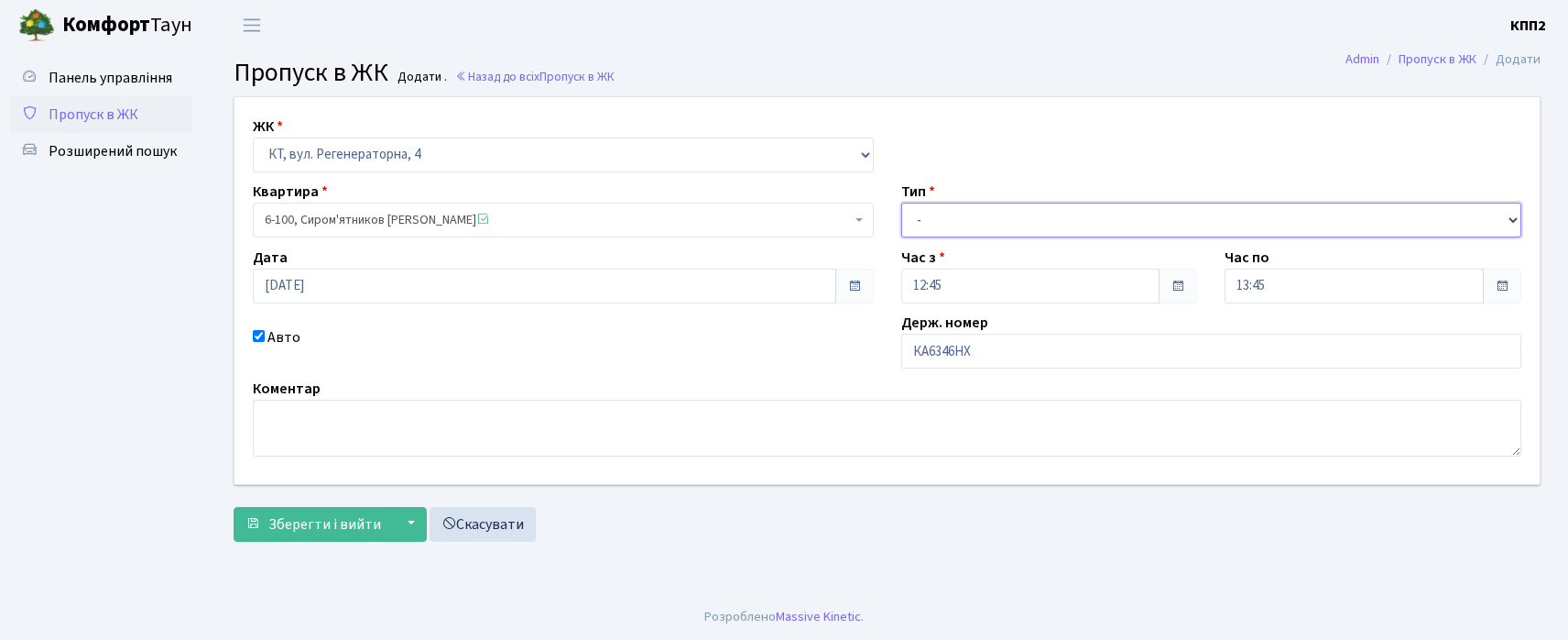
click at [969, 209] on select "- Доставка Таксі Гості Сервіс" at bounding box center [1212, 219] width 621 height 35
select select "3"
click at [902, 202] on select "- Доставка Таксі Гості Сервіс" at bounding box center [1212, 219] width 621 height 35
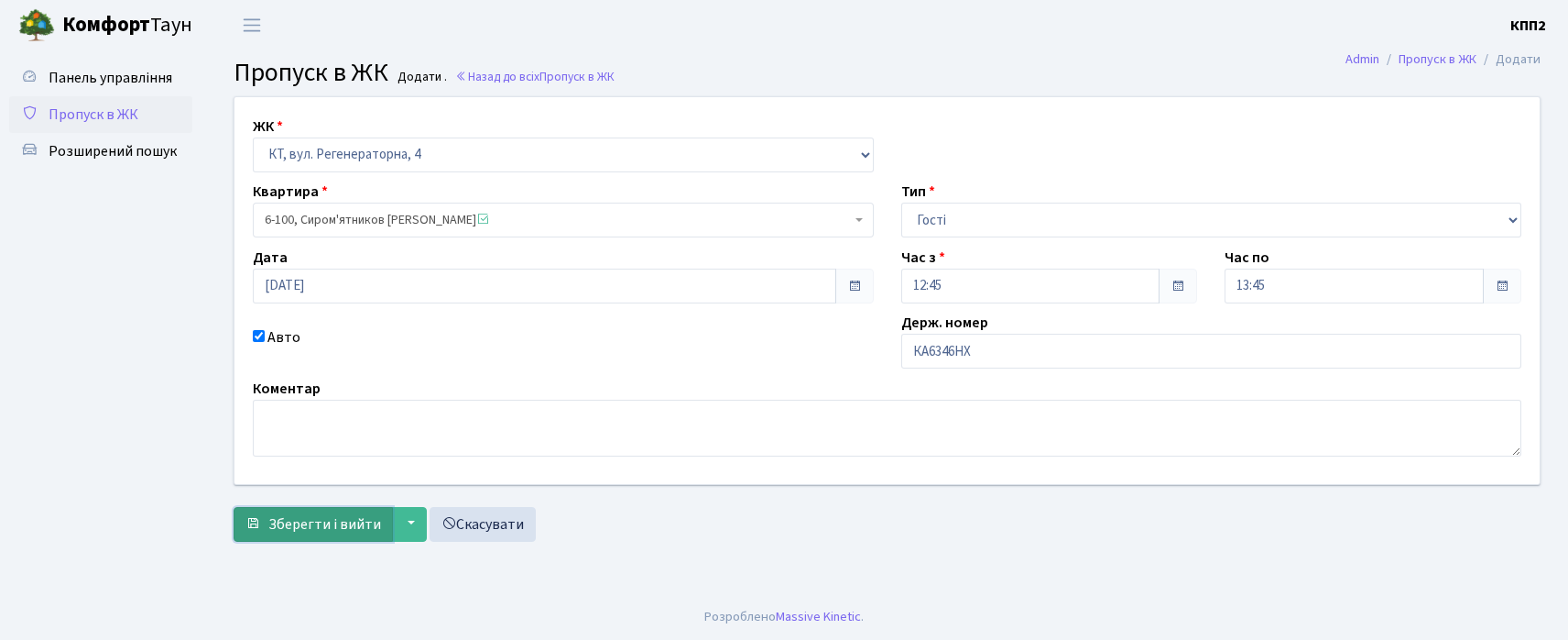
click at [330, 521] on span "Зберегти і вийти" at bounding box center [325, 523] width 113 height 20
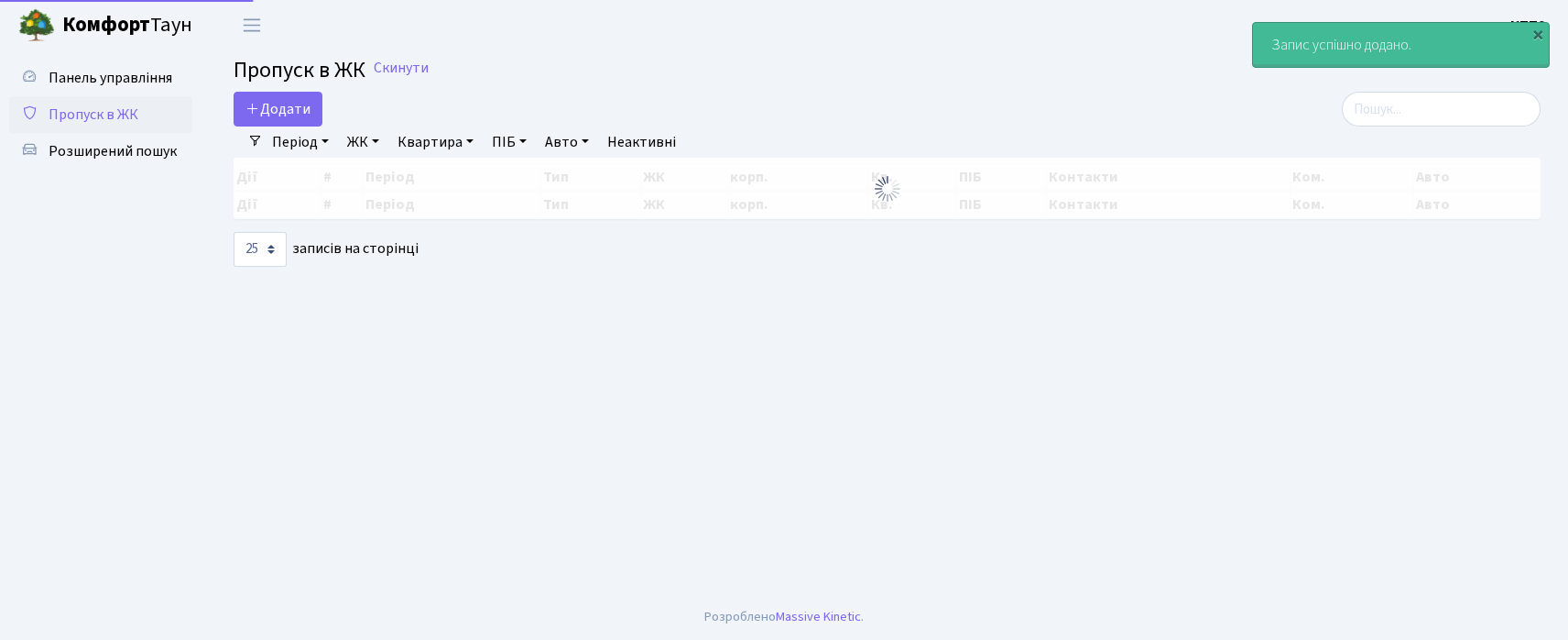
select select "25"
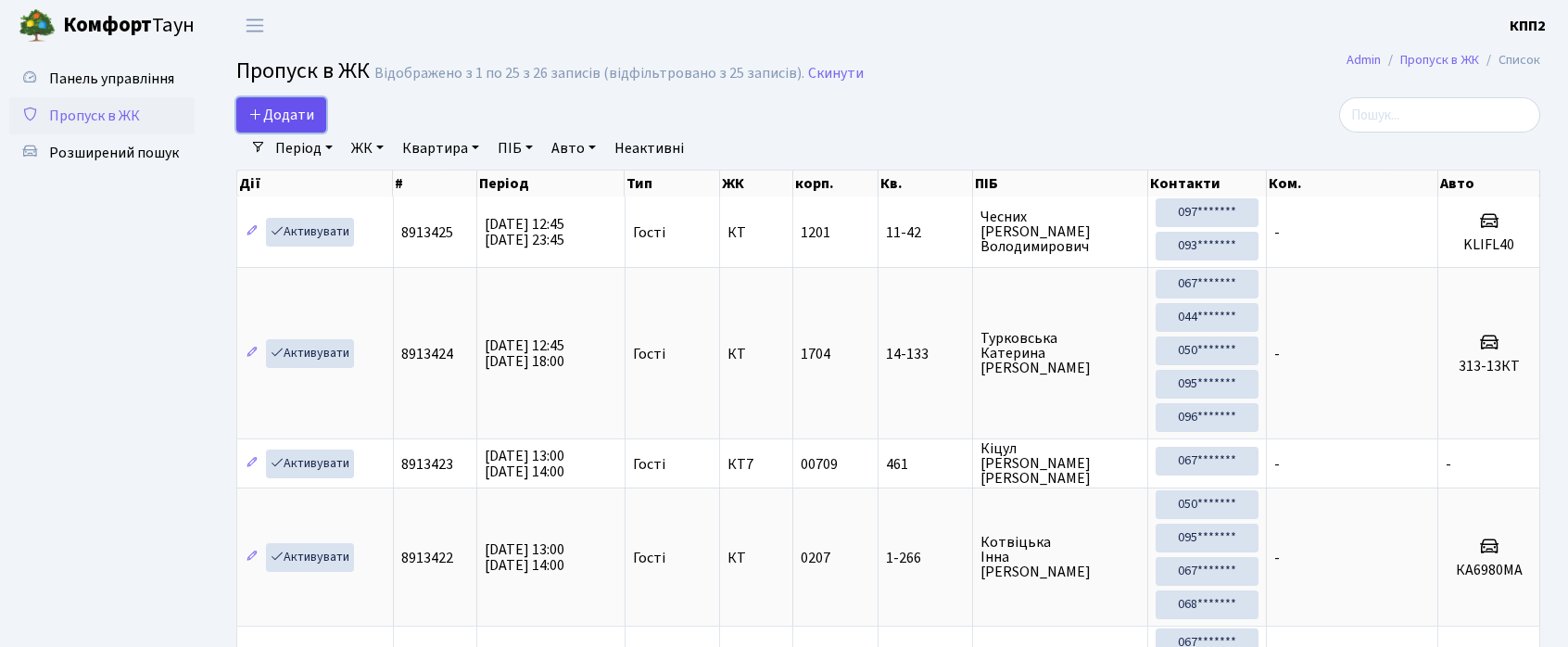
click at [295, 115] on span "Додати" at bounding box center [282, 115] width 66 height 20
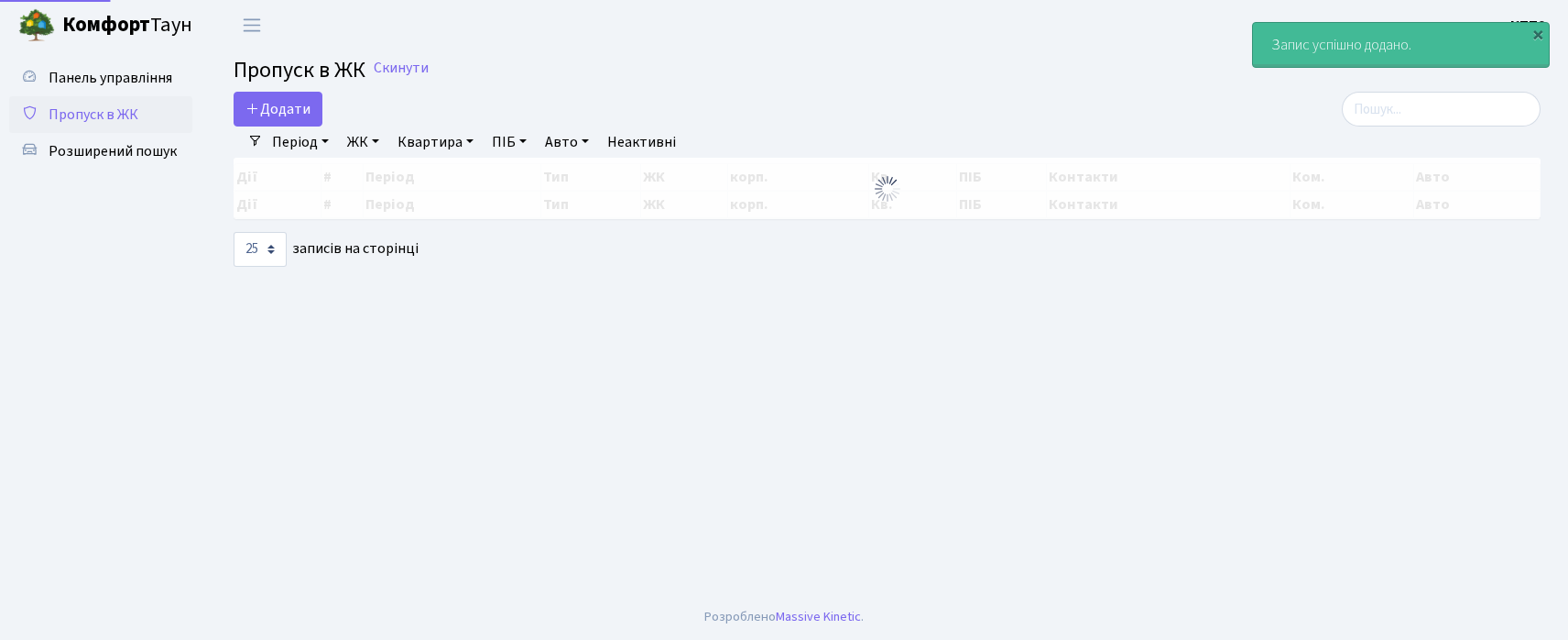
select select "25"
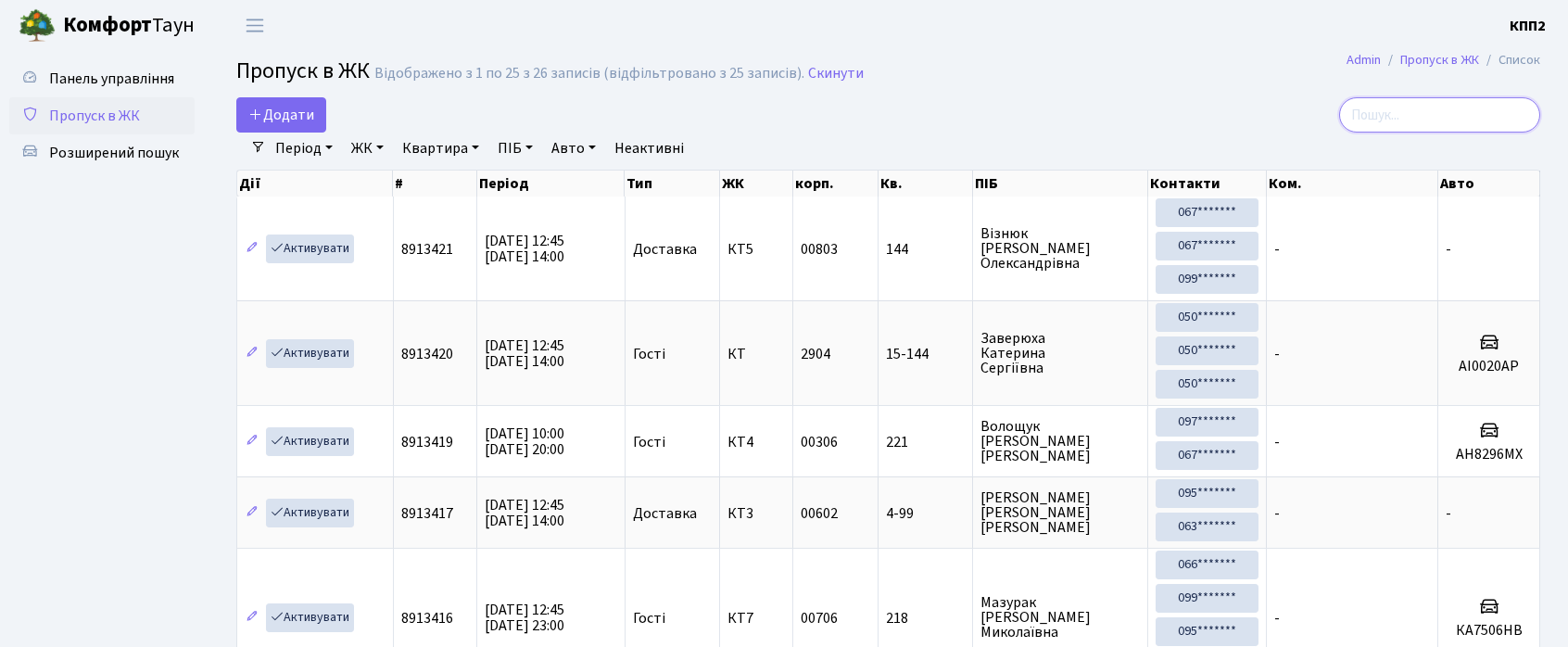
click at [1403, 117] on input "search" at bounding box center [1439, 114] width 201 height 35
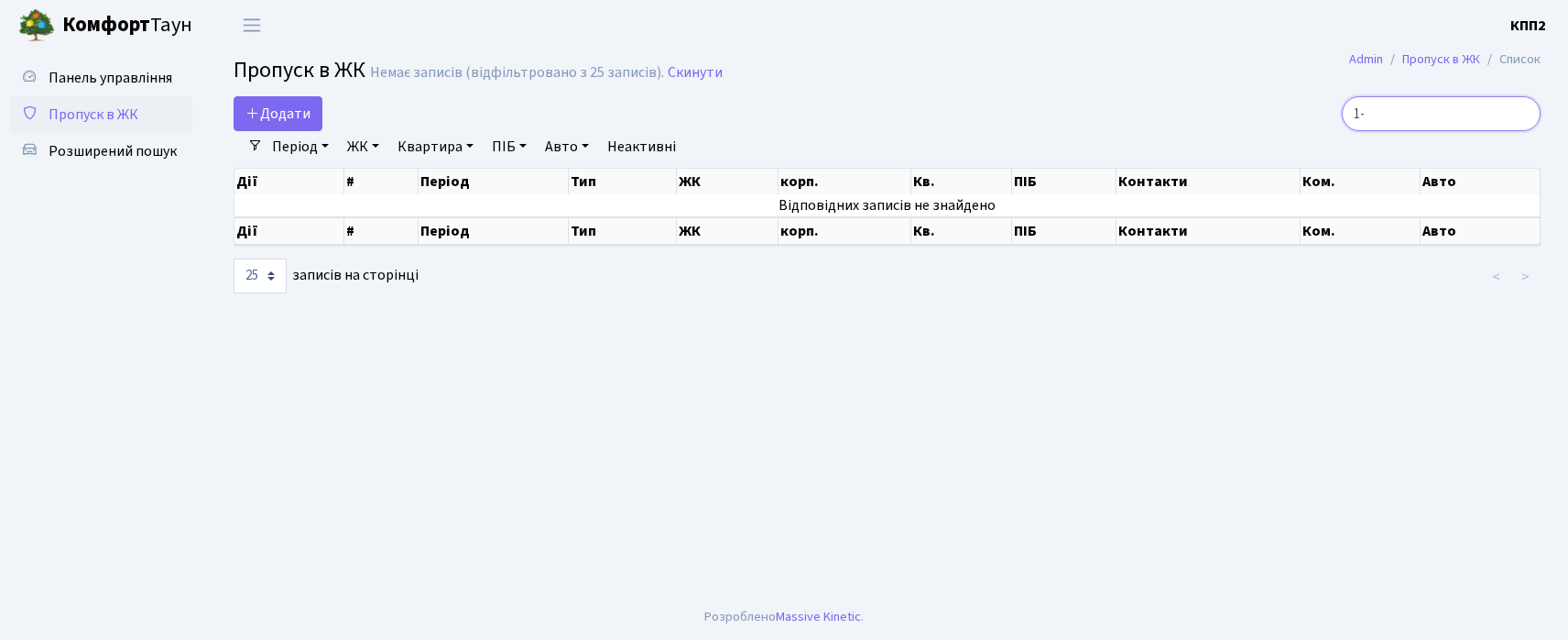
type input "1"
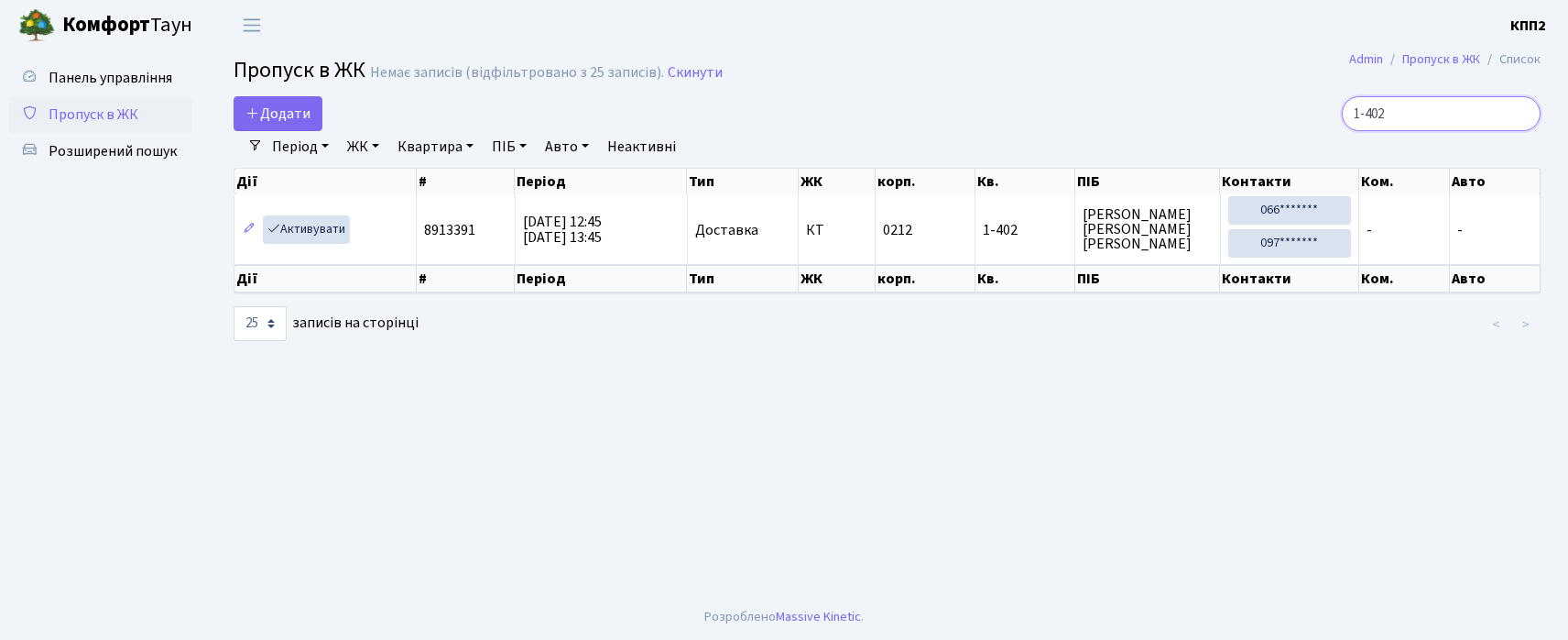
click at [1426, 119] on input "1-402" at bounding box center [1441, 113] width 198 height 35
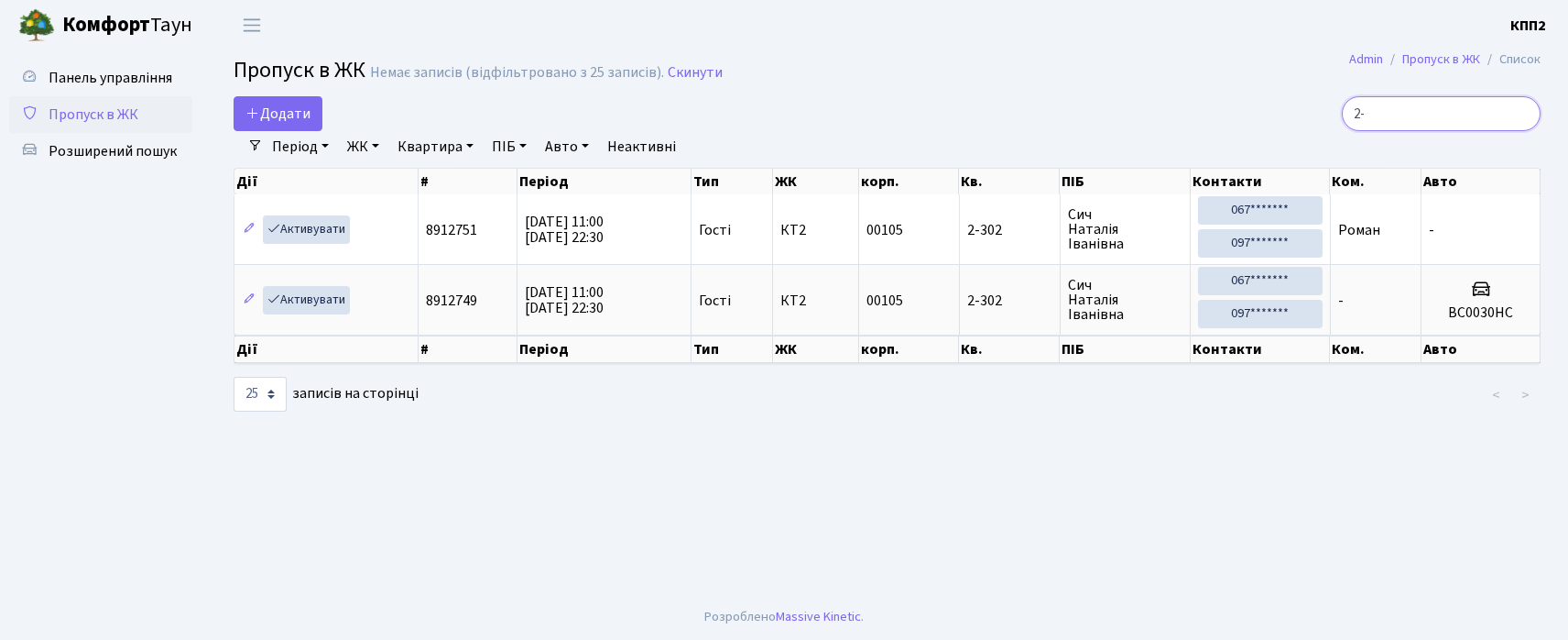
type input "2"
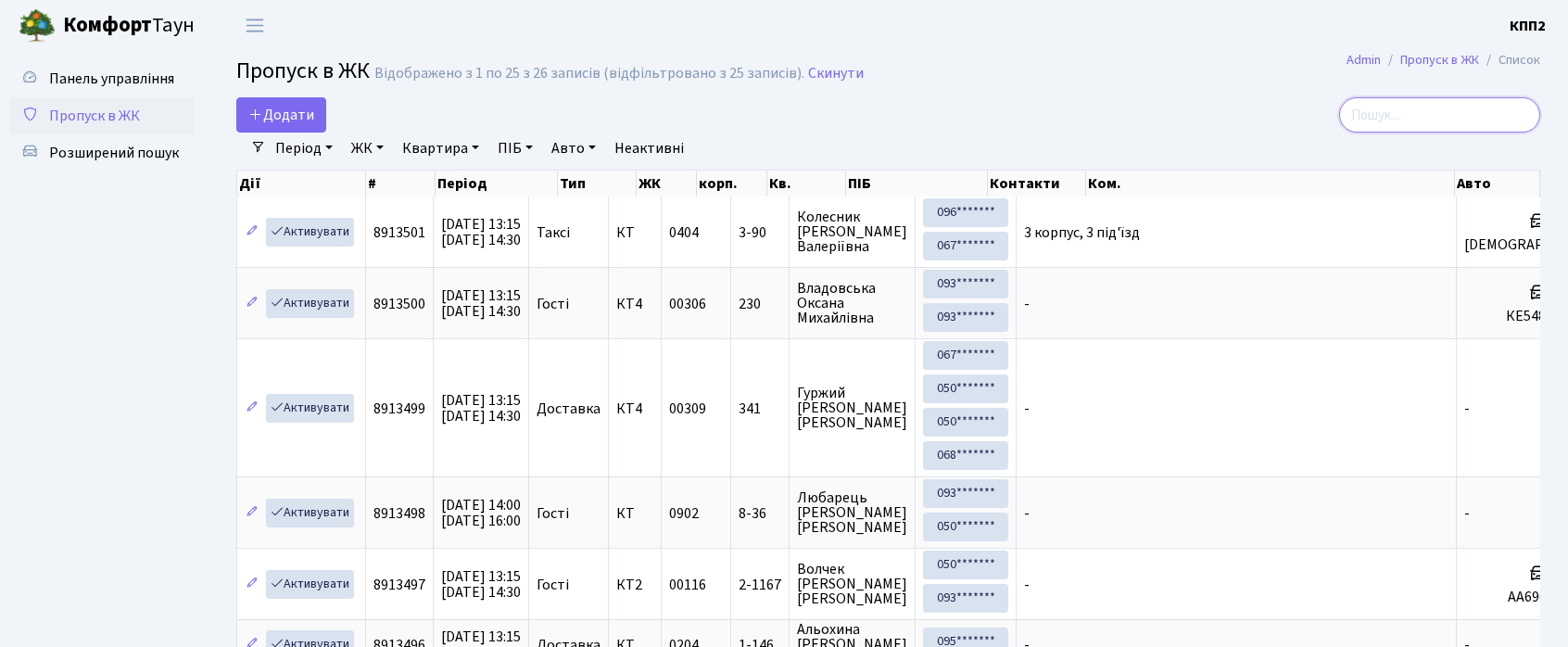
type input "А"
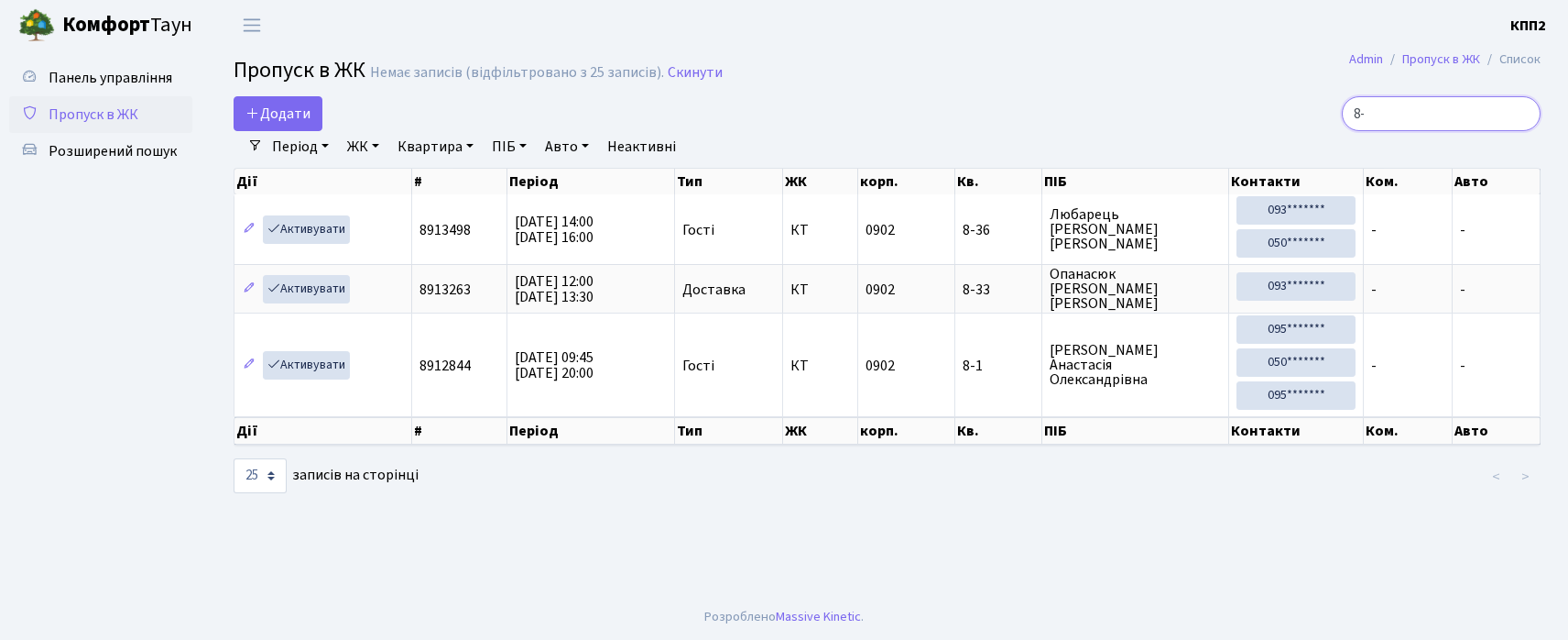
type input "8"
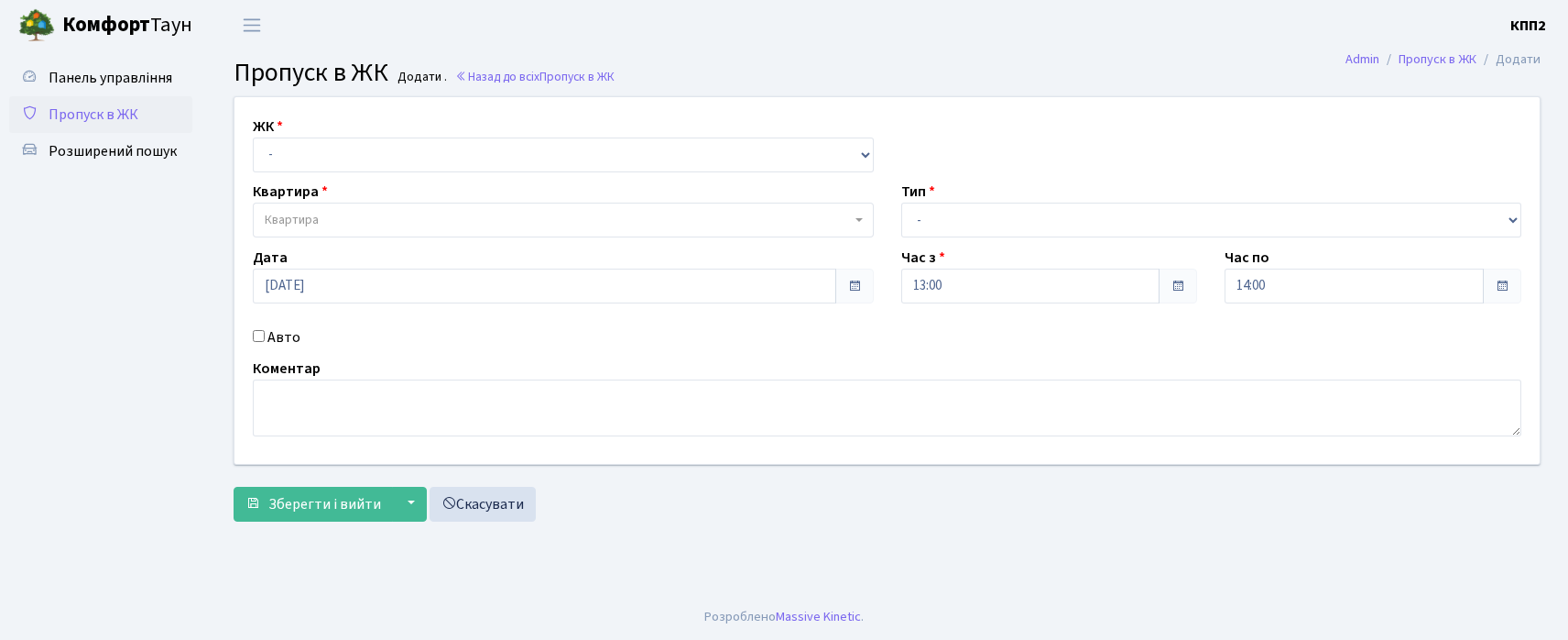
click at [259, 336] on input "Авто" at bounding box center [259, 336] width 12 height 12
checkbox input "true"
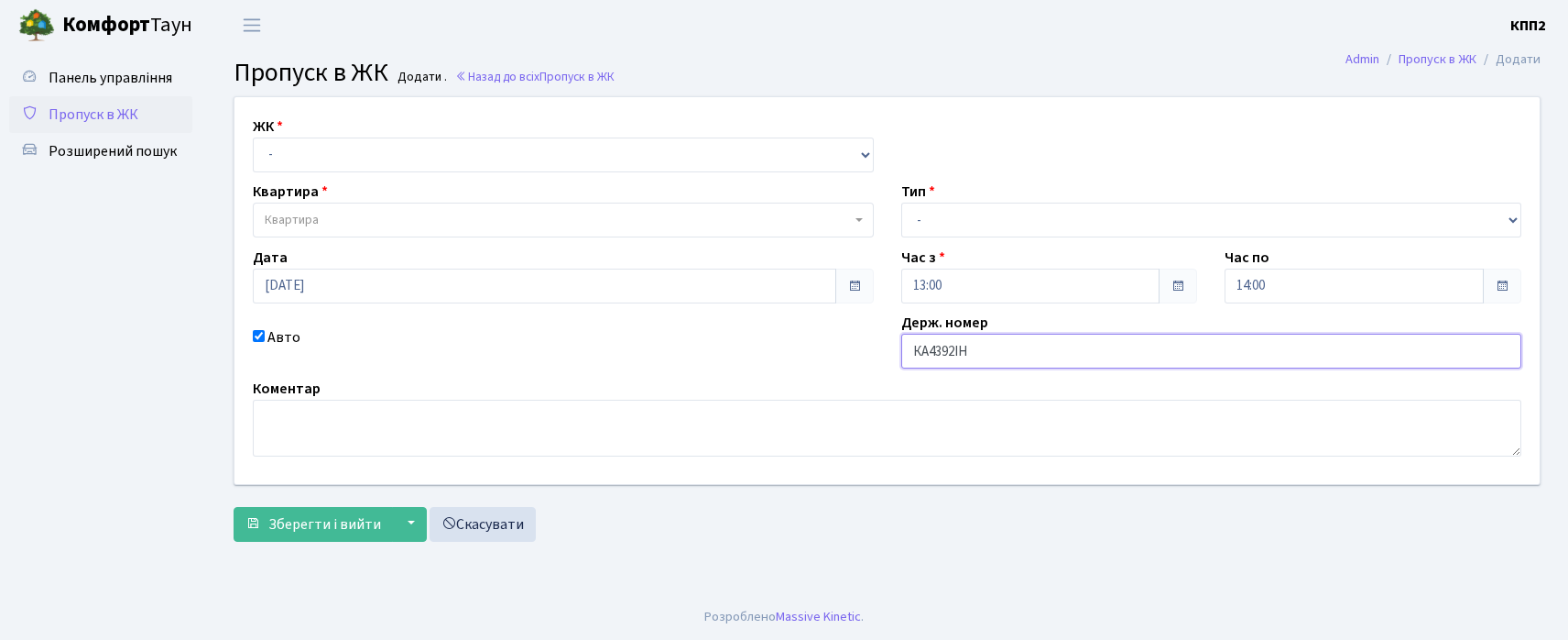
type input "КА4392ІН"
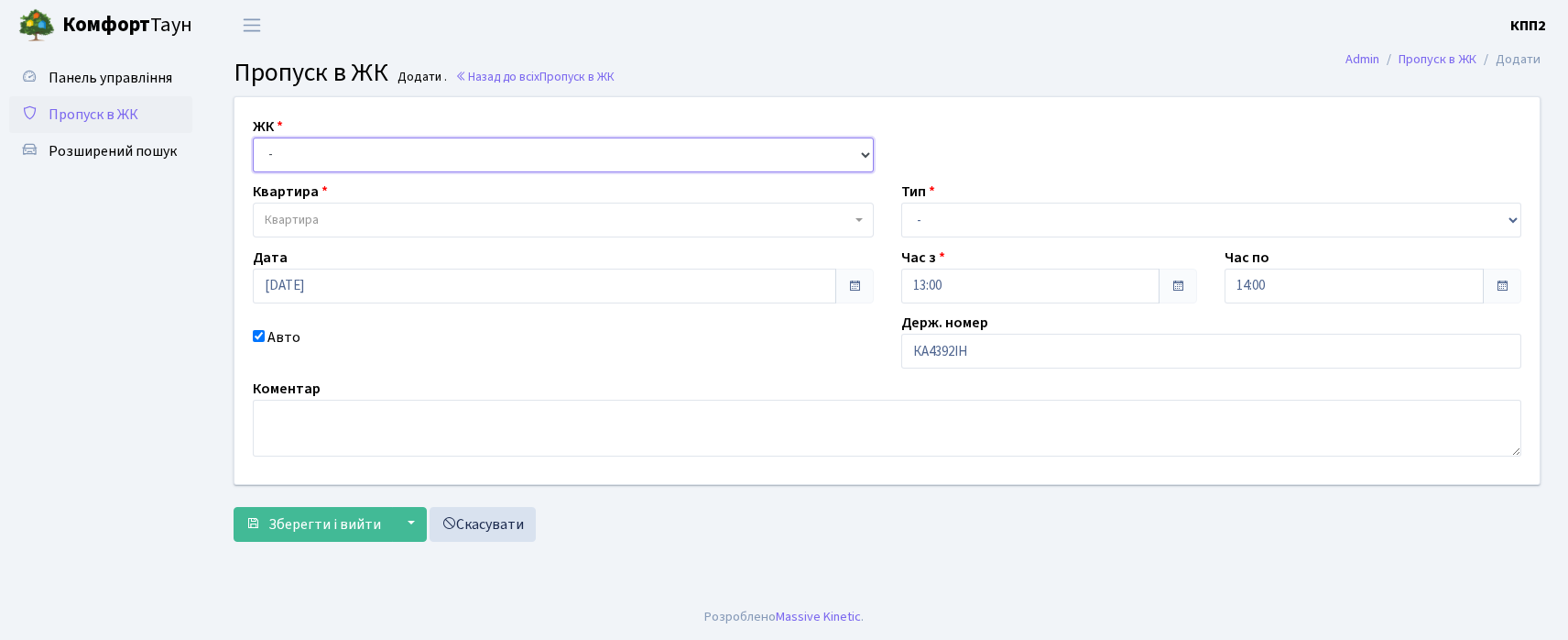
click at [419, 147] on select "- КТ, вул. Регенераторна, 4 КТ2, просп. [STREET_ADDRESS] [STREET_ADDRESS] [PERS…" at bounding box center [563, 154] width 621 height 35
select select "271"
click at [253, 137] on select "- КТ, вул. Регенераторна, 4 КТ2, просп. Соборності, 17 КТ3, вул. Березнева, 16 …" at bounding box center [563, 154] width 621 height 35
select select
click at [418, 217] on span "Квартира" at bounding box center [558, 219] width 587 height 19
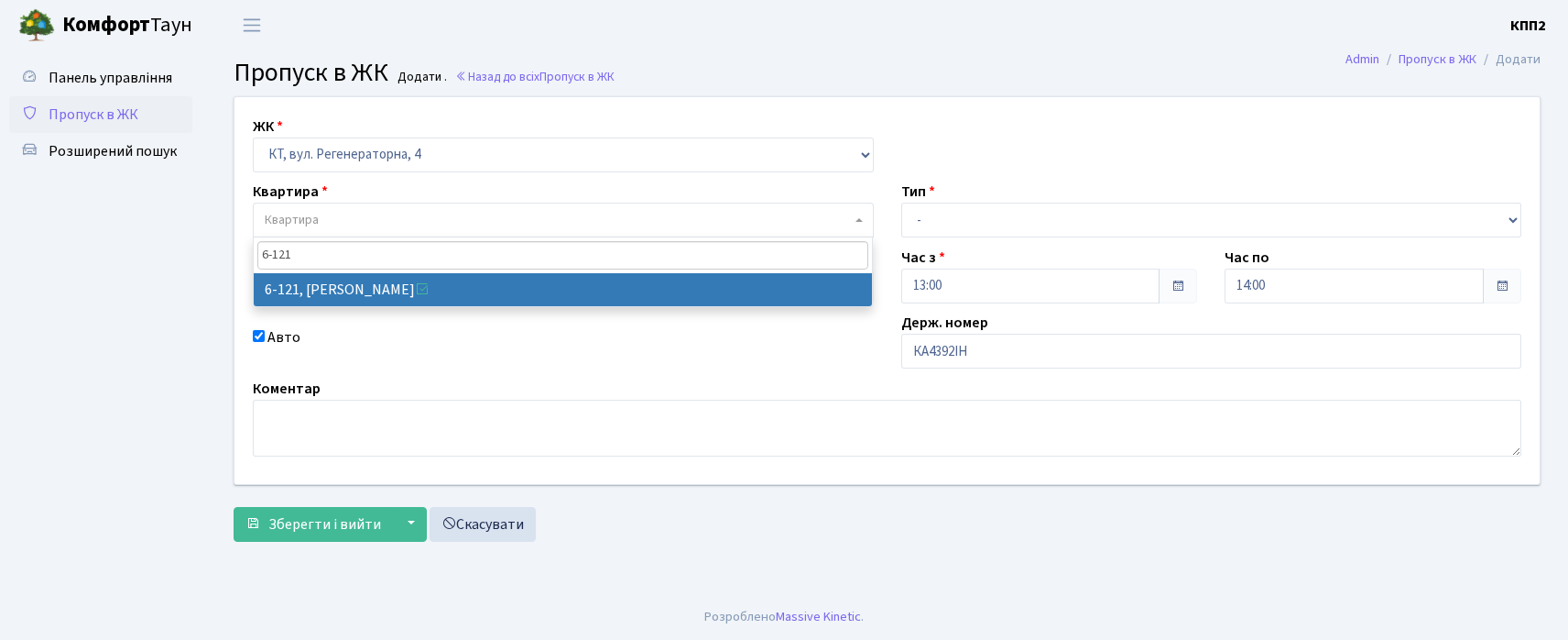
type input "6-121"
select select "5257"
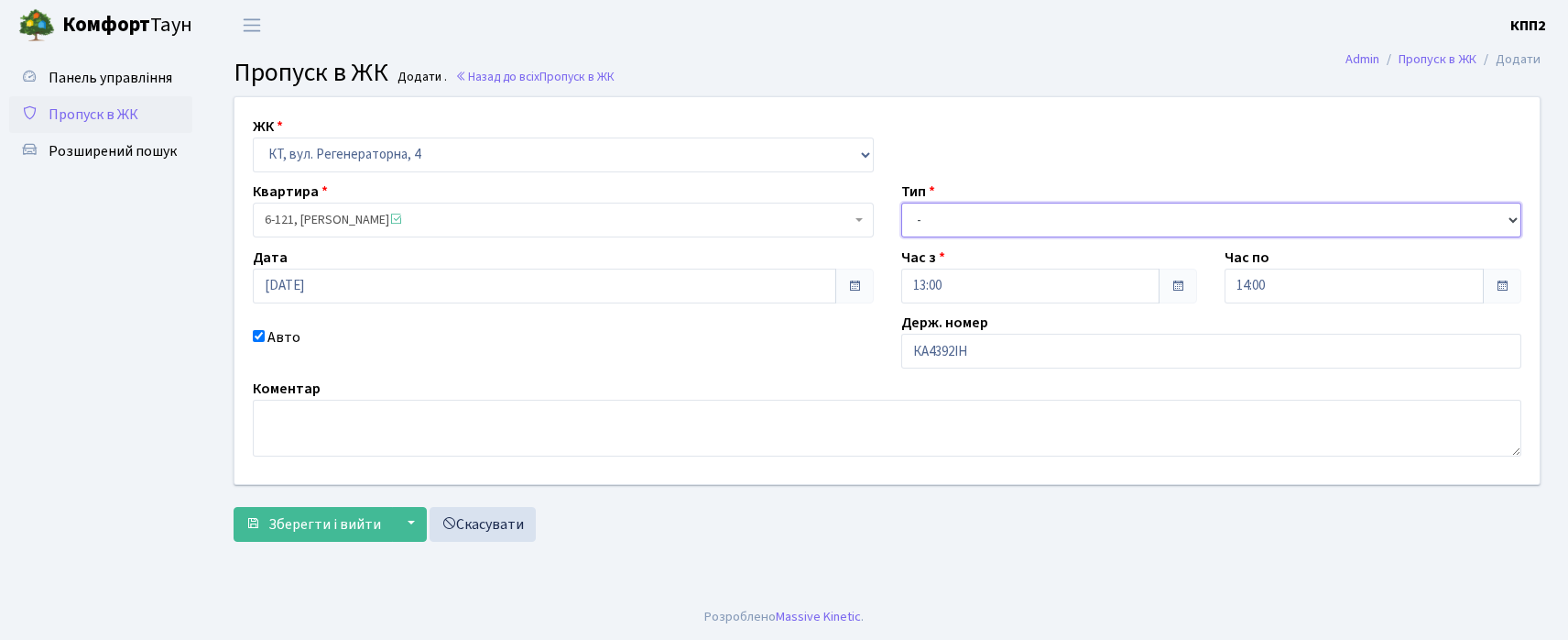
click at [955, 218] on select "- Доставка Таксі Гості Сервіс" at bounding box center [1212, 219] width 621 height 35
select select "3"
click at [902, 202] on select "- Доставка Таксі Гості Сервіс" at bounding box center [1212, 219] width 621 height 35
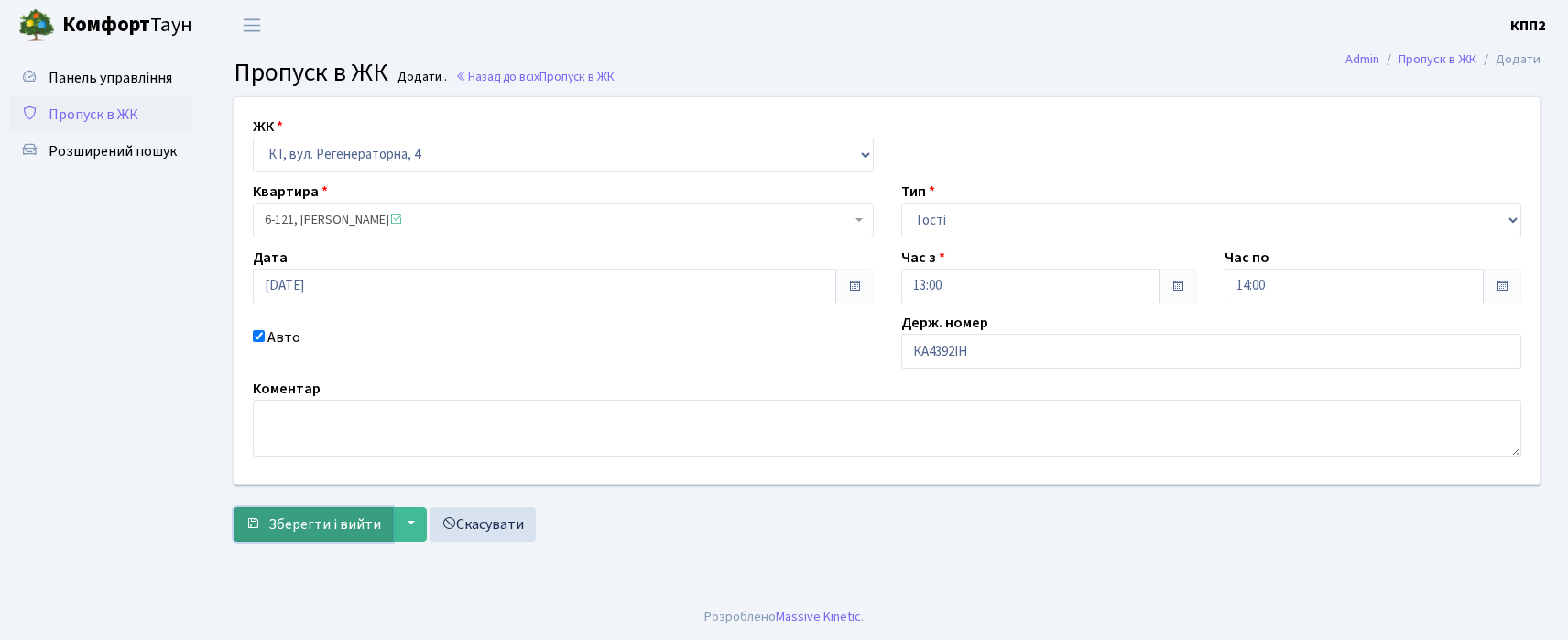
click at [353, 522] on span "Зберегти і вийти" at bounding box center [325, 523] width 113 height 20
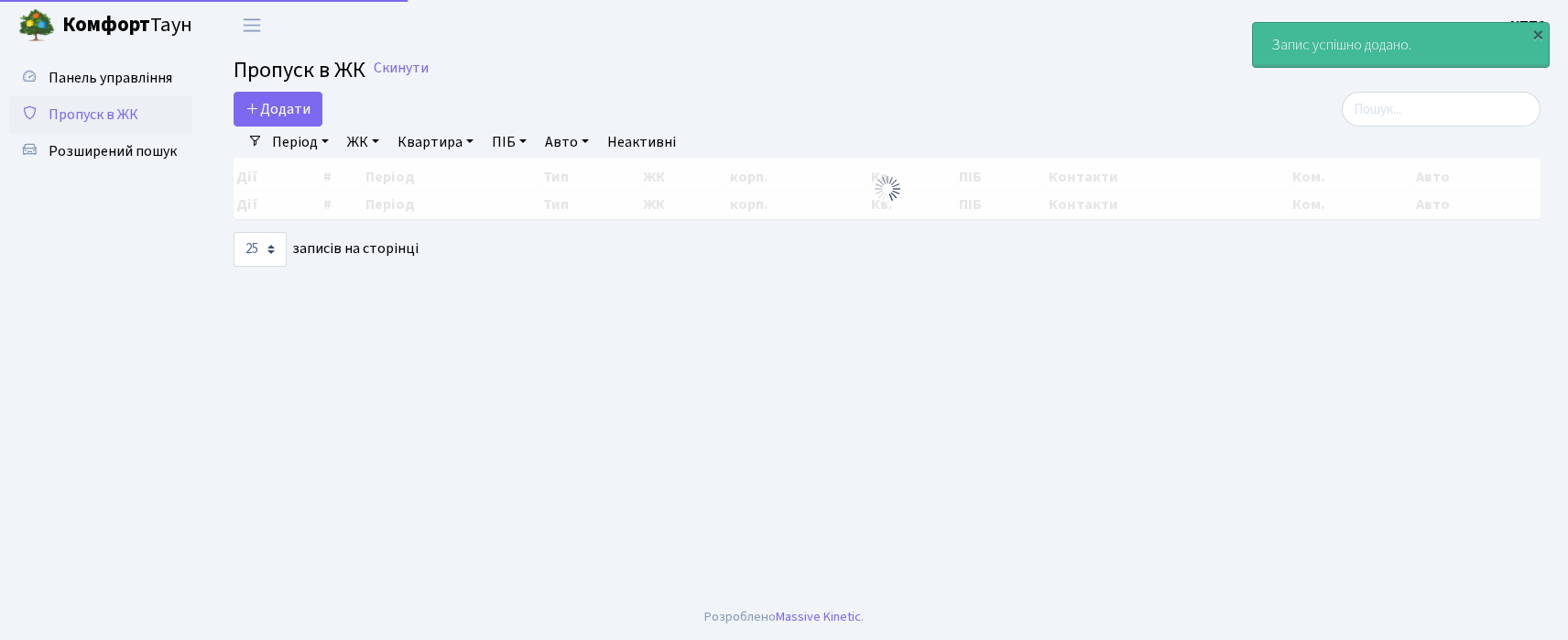
select select "25"
